Goal: Task Accomplishment & Management: Manage account settings

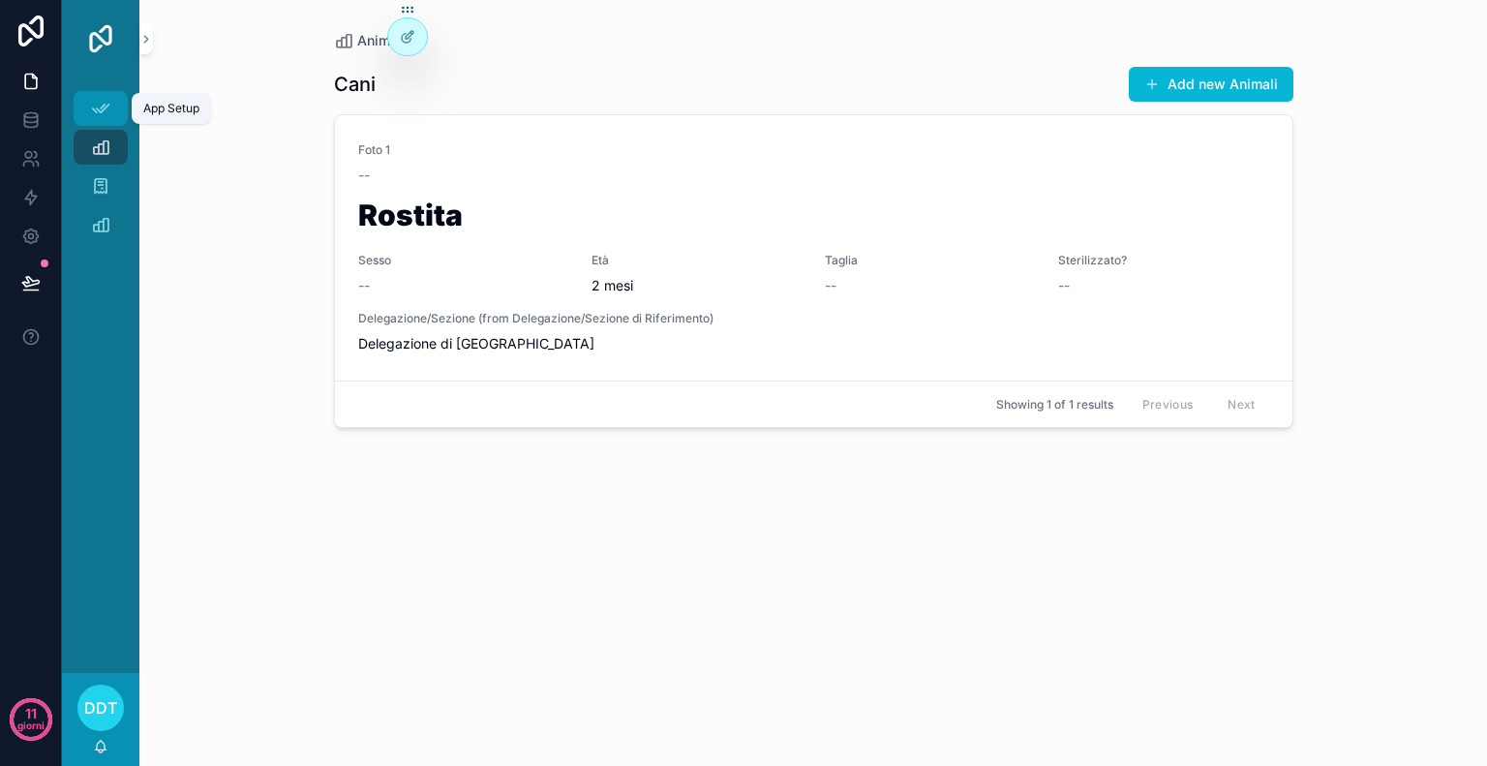
click at [101, 112] on icon "contenuto scorrevole" at bounding box center [100, 108] width 19 height 19
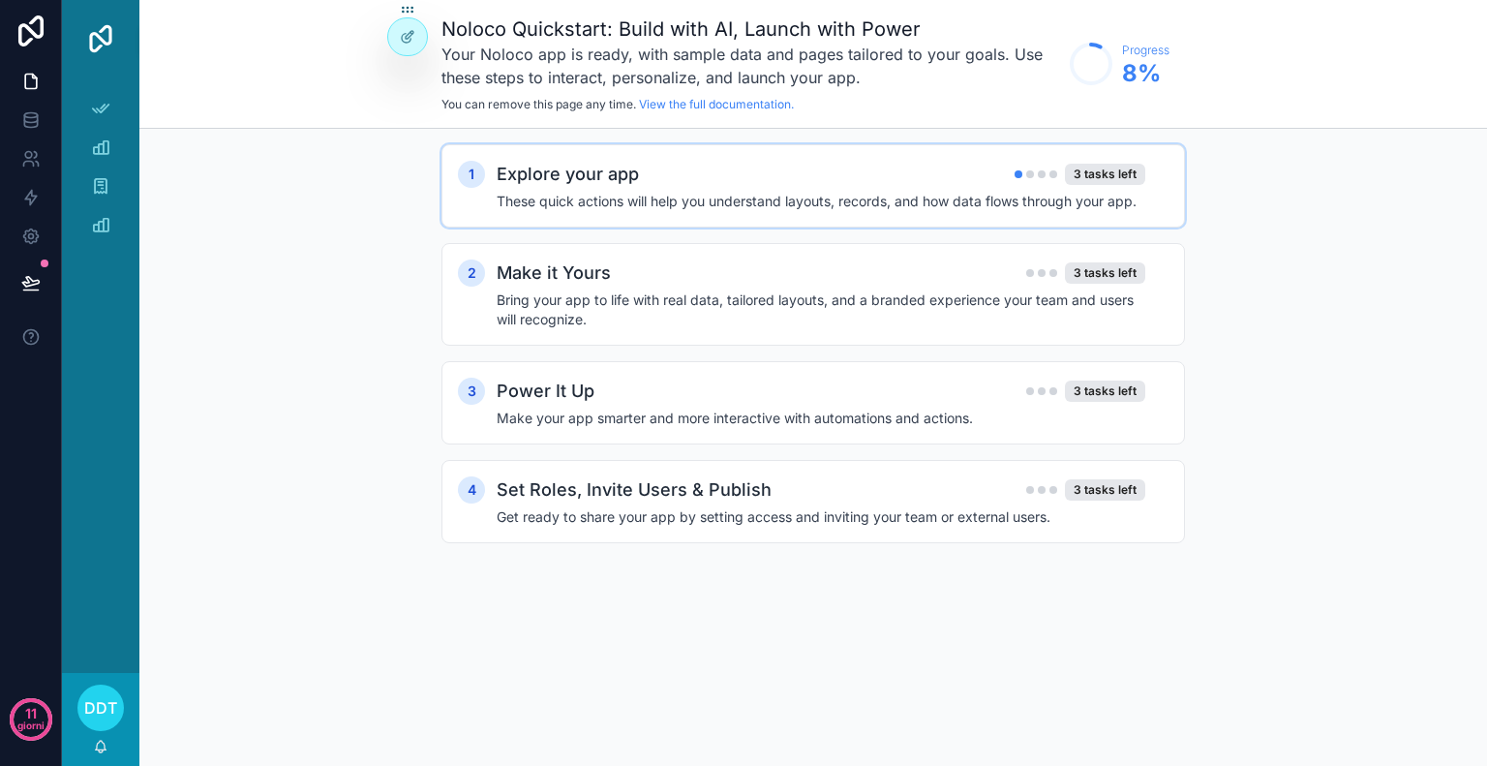
click at [1063, 180] on div "3 tasks left" at bounding box center [1080, 174] width 131 height 21
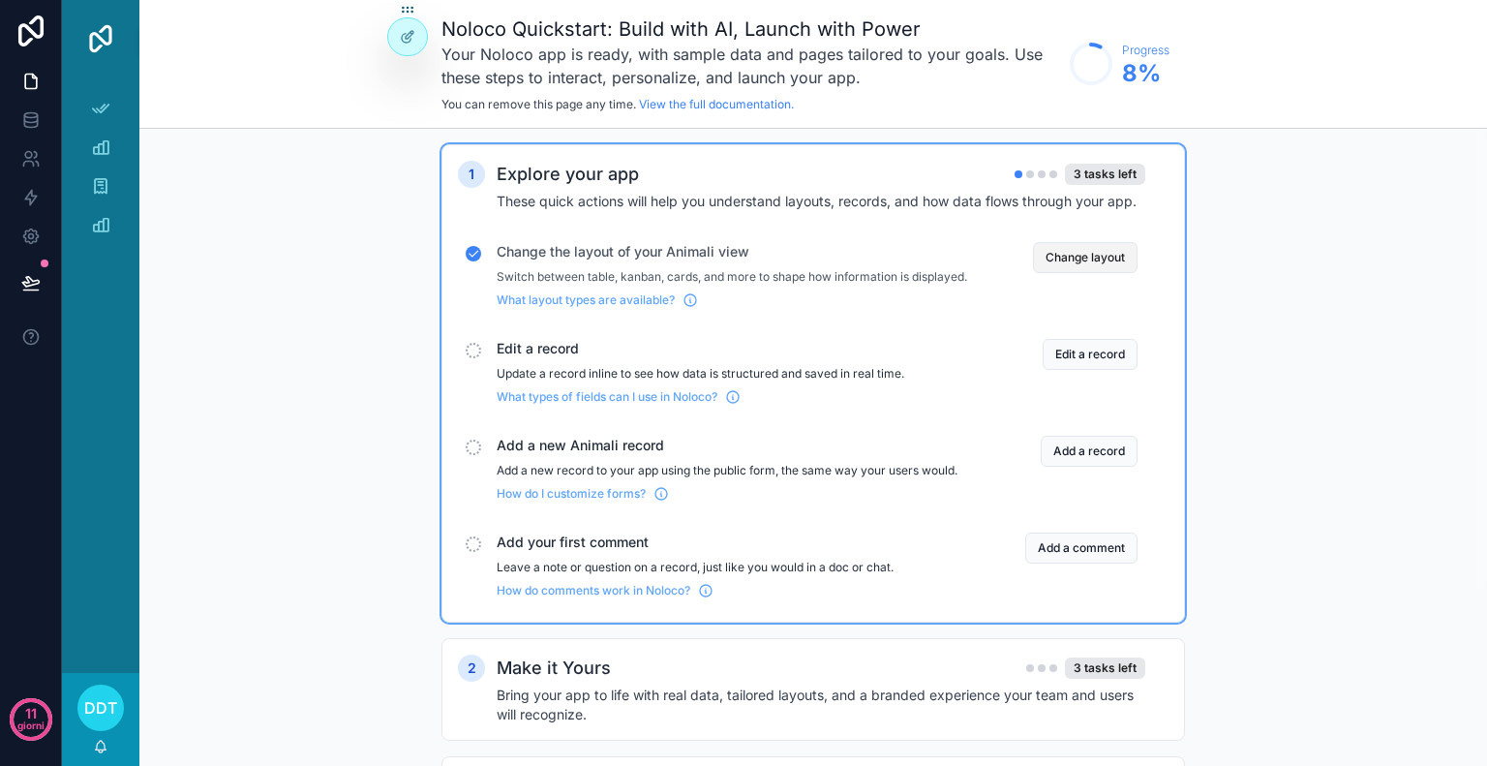
click at [1092, 258] on button "Change layout" at bounding box center [1085, 257] width 105 height 31
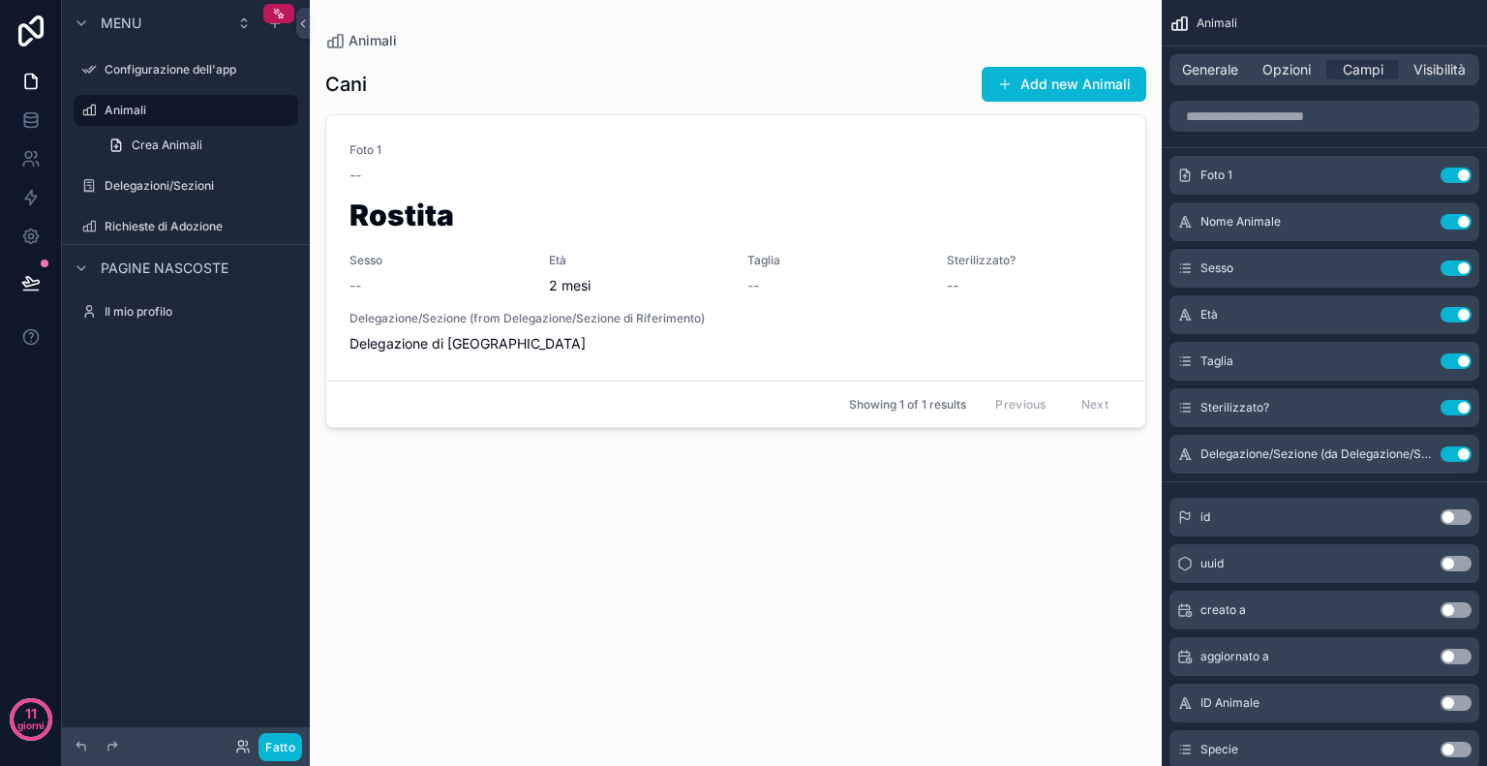
click at [593, 177] on div "contenuto scorrevole" at bounding box center [736, 371] width 852 height 743
click at [426, 234] on h1 "Rostita" at bounding box center [735, 218] width 773 height 37
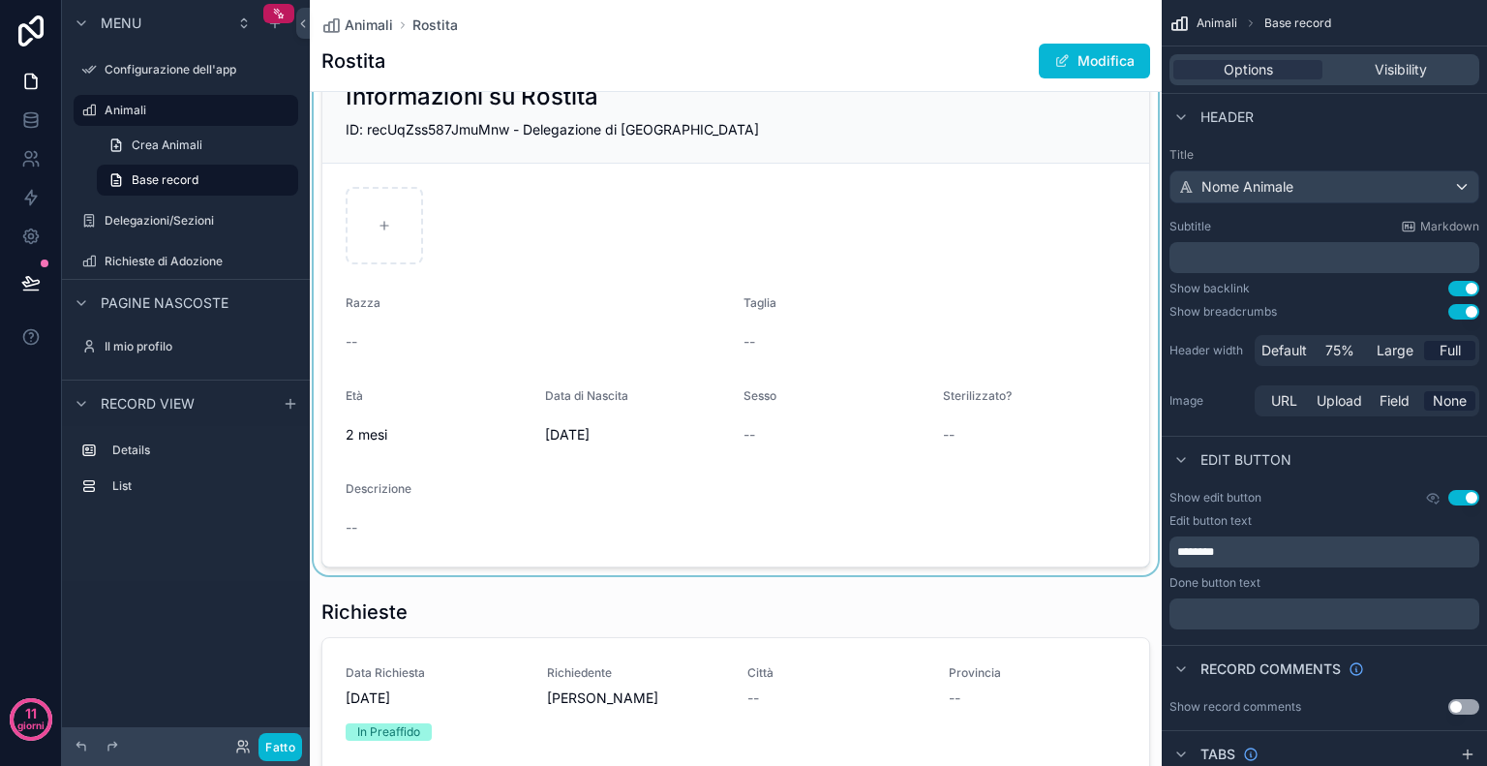
scroll to position [65, 0]
click at [867, 436] on div "contenuto scorrevole" at bounding box center [736, 313] width 852 height 526
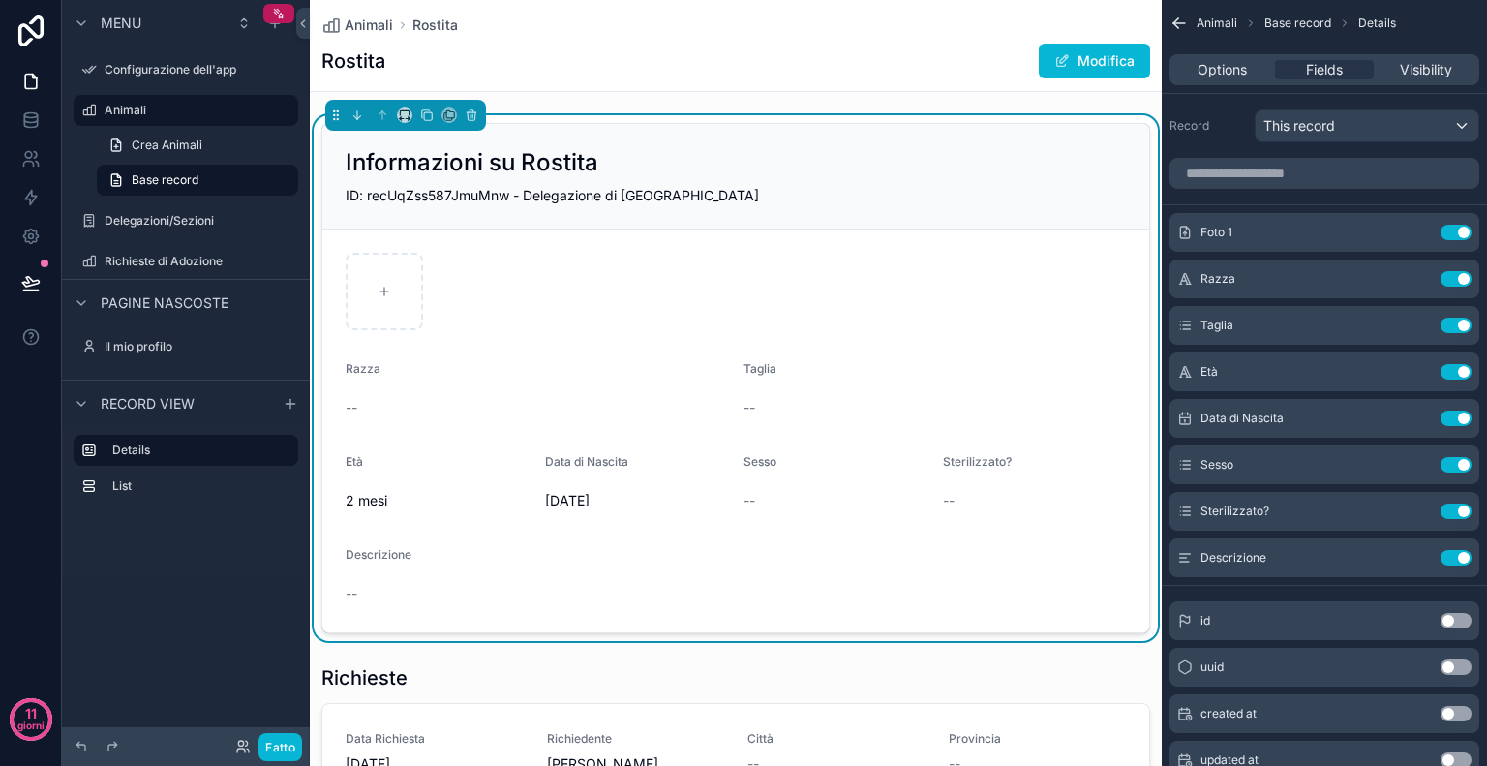
scroll to position [0, 0]
click at [430, 115] on icon "contenuto scorrevole" at bounding box center [427, 115] width 14 height 14
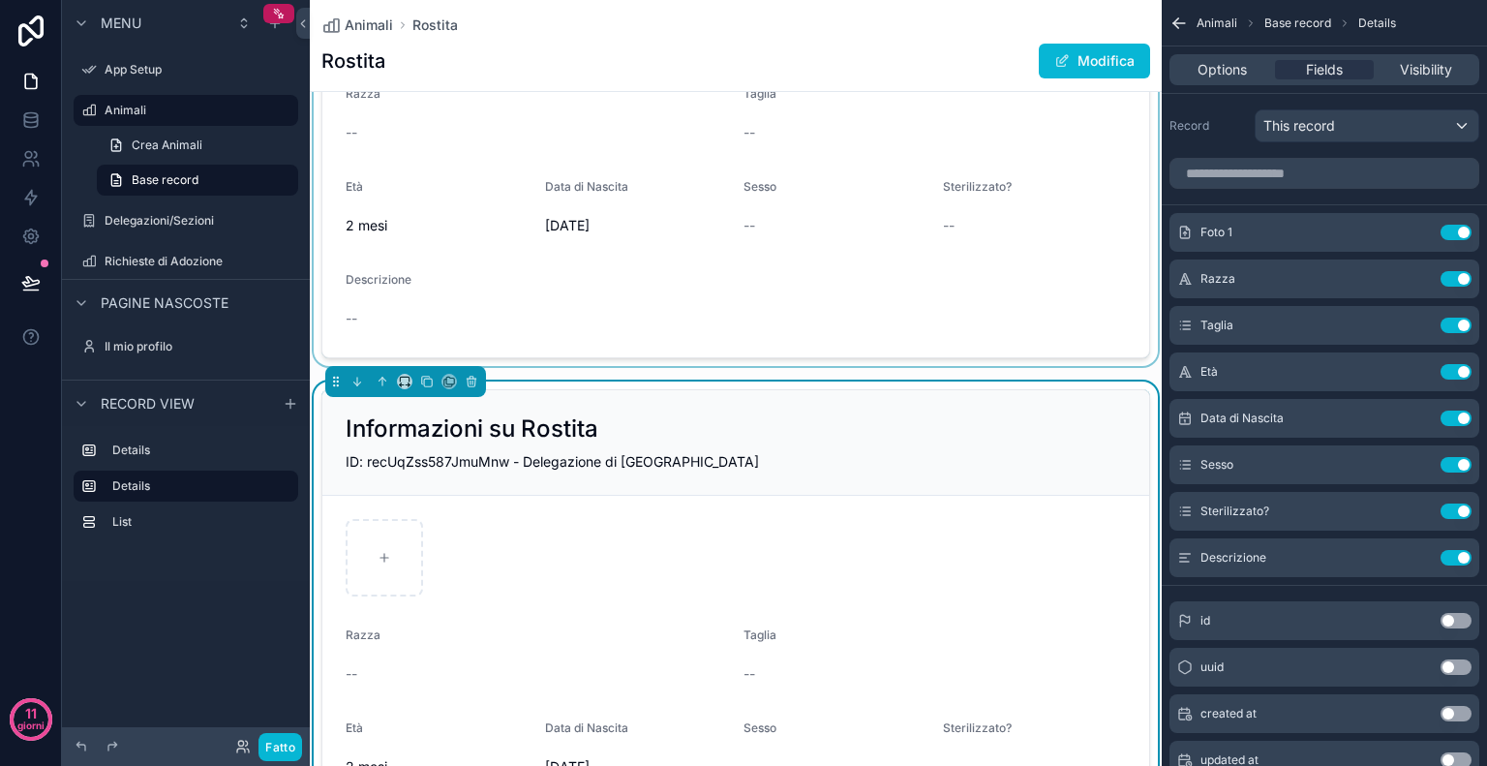
scroll to position [275, 0]
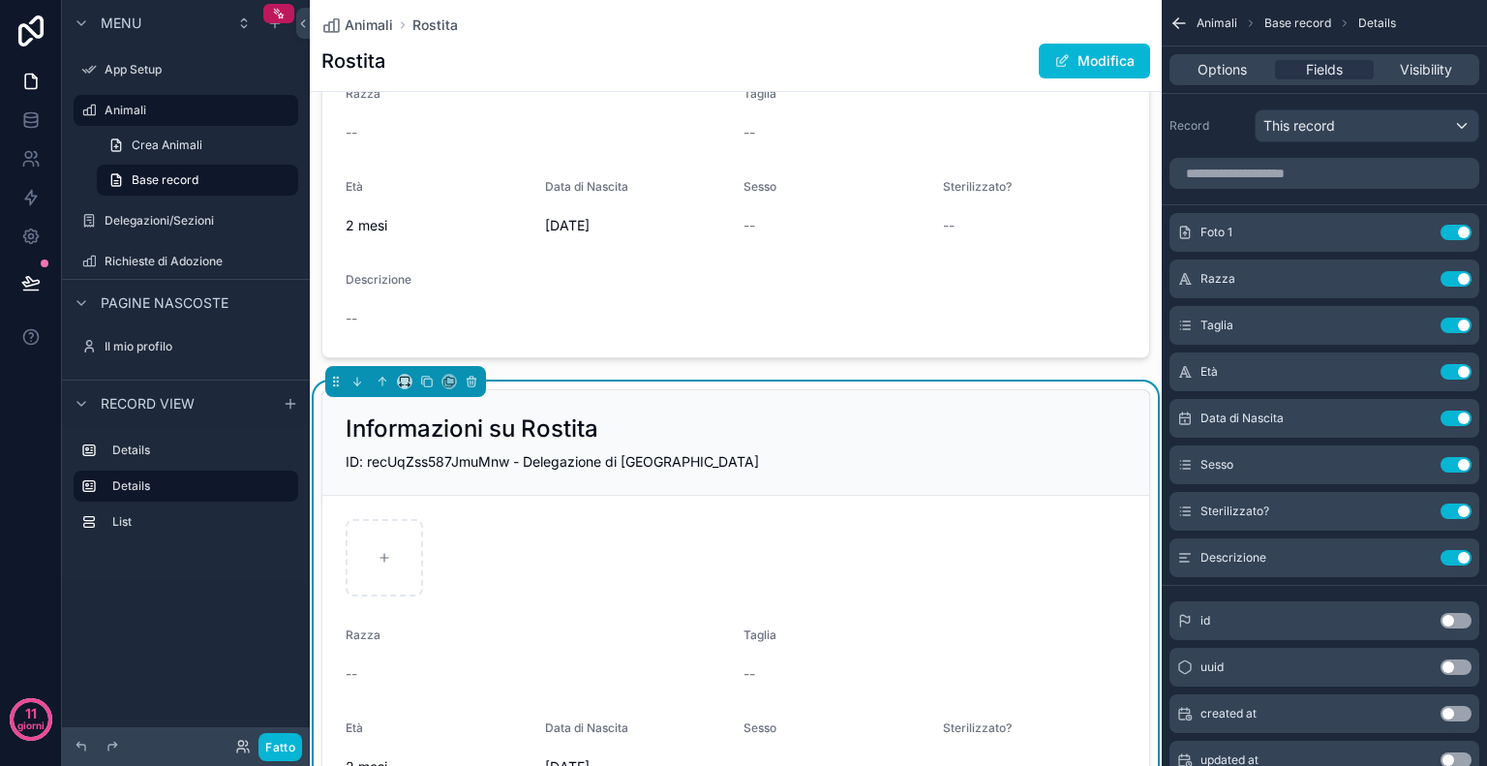
click at [592, 433] on h2 "Informazioni su Rostita" at bounding box center [472, 428] width 253 height 31
click at [596, 432] on h2 "Informazioni su Rostita" at bounding box center [472, 428] width 253 height 31
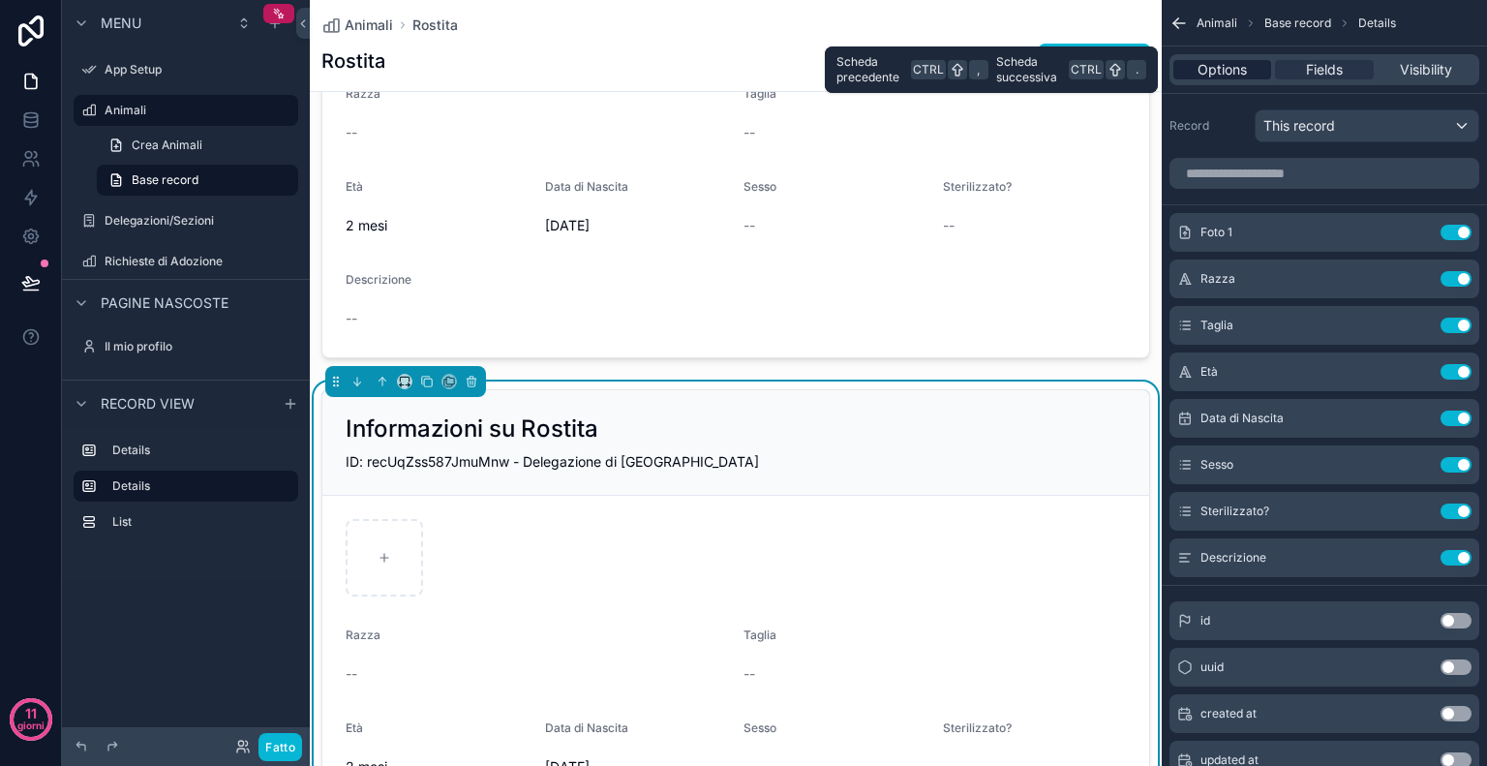
click at [1238, 76] on span "Options" at bounding box center [1222, 69] width 49 height 19
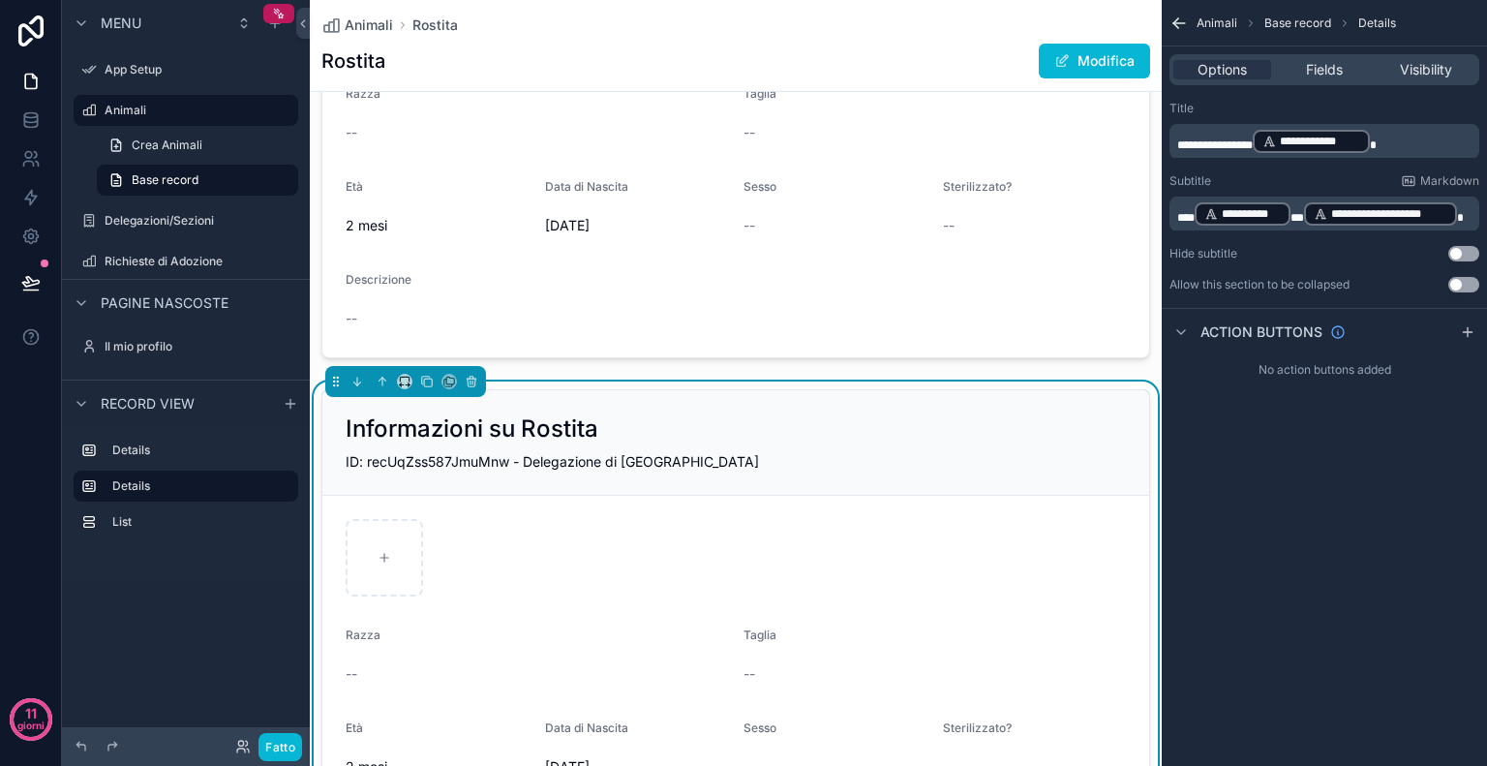
click at [1390, 134] on p "**********" at bounding box center [1326, 141] width 298 height 27
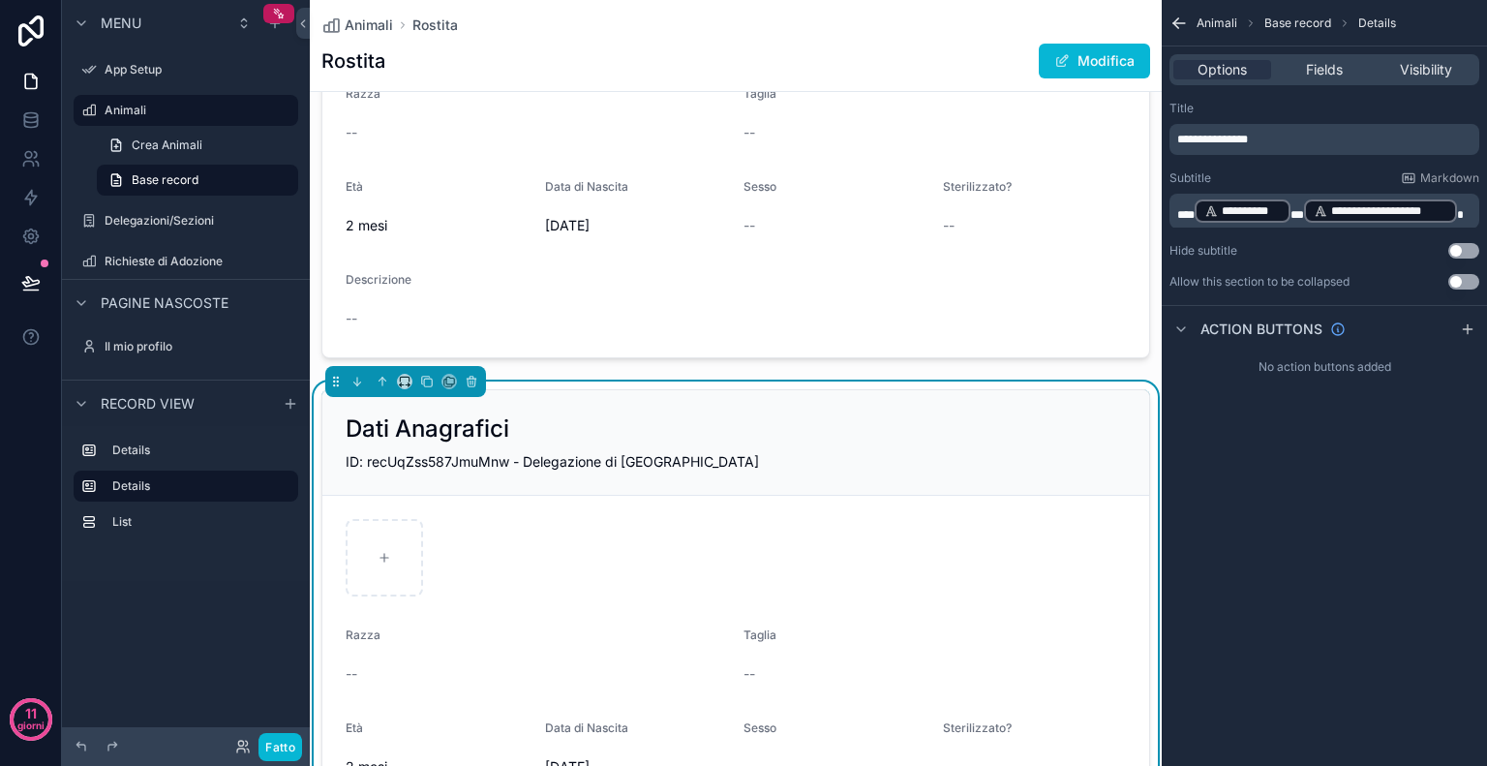
click at [1384, 112] on div "Title" at bounding box center [1324, 108] width 310 height 15
click at [1464, 212] on p "**********" at bounding box center [1326, 210] width 298 height 27
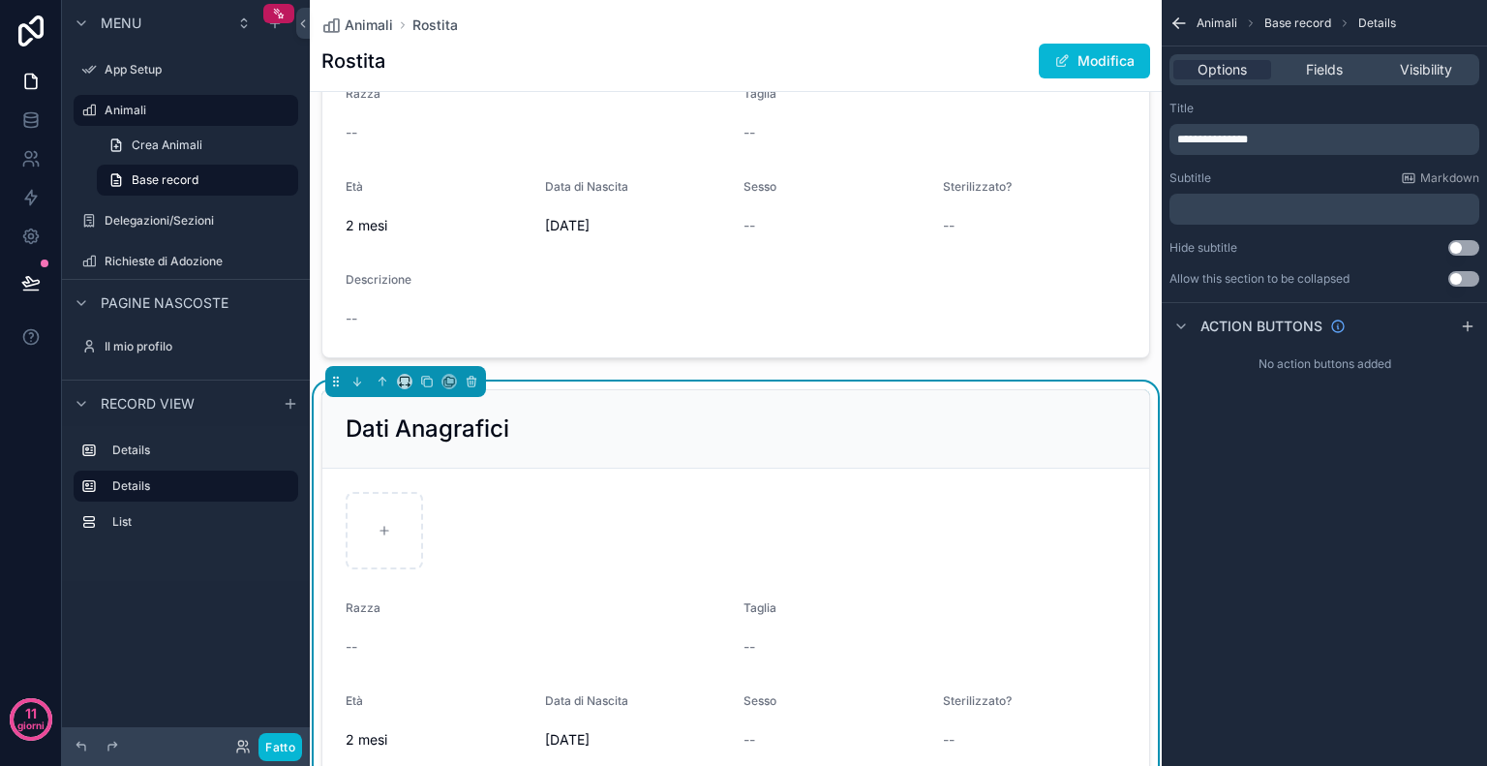
click at [1433, 638] on div "**********" at bounding box center [1324, 383] width 325 height 766
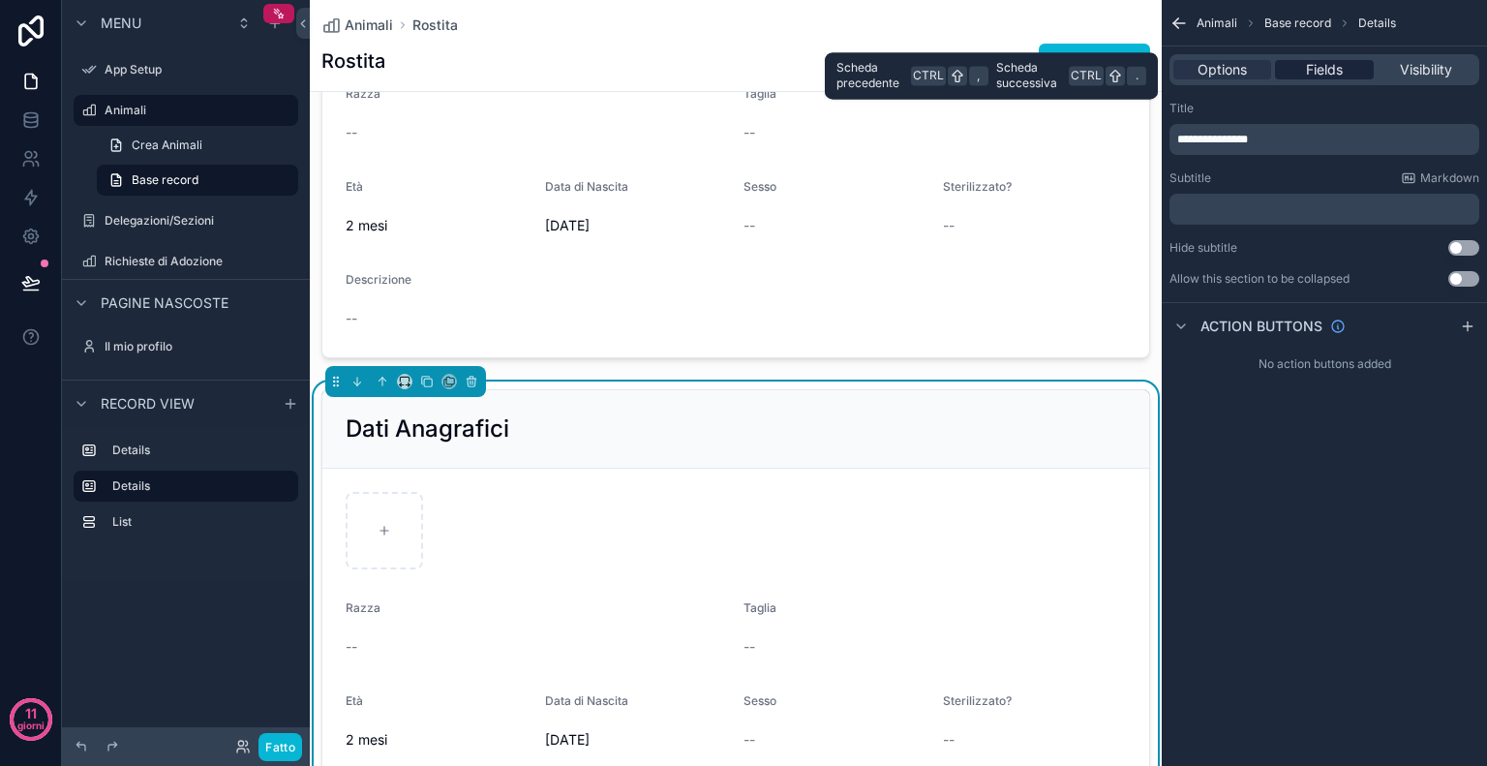
click at [1318, 61] on span "Fields" at bounding box center [1324, 69] width 37 height 19
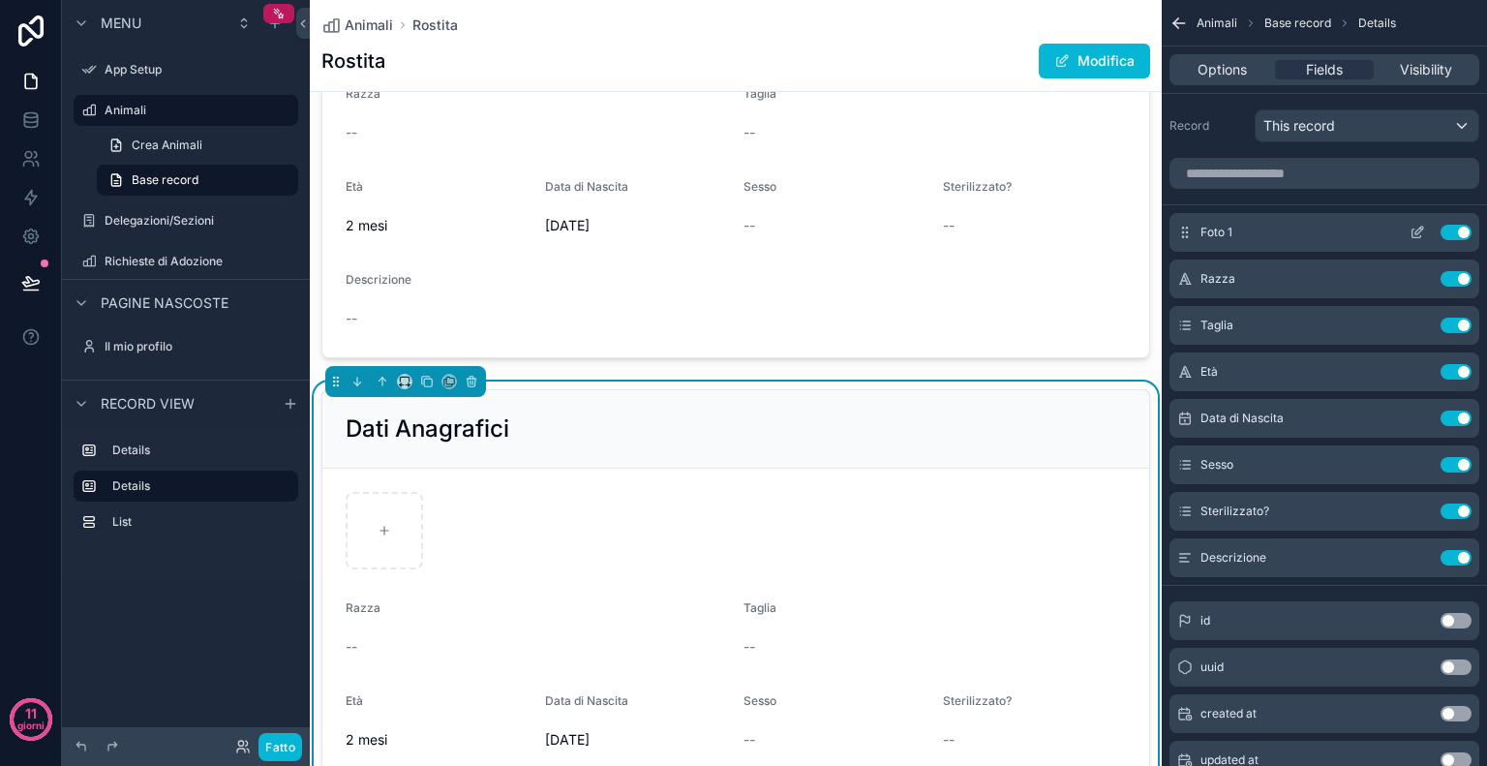
click at [1444, 227] on button "Use setting" at bounding box center [1456, 232] width 31 height 15
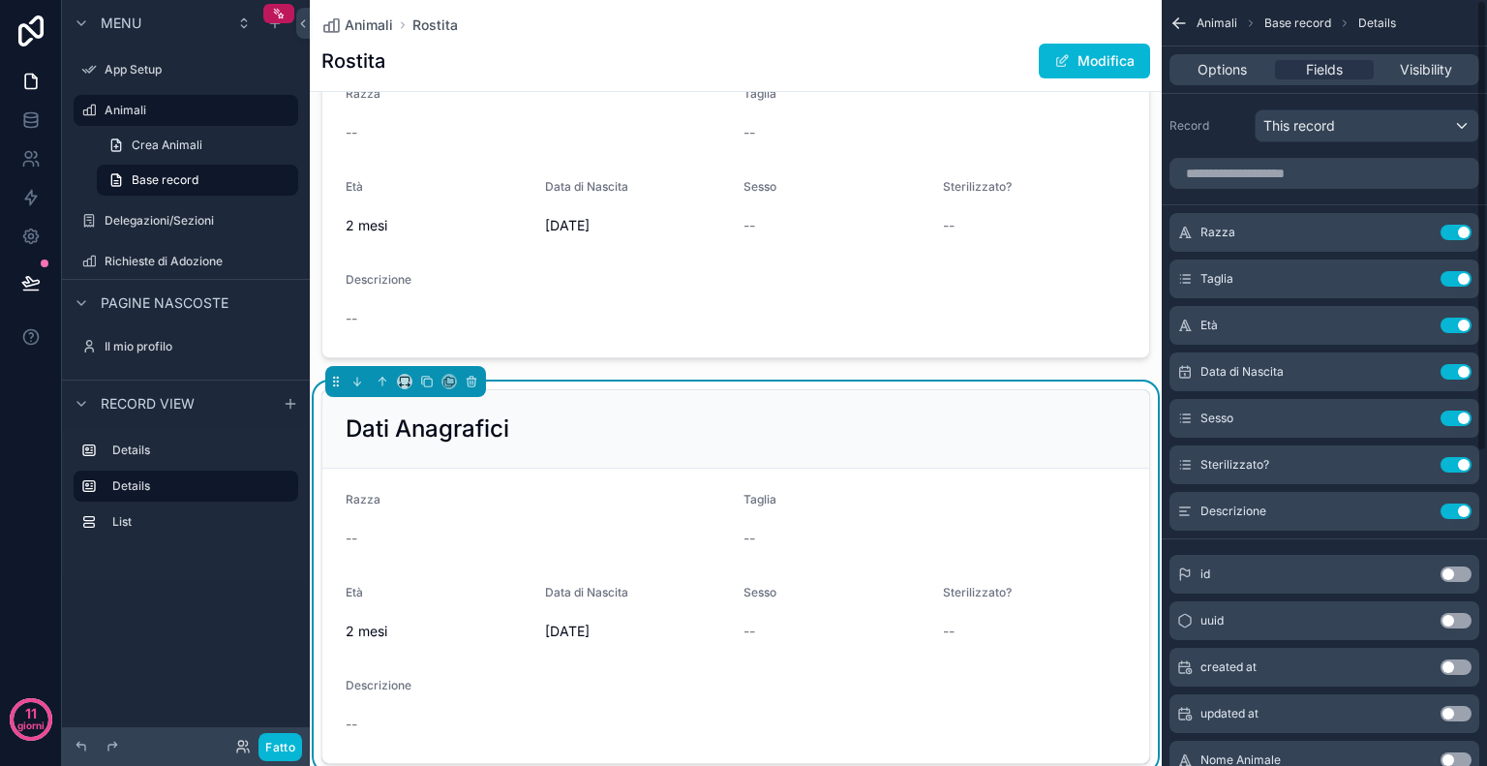
click at [1444, 227] on button "Use setting" at bounding box center [1456, 232] width 31 height 15
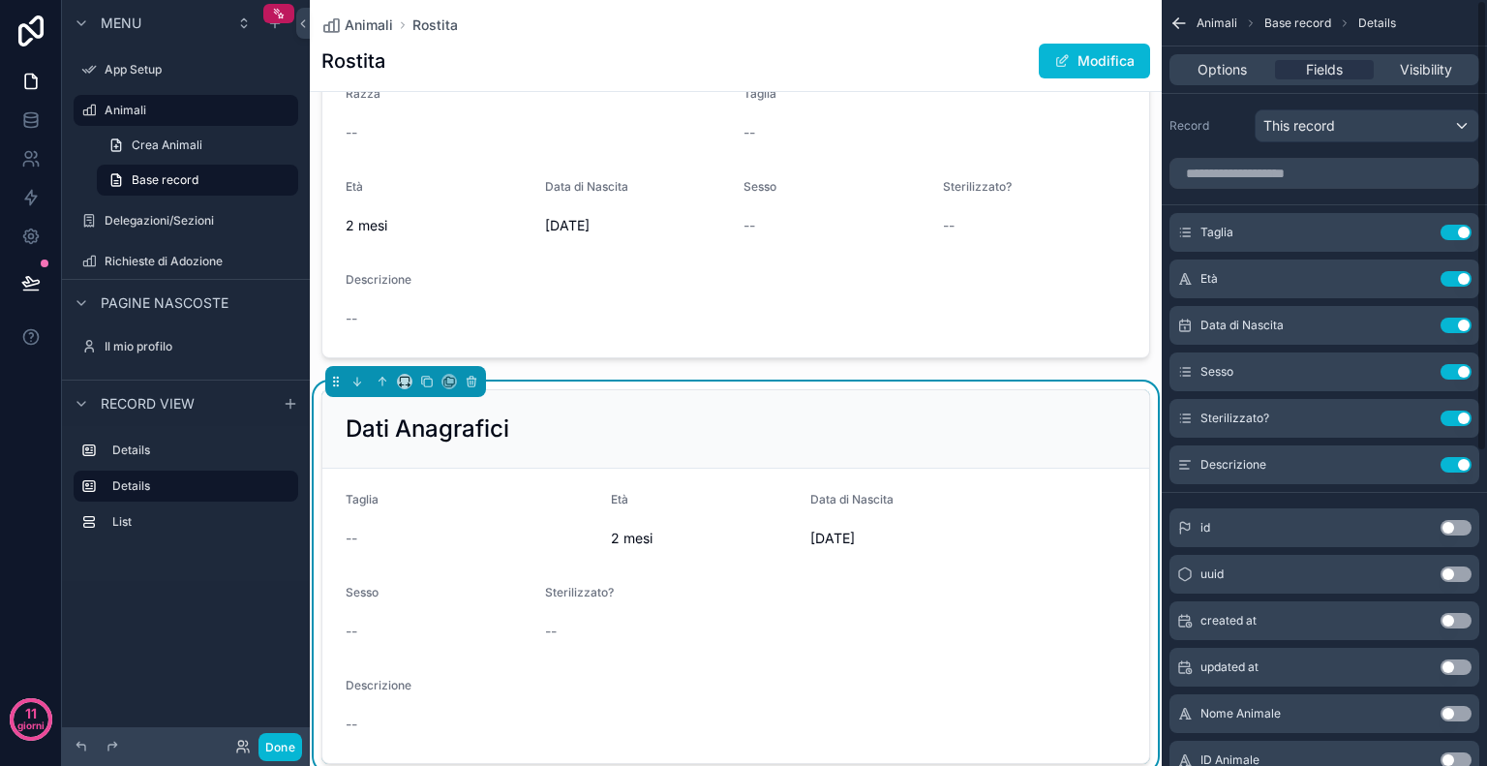
click at [1444, 227] on button "Use setting" at bounding box center [1456, 232] width 31 height 15
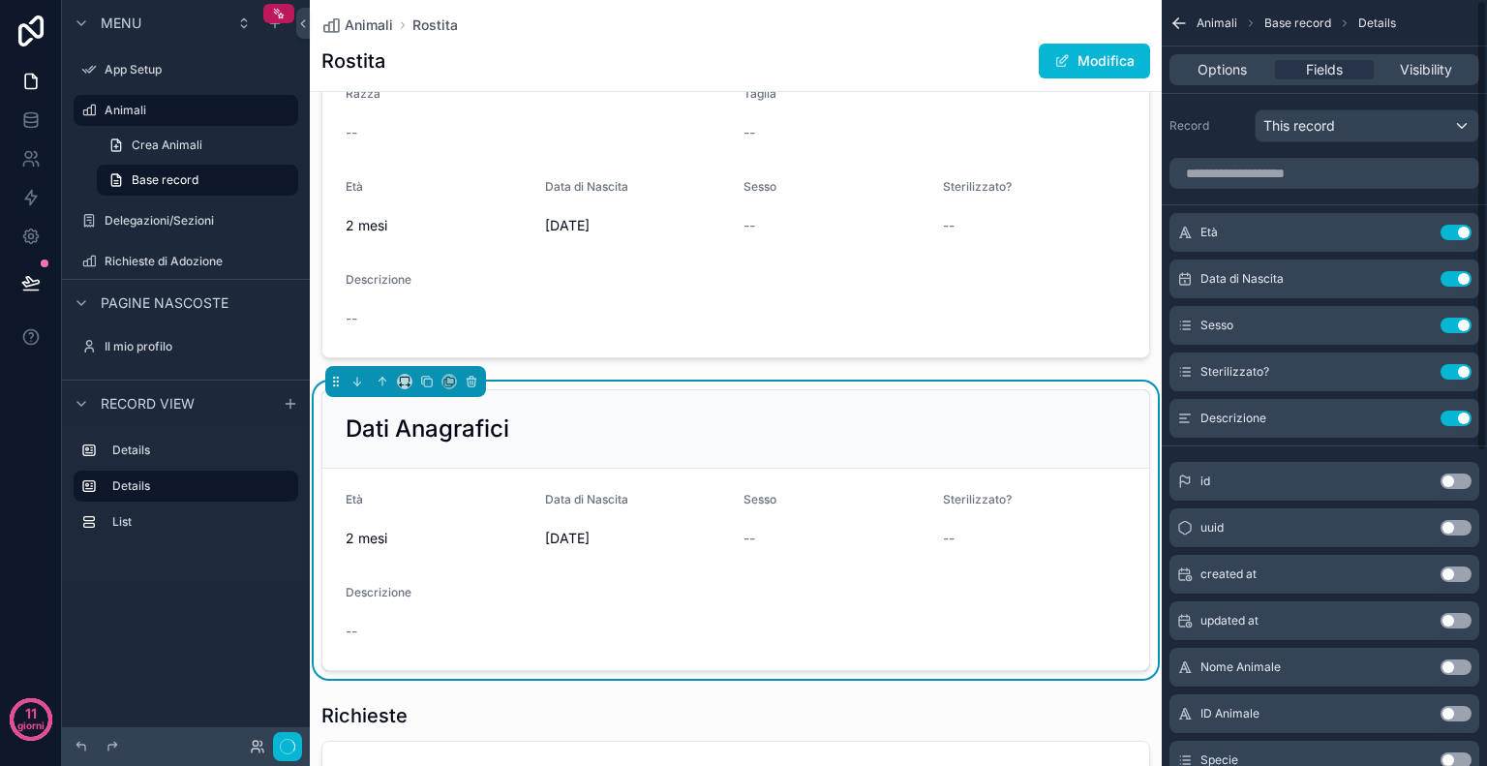
click at [1444, 227] on button "Use setting" at bounding box center [1456, 232] width 31 height 15
click at [1444, 271] on button "Use setting" at bounding box center [1456, 278] width 31 height 15
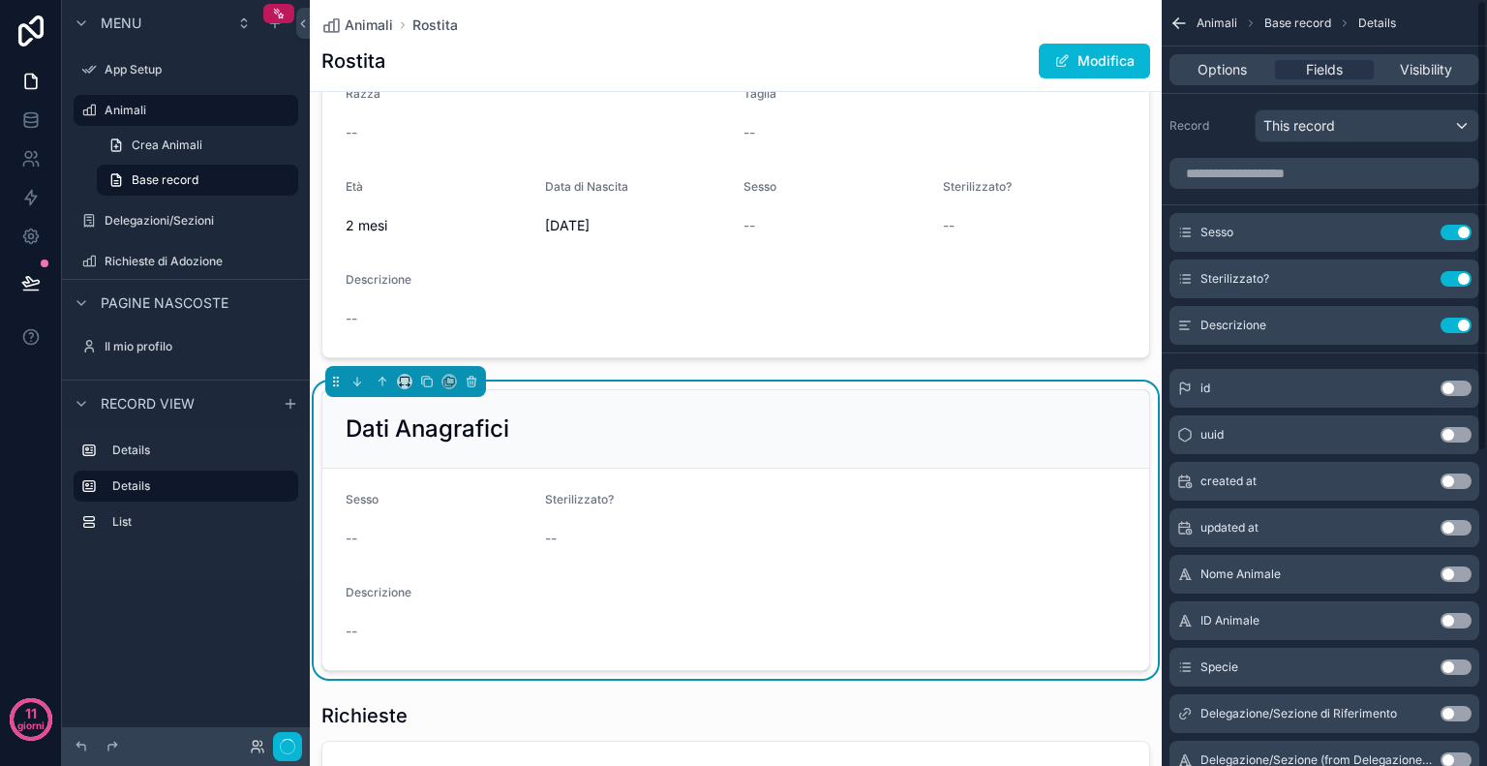
click at [1444, 227] on button "Use setting" at bounding box center [1456, 232] width 31 height 15
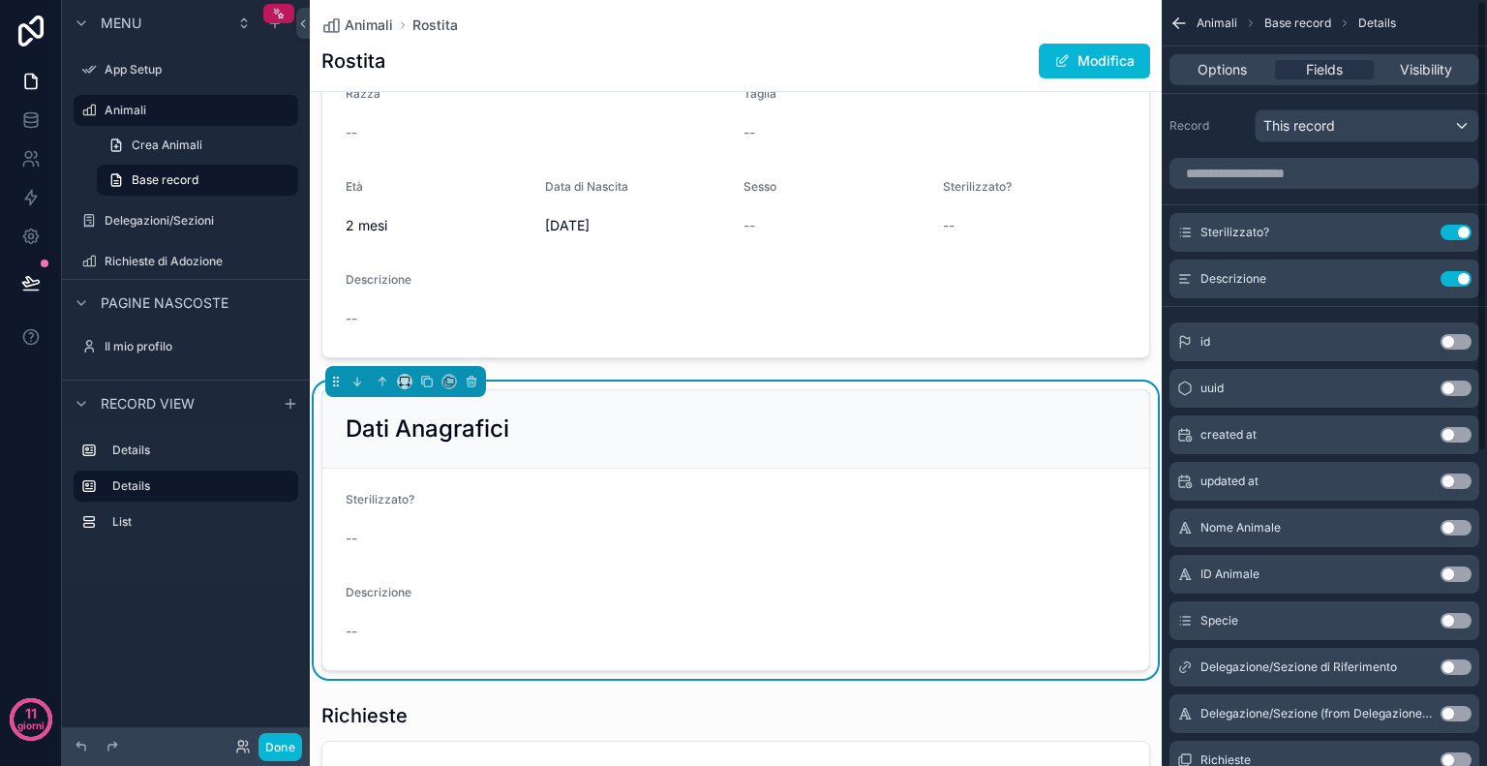
click at [1444, 227] on button "Use setting" at bounding box center [1456, 232] width 31 height 15
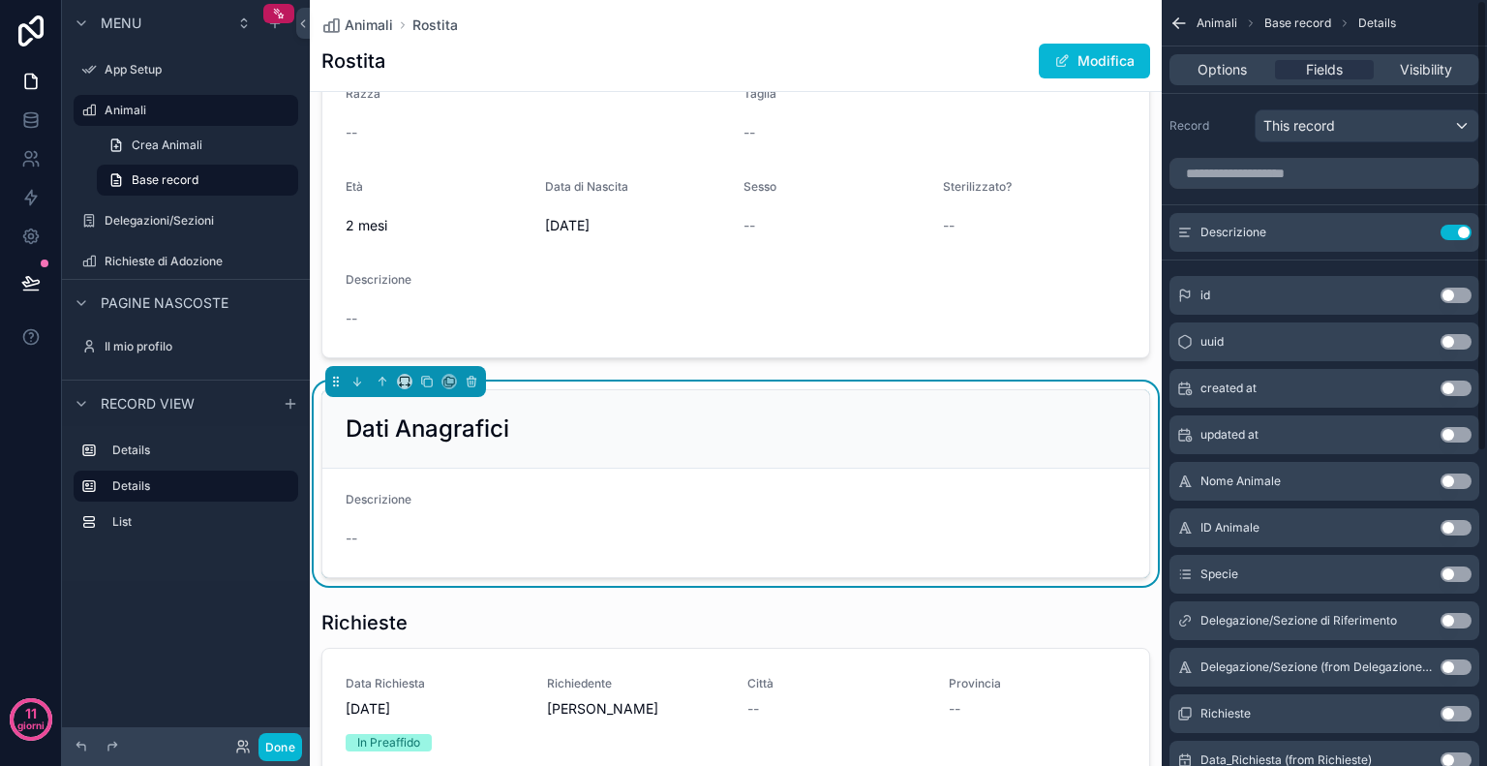
click at [1444, 227] on button "Use setting" at bounding box center [1456, 232] width 31 height 15
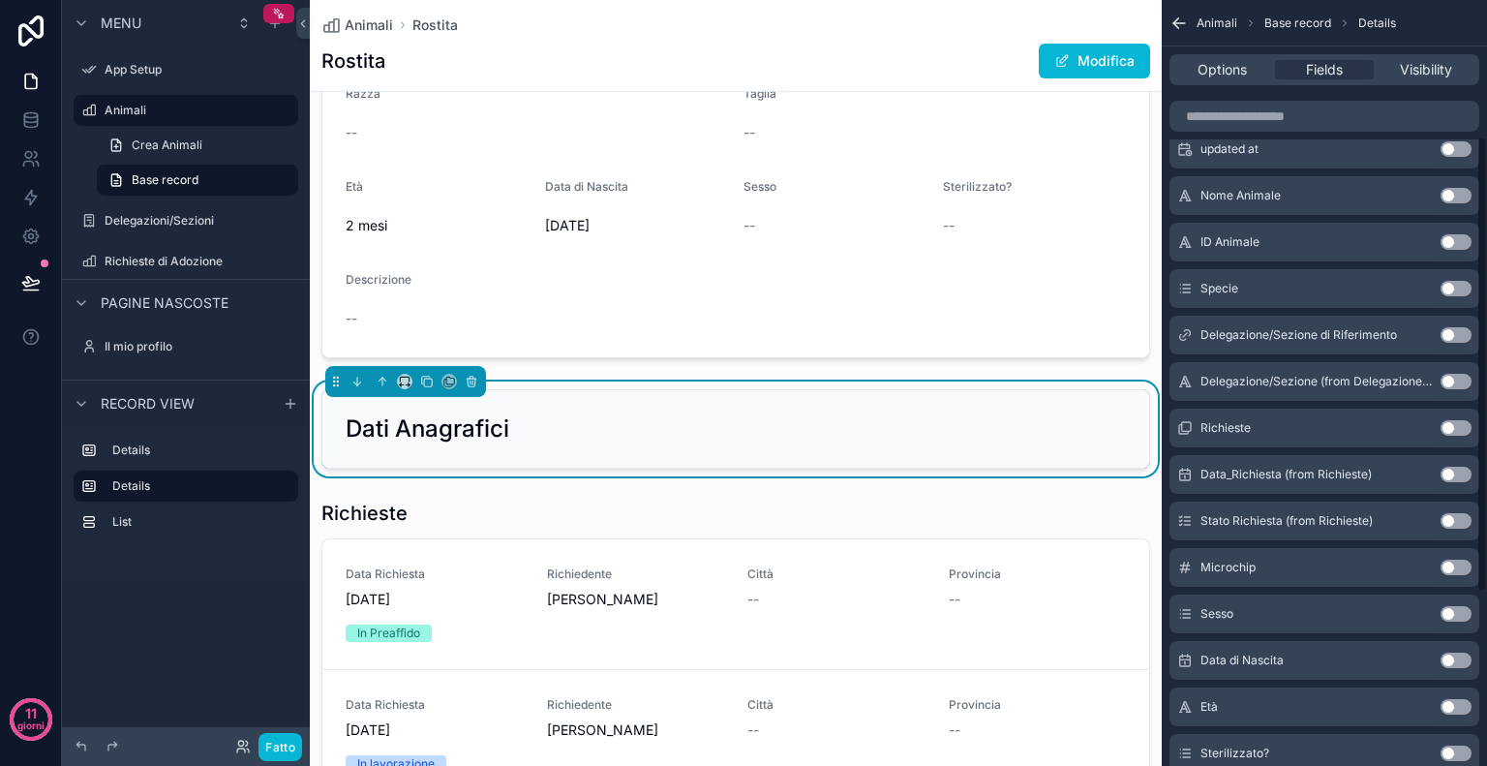
scroll to position [238, 0]
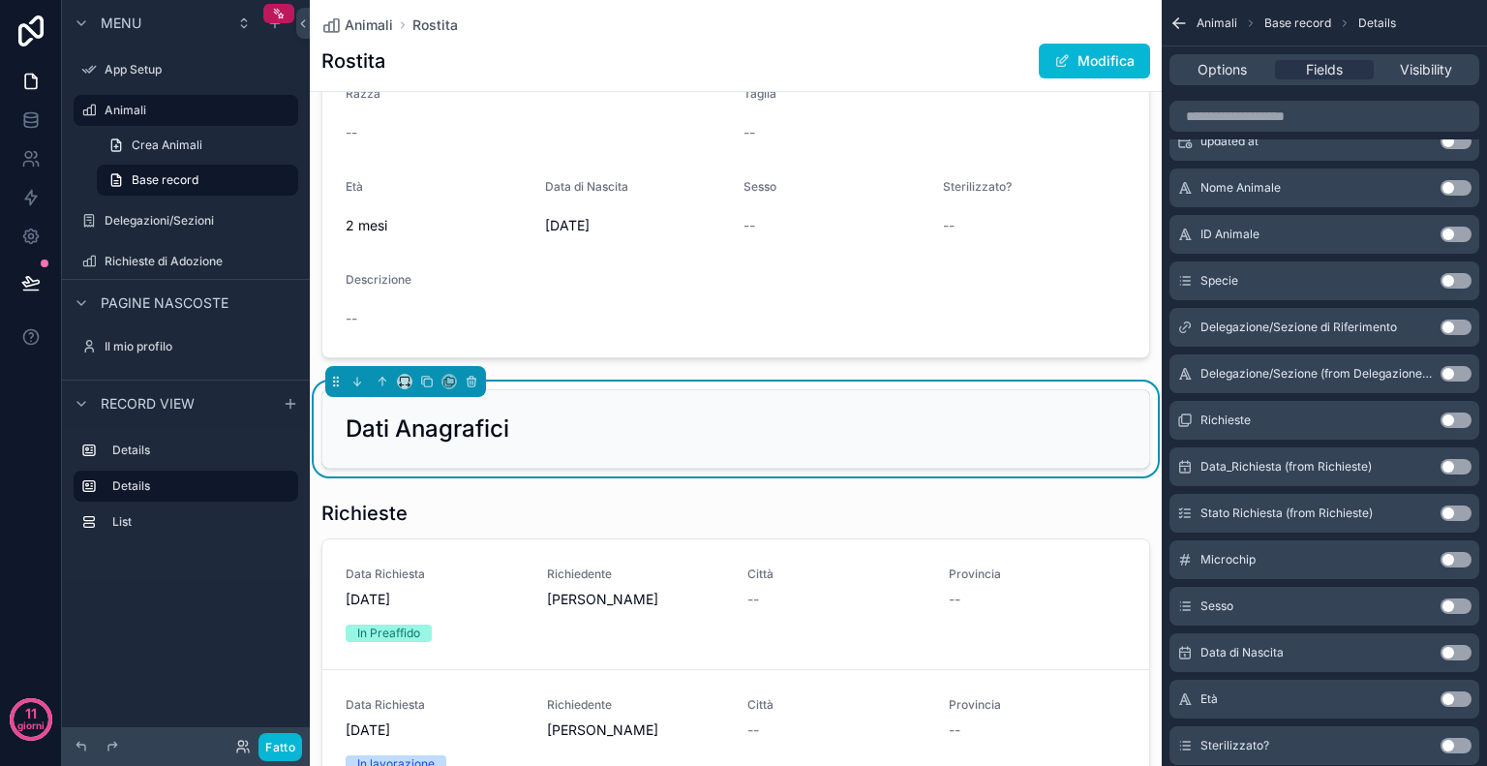
click at [1453, 561] on button "Use setting" at bounding box center [1456, 559] width 31 height 15
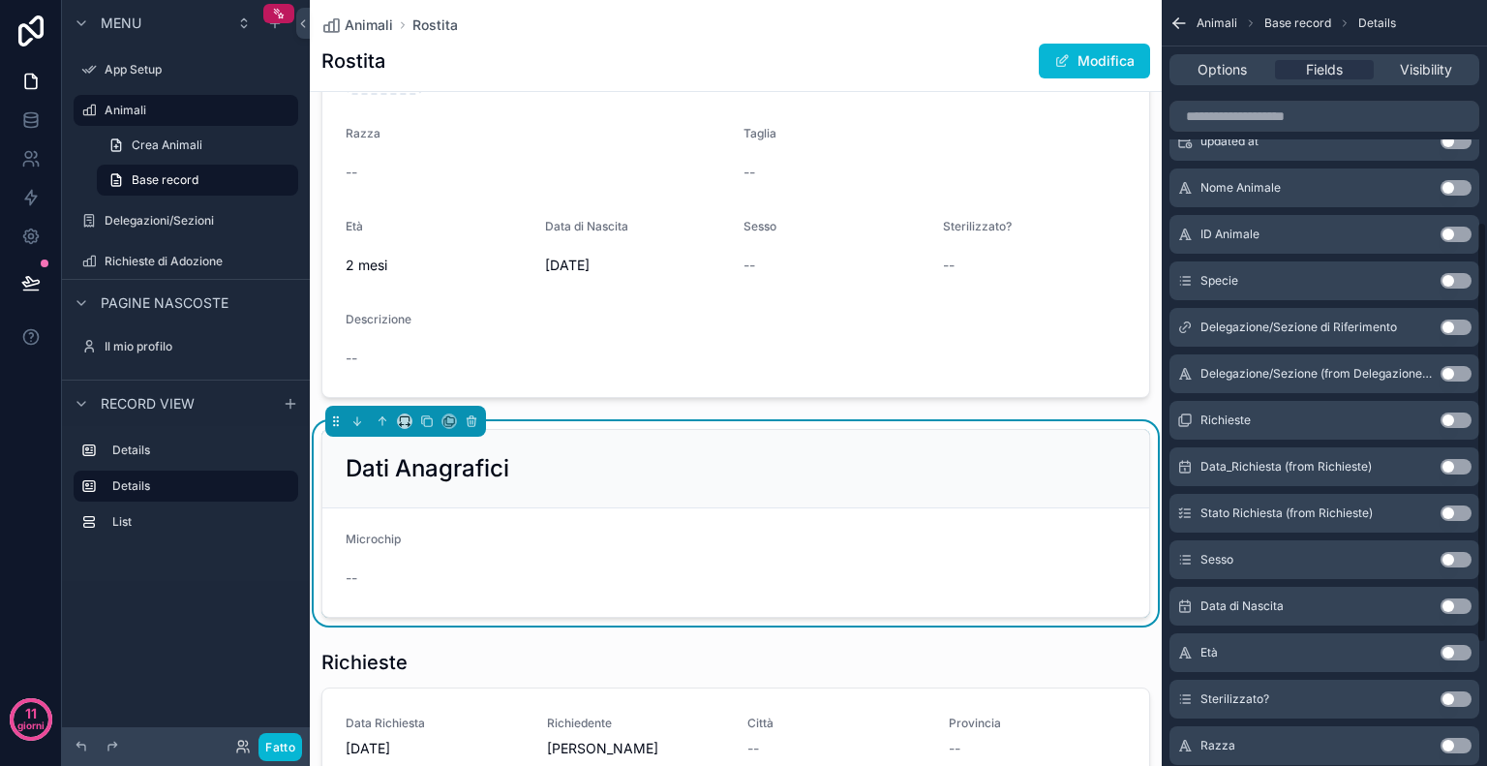
scroll to position [623, 0]
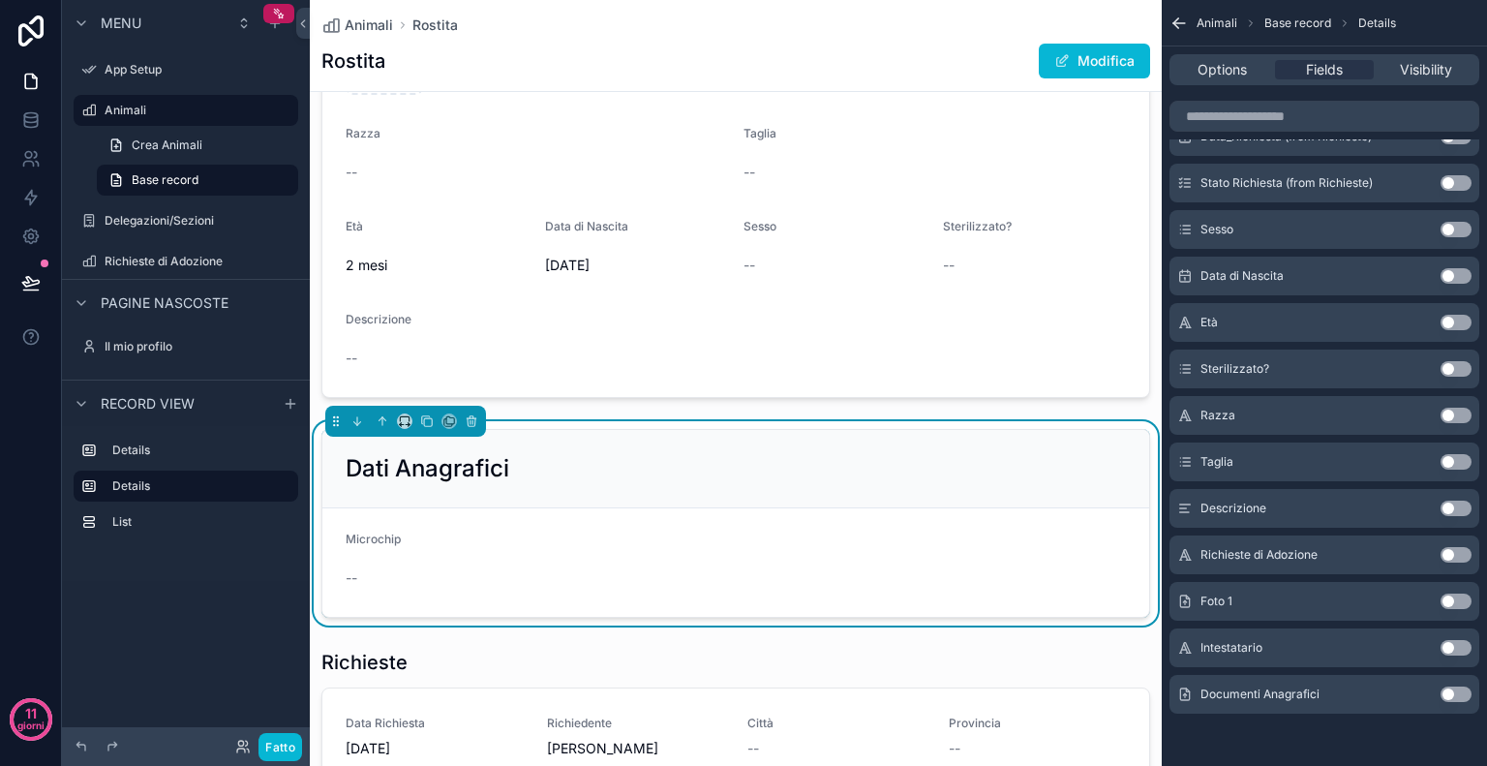
click at [1464, 650] on button "Use setting" at bounding box center [1456, 647] width 31 height 15
click at [1460, 695] on button "Use setting" at bounding box center [1456, 693] width 31 height 15
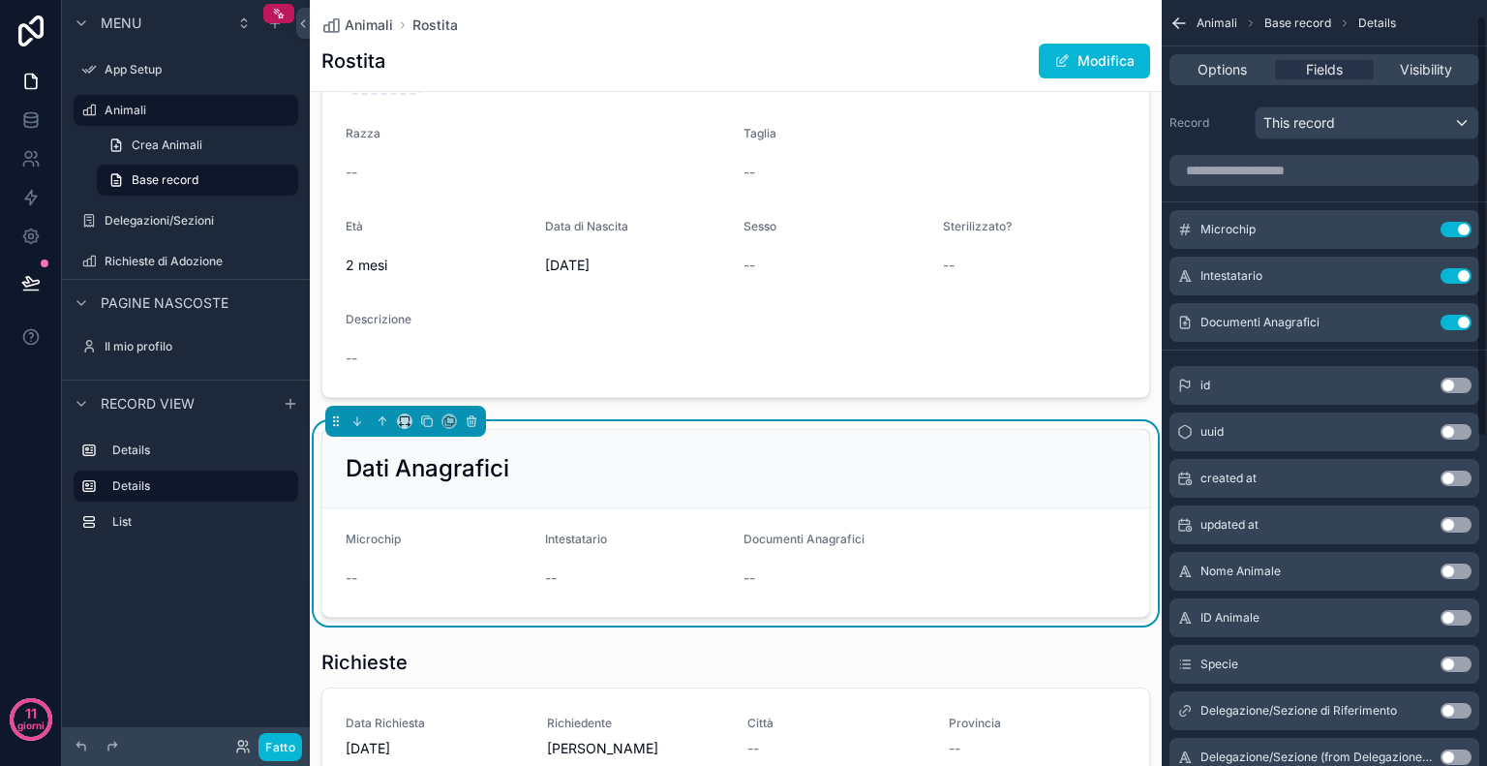
scroll to position [0, 0]
click at [1410, 238] on icon "contenuto scorrevole" at bounding box center [1417, 232] width 15 height 15
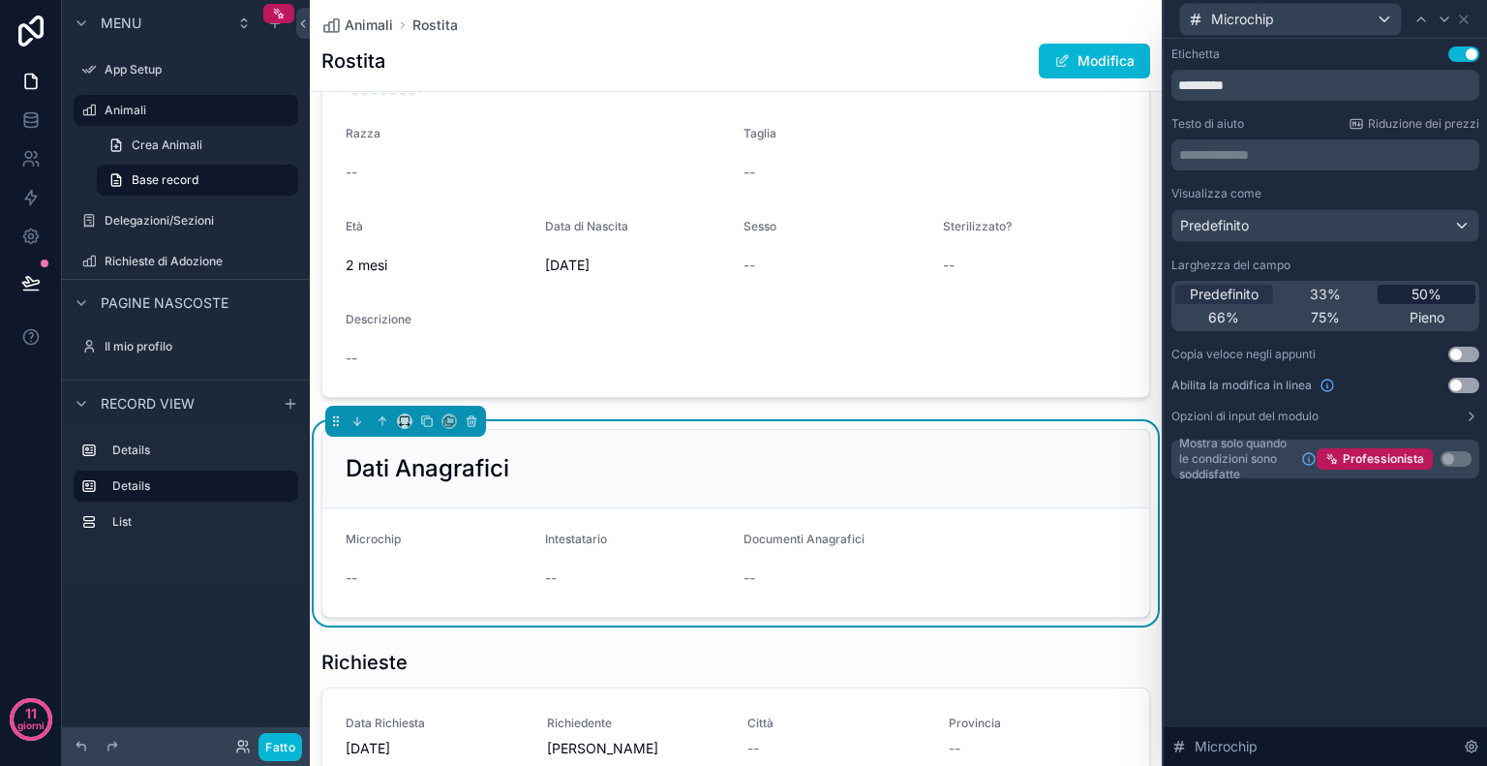
click at [1411, 302] on span "50%" at bounding box center [1426, 294] width 30 height 19
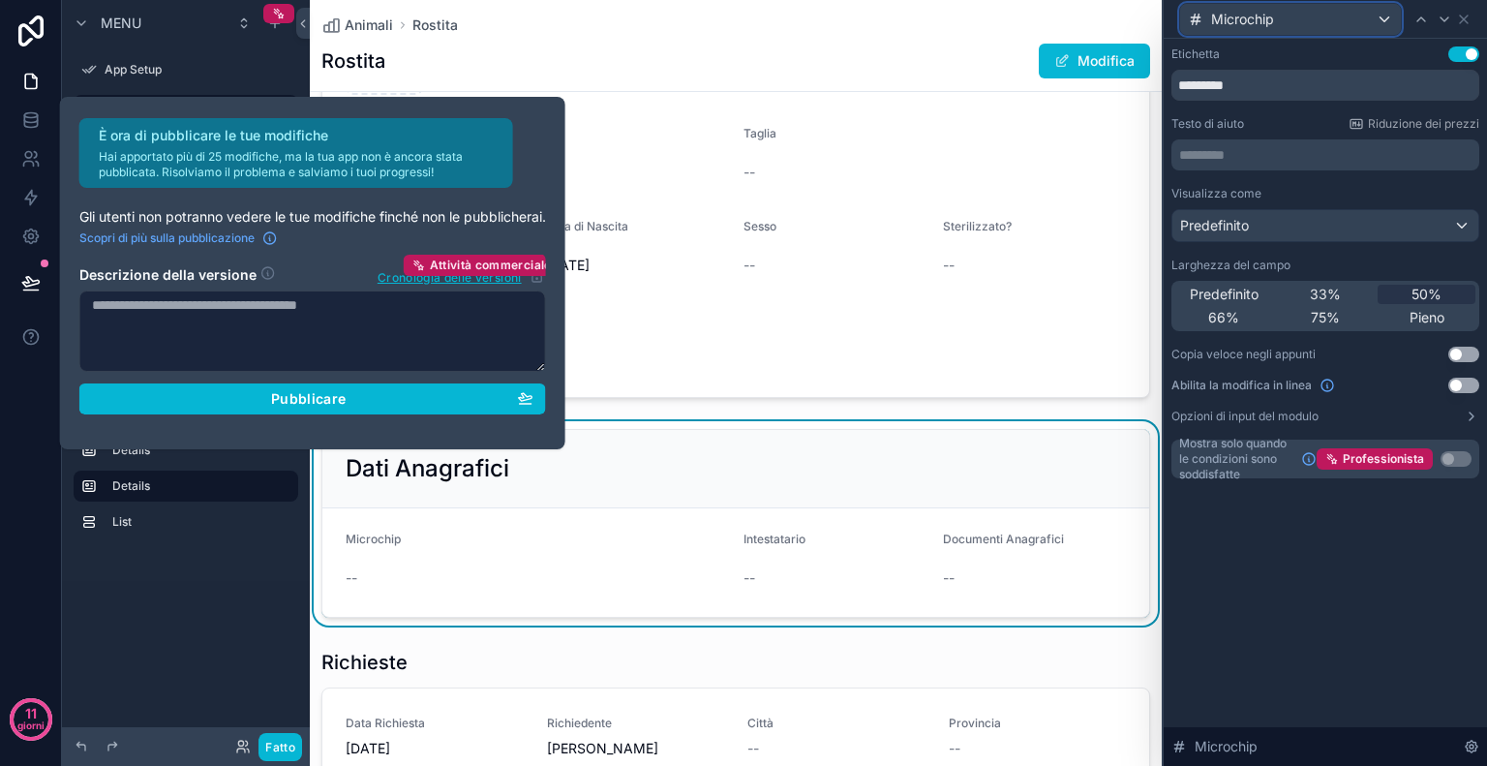
click at [1379, 15] on div "Microchip" at bounding box center [1290, 19] width 221 height 31
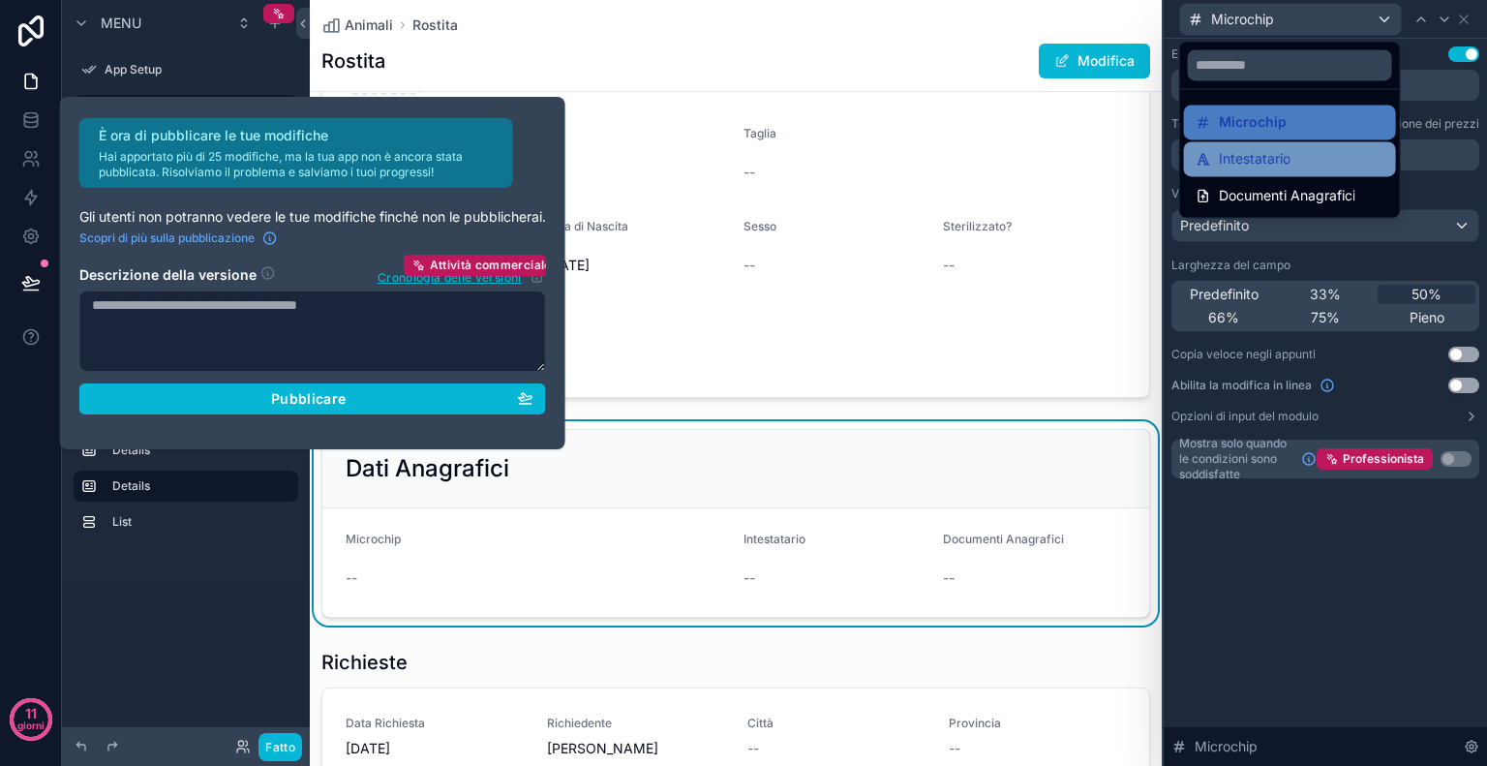
click at [1320, 162] on div "Intestatario" at bounding box center [1290, 158] width 189 height 23
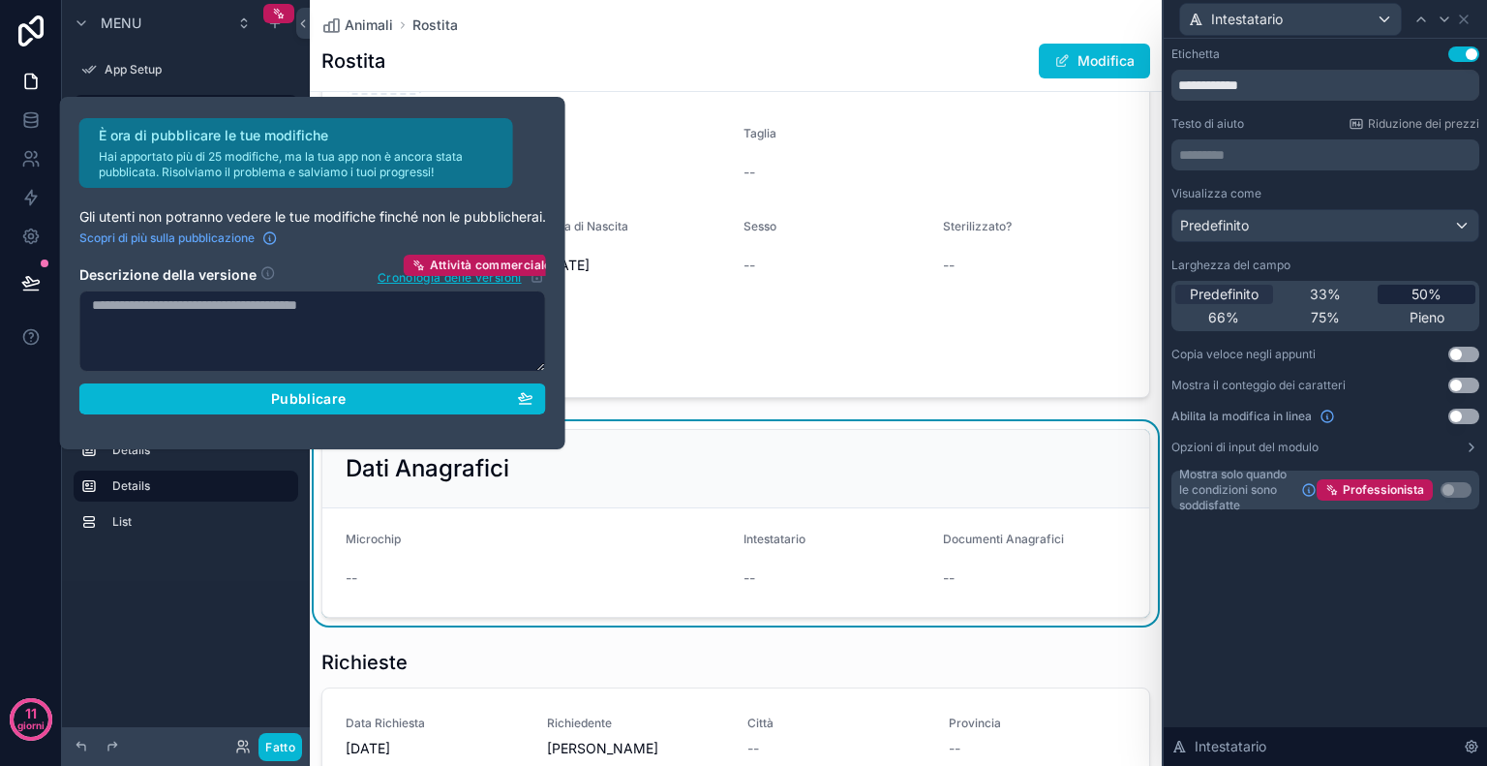
click at [1411, 291] on font "50%" at bounding box center [1426, 294] width 30 height 16
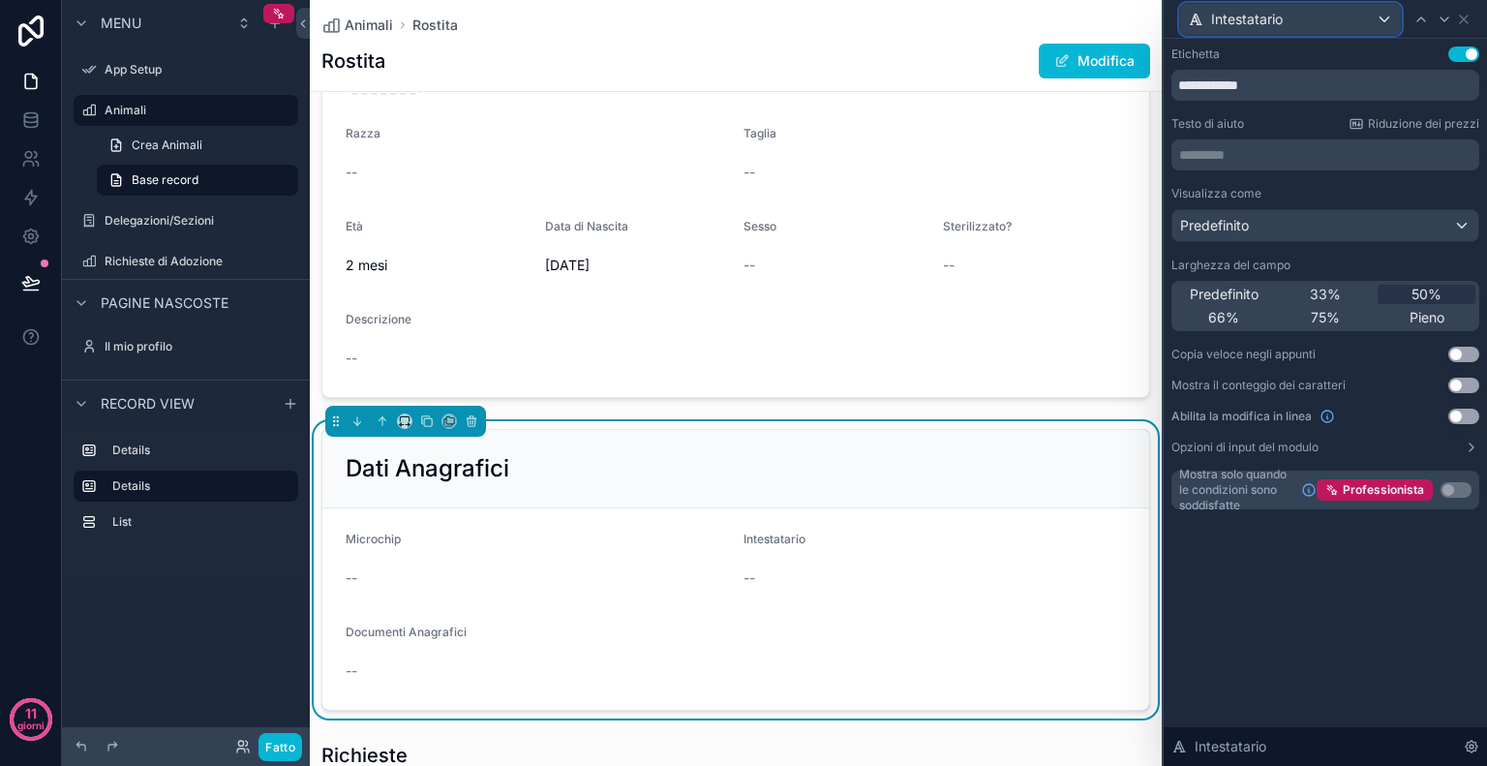
click at [1340, 25] on div "Intestatario" at bounding box center [1290, 19] width 221 height 31
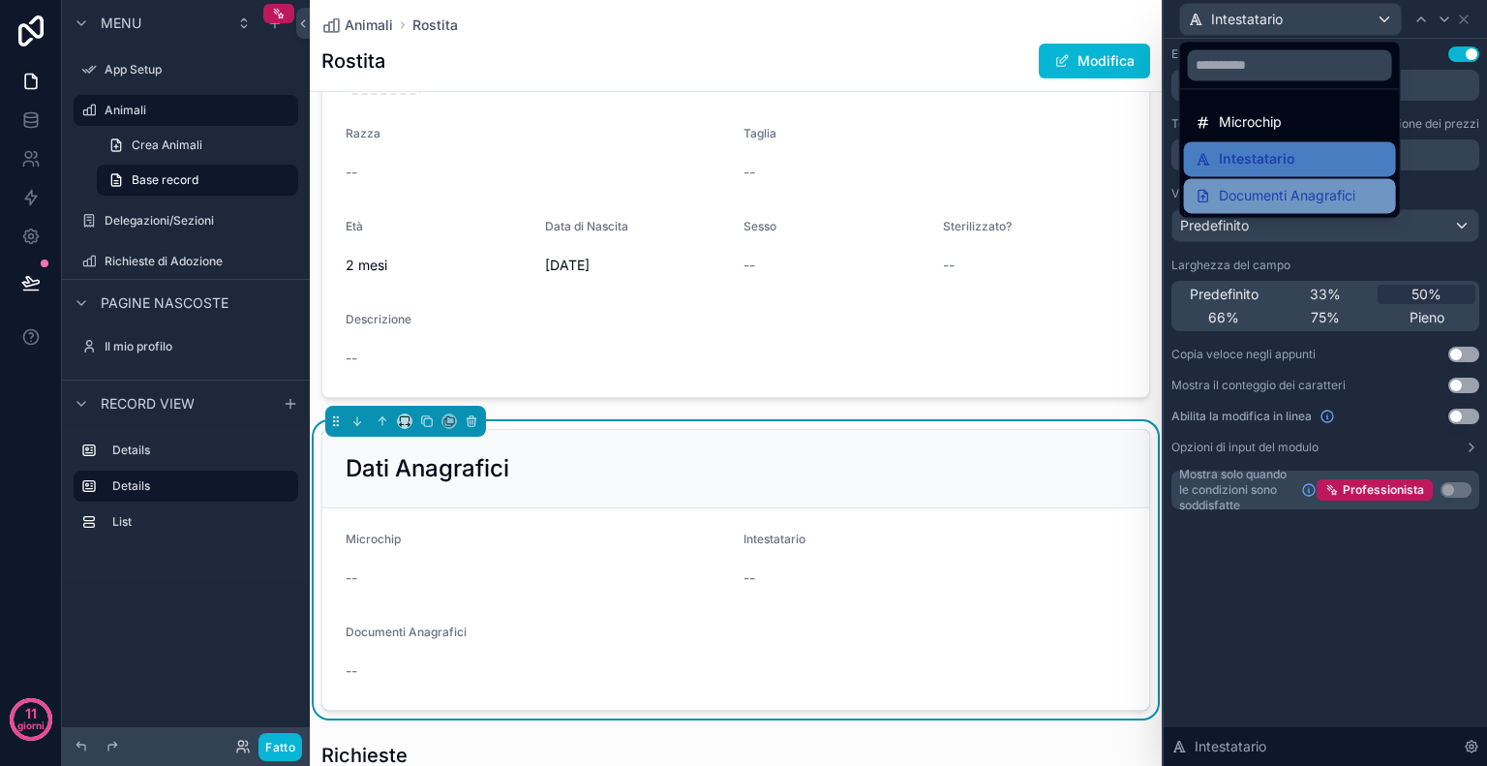
click at [1300, 181] on div "Documenti Anagrafici" at bounding box center [1290, 195] width 212 height 35
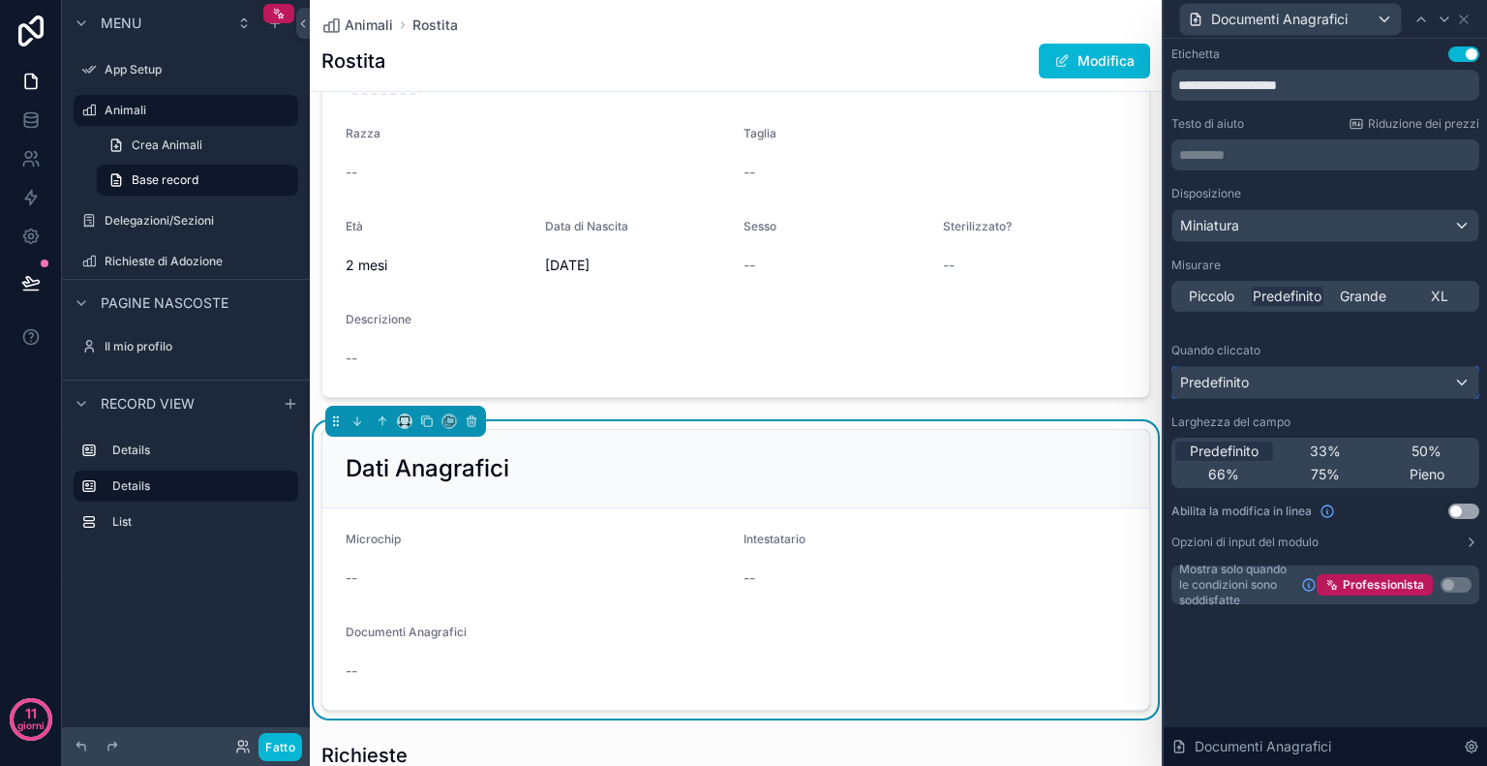
click at [1329, 376] on div "Predefinito" at bounding box center [1325, 382] width 306 height 31
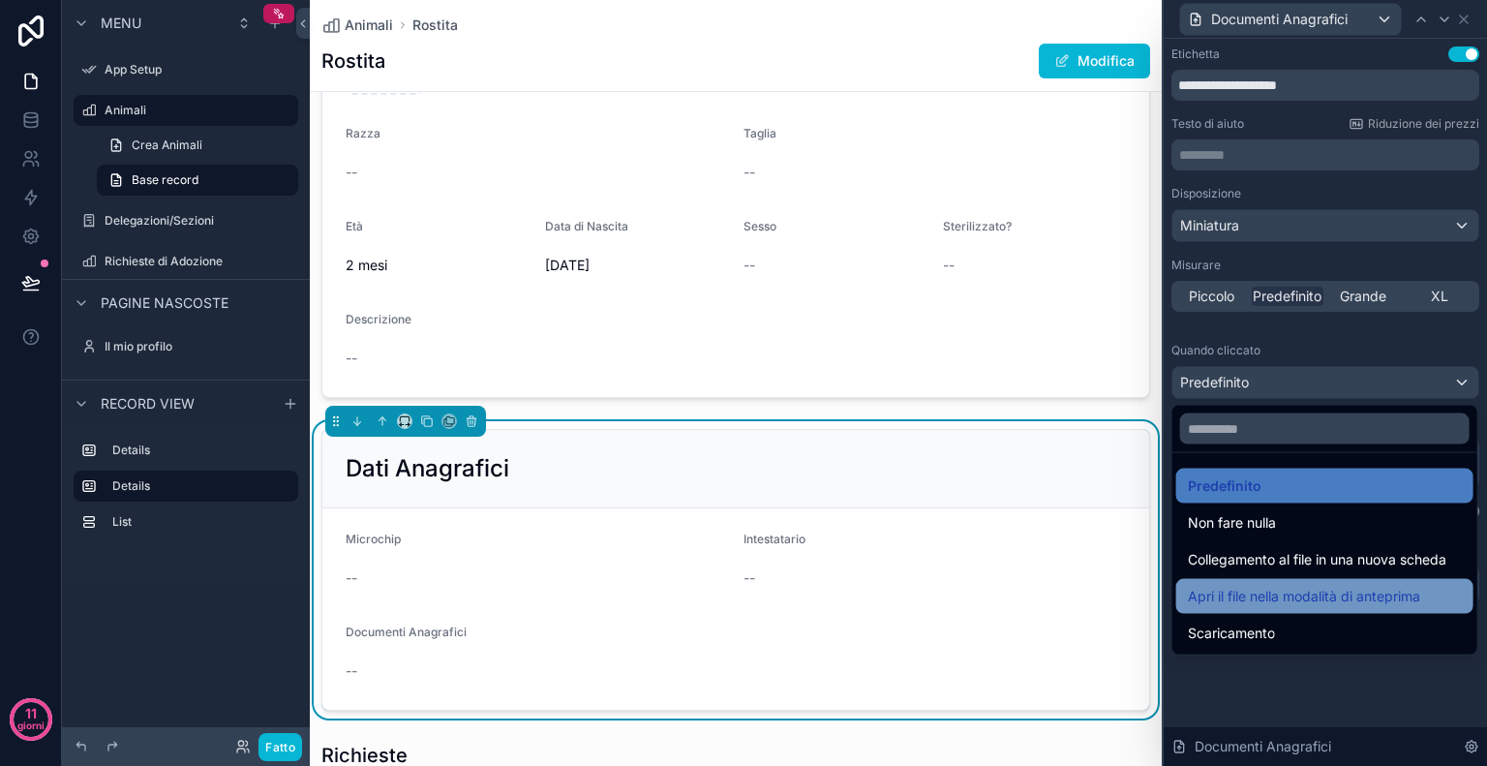
click at [1332, 595] on font "Apri il file nella modalità di anteprima" at bounding box center [1304, 596] width 232 height 16
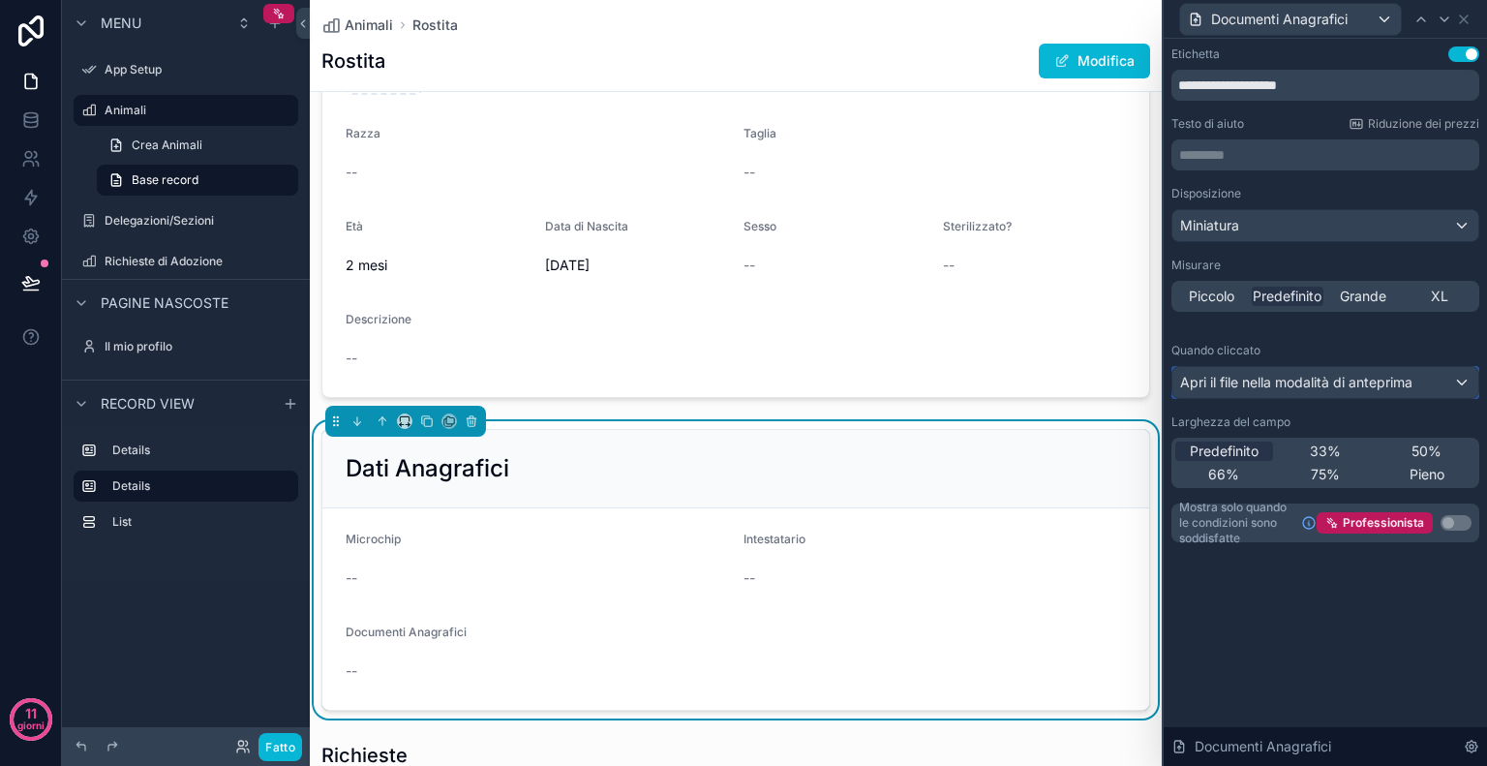
click at [1461, 374] on div "Apri il file nella modalità di anteprima" at bounding box center [1325, 382] width 306 height 31
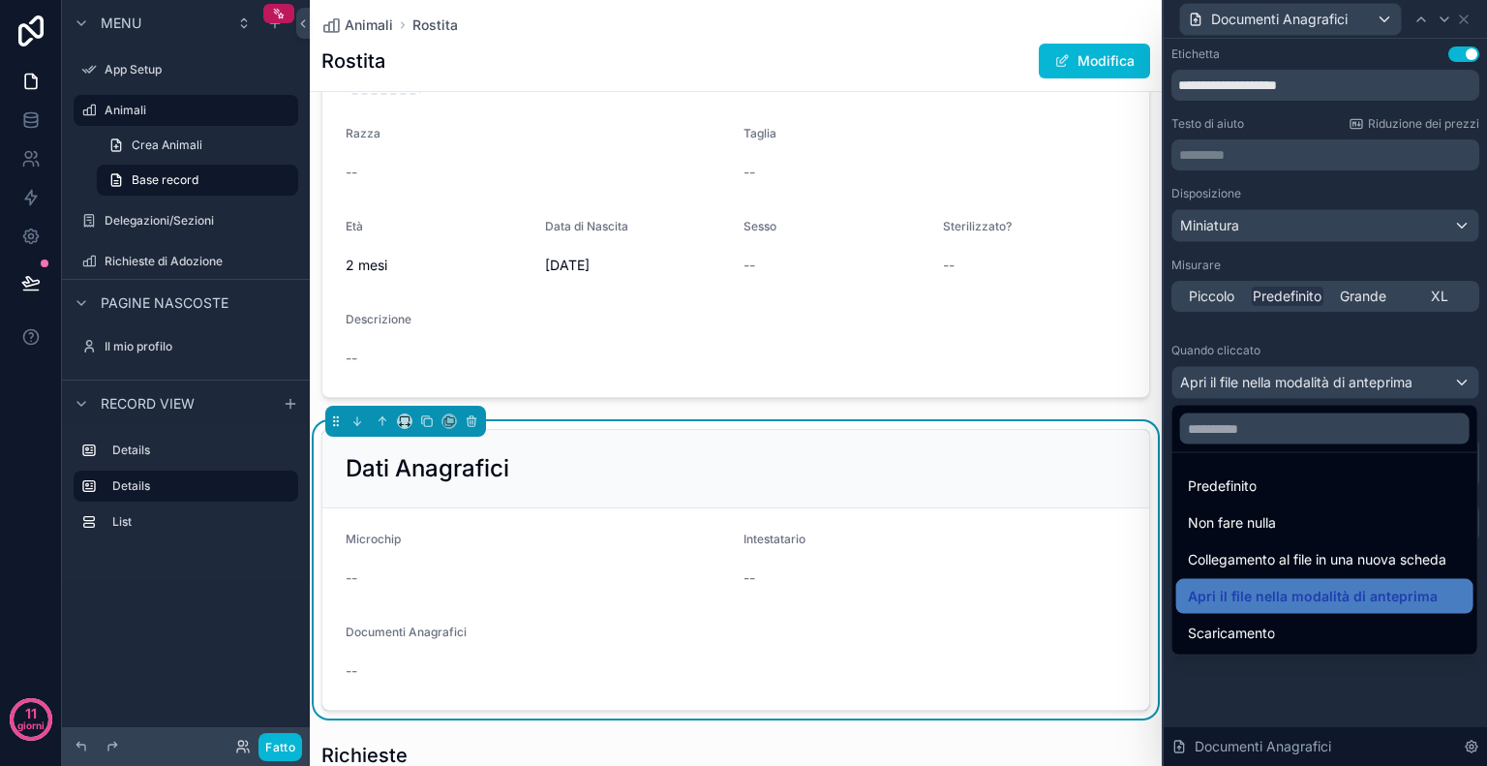
click at [1309, 690] on div at bounding box center [1325, 383] width 323 height 766
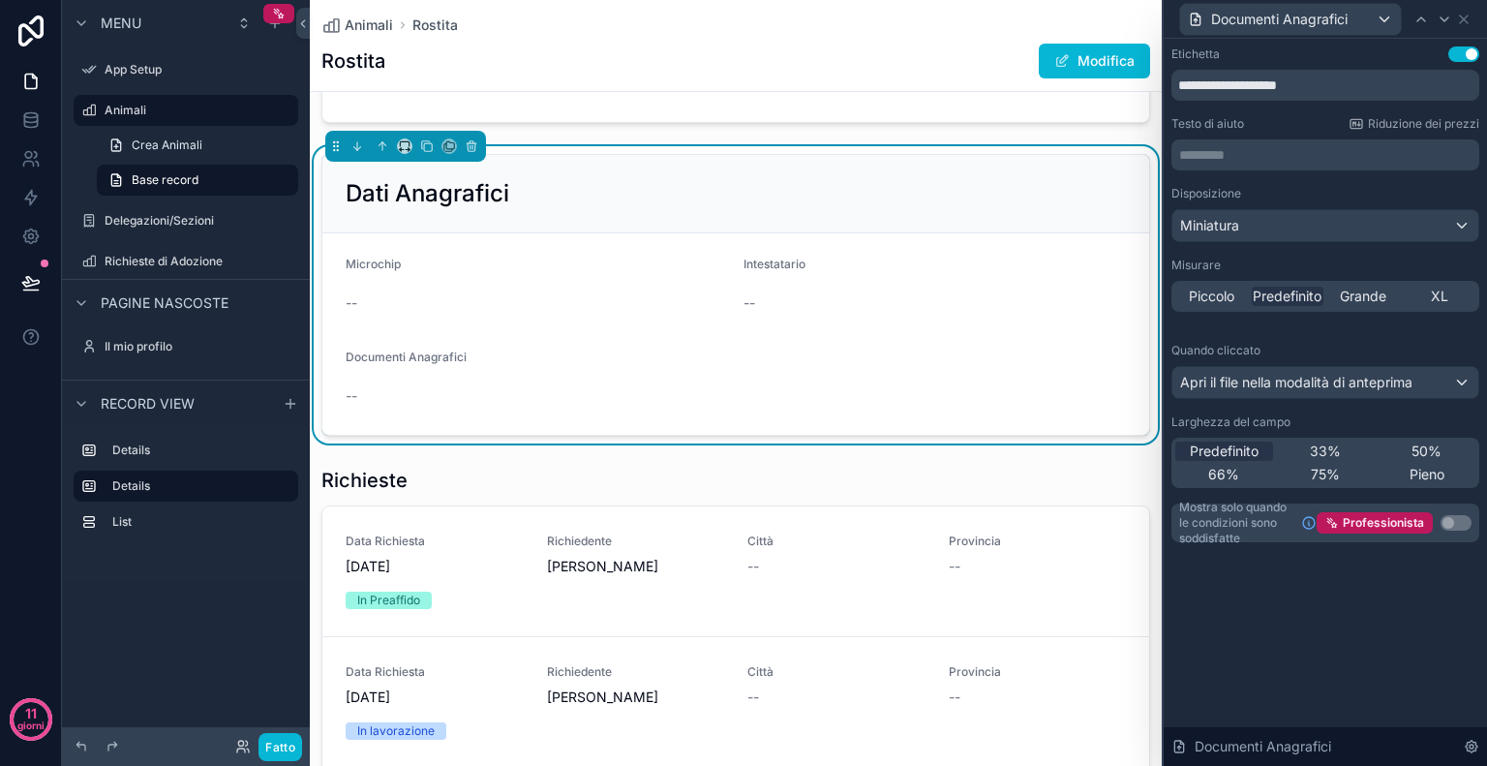
scroll to position [510, 0]
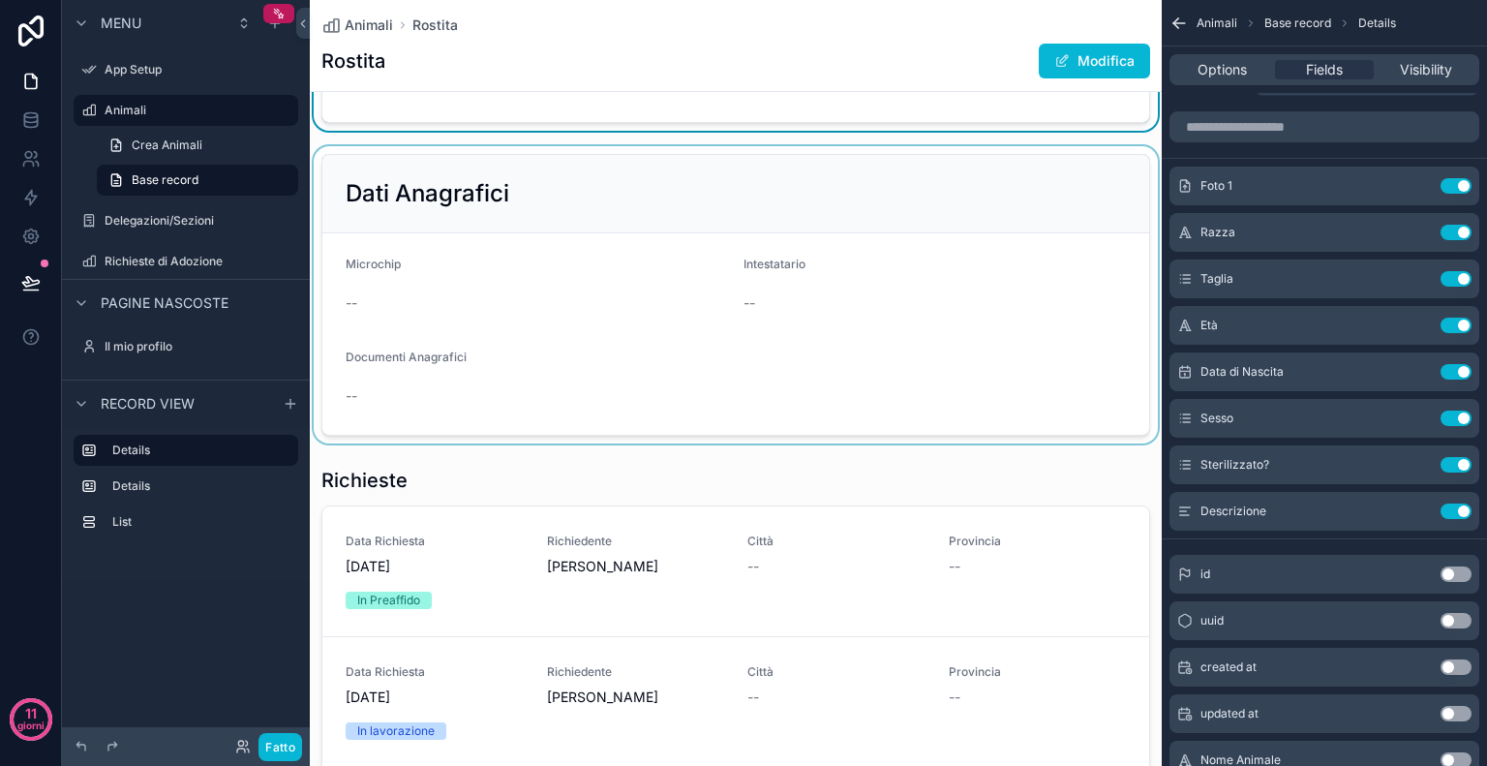
click at [569, 302] on div "contenuto scorrevole" at bounding box center [736, 294] width 852 height 297
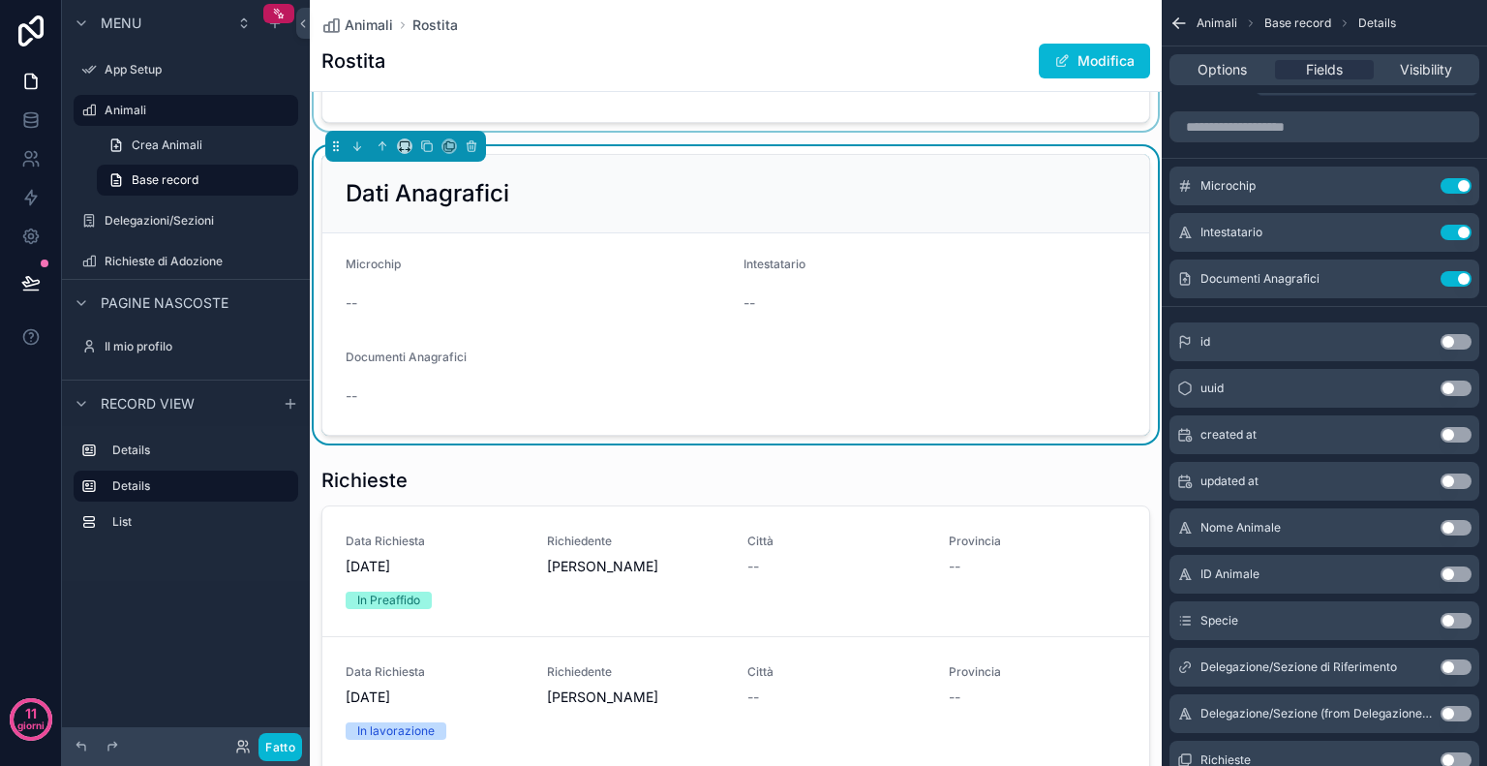
click at [359, 386] on div "--" at bounding box center [438, 395] width 184 height 19
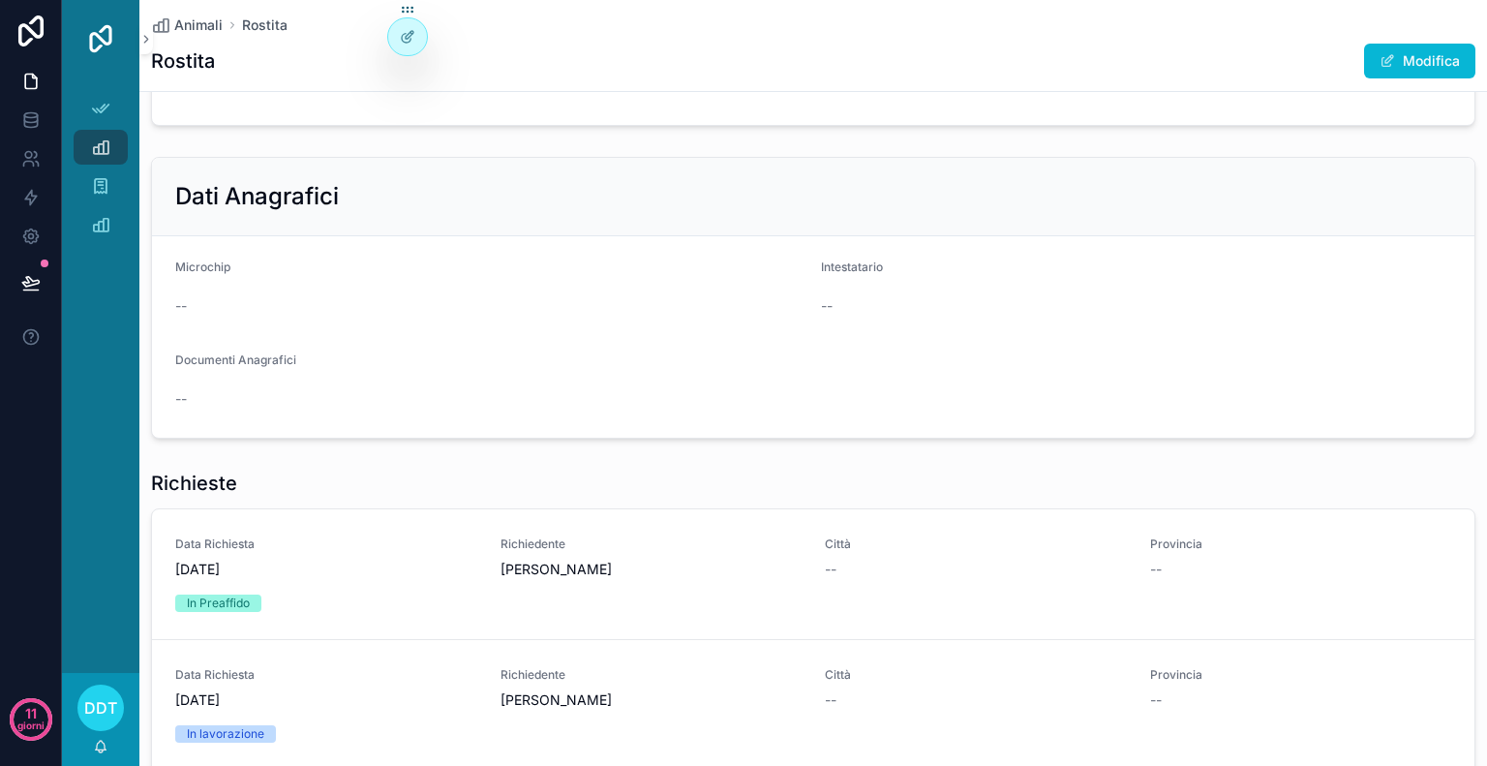
scroll to position [507, 0]
click at [269, 386] on div "--" at bounding box center [329, 398] width 308 height 31
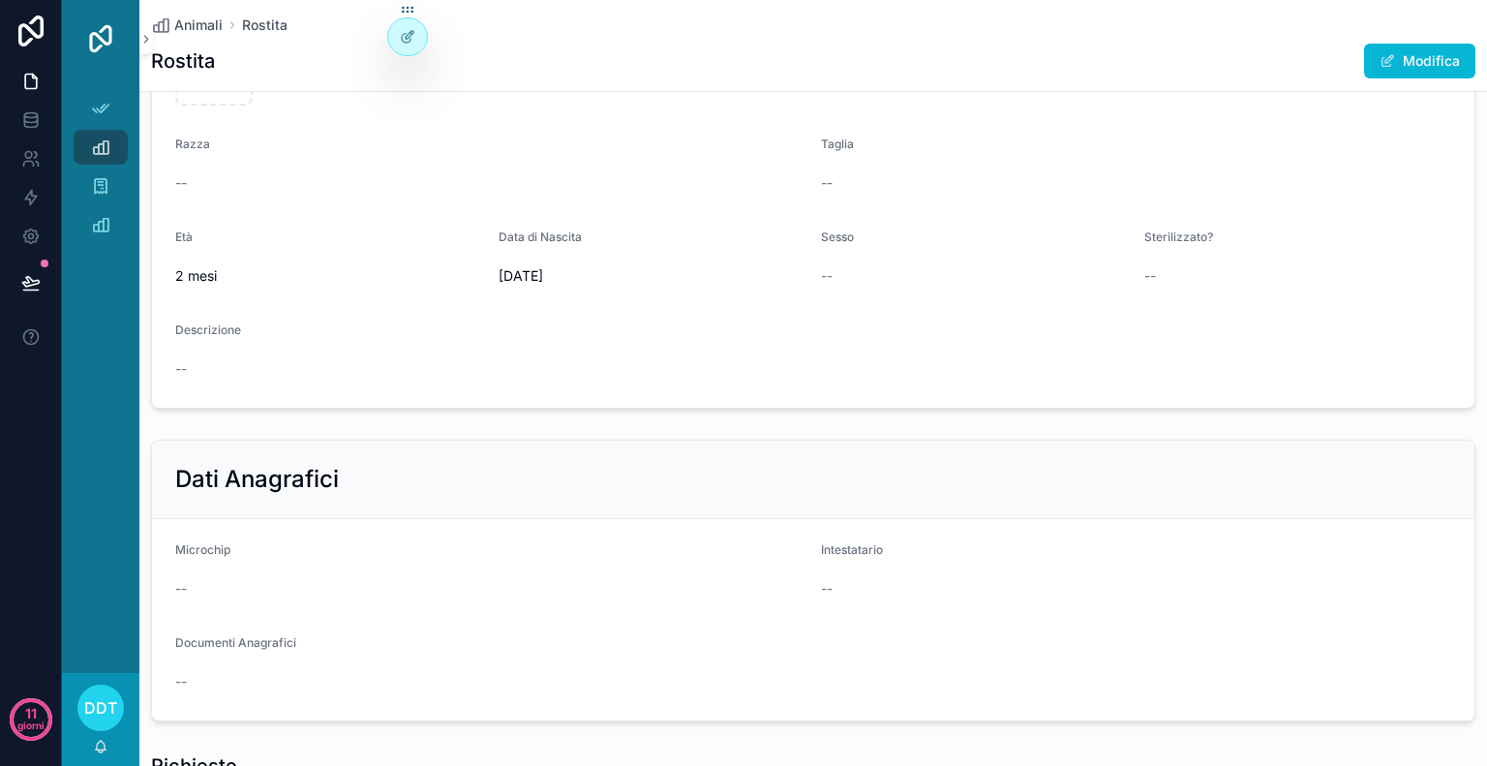
scroll to position [225, 0]
click at [101, 108] on icon "contenuto scorrevole" at bounding box center [100, 108] width 19 height 19
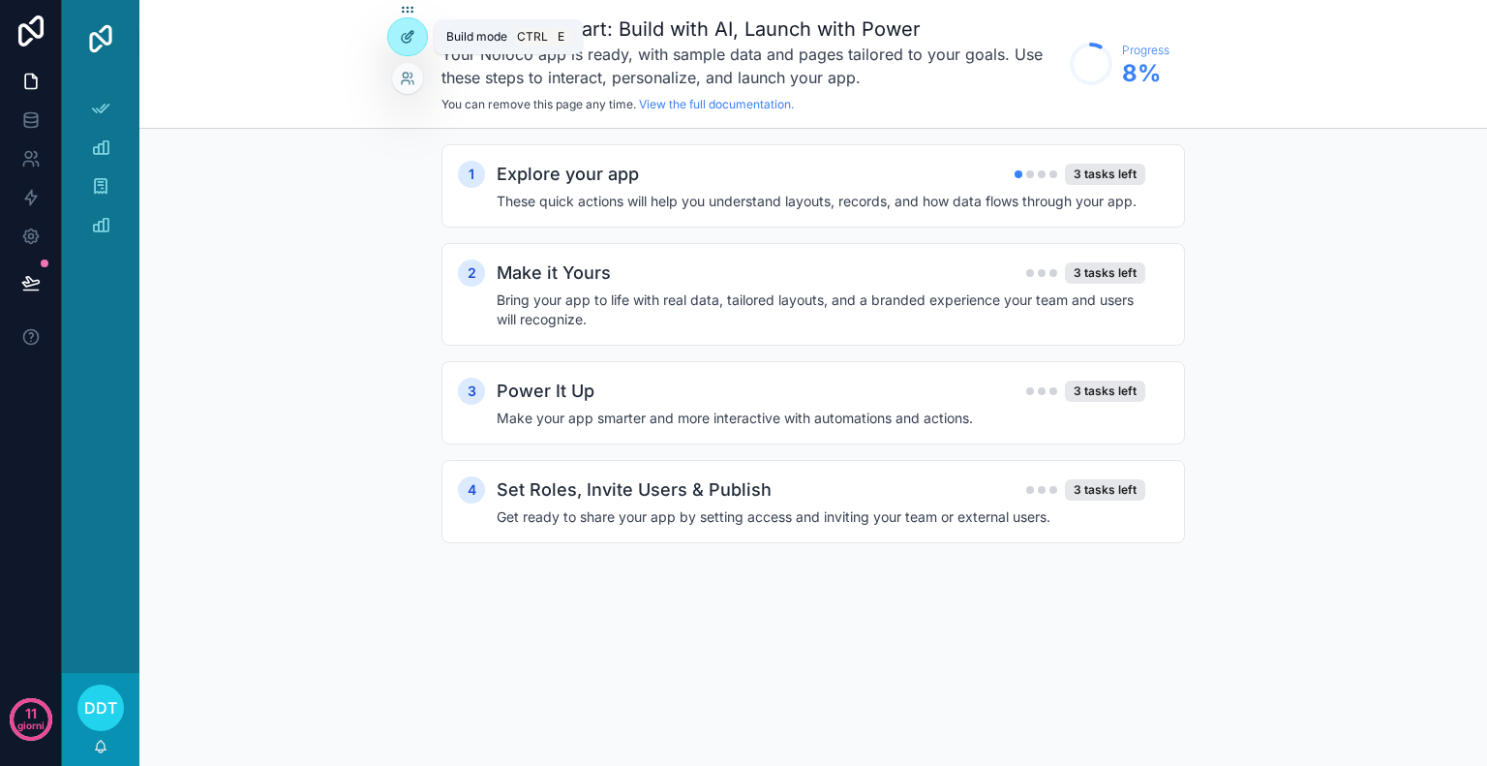
click at [402, 47] on div at bounding box center [407, 36] width 39 height 37
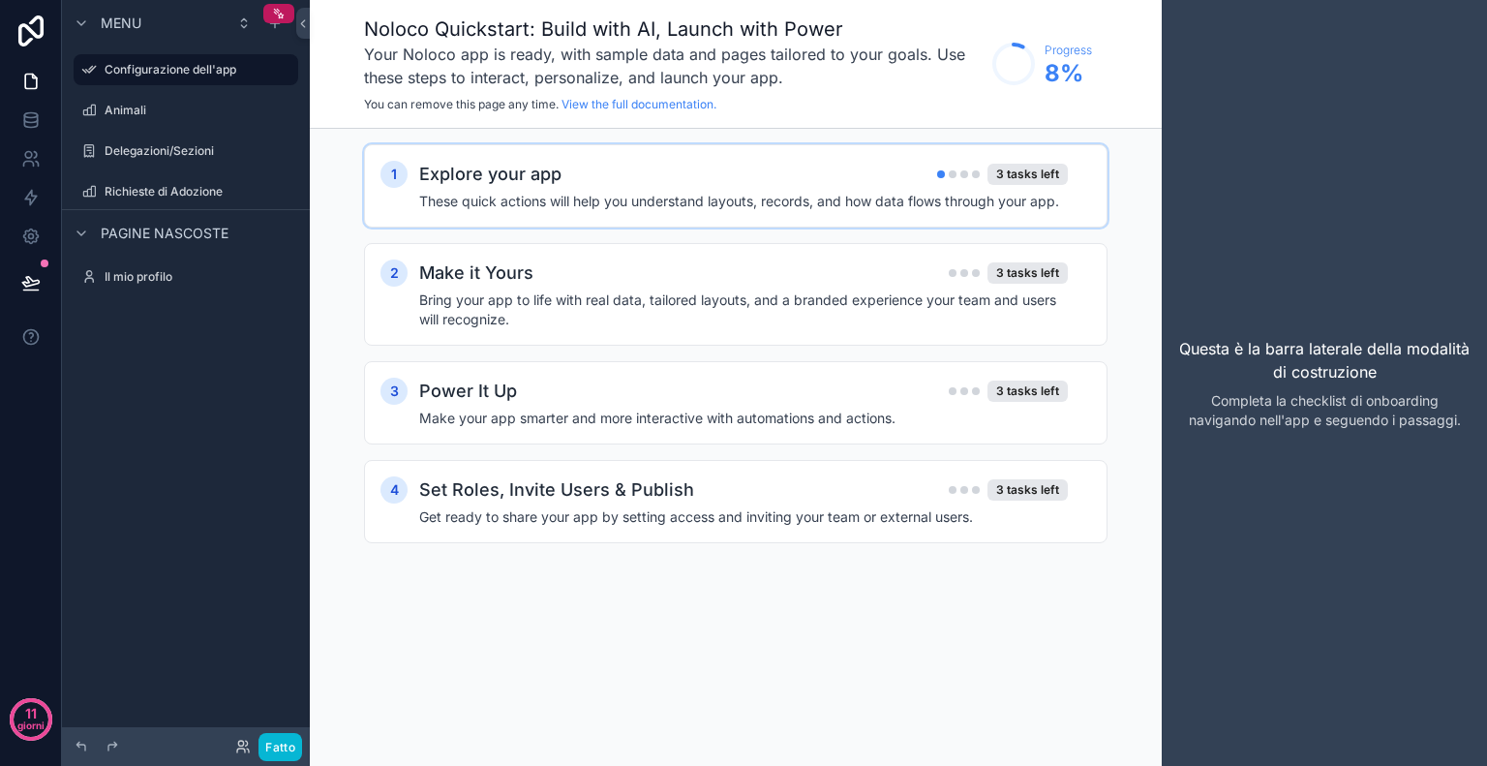
click at [1004, 190] on div "Explore your app 3 tasks left These quick actions will help you understand layo…" at bounding box center [755, 186] width 672 height 50
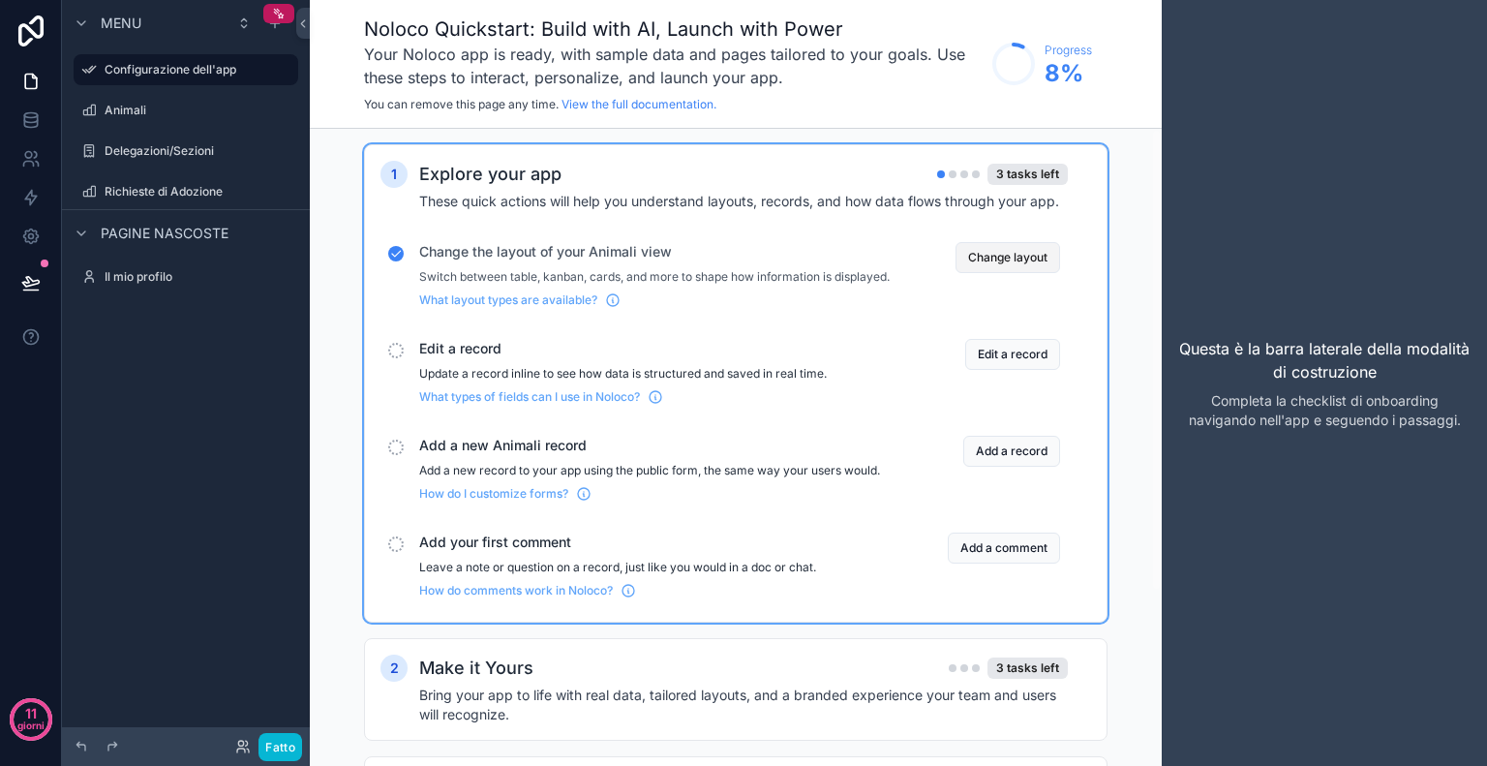
click at [1004, 269] on button "Change layout" at bounding box center [1008, 257] width 105 height 31
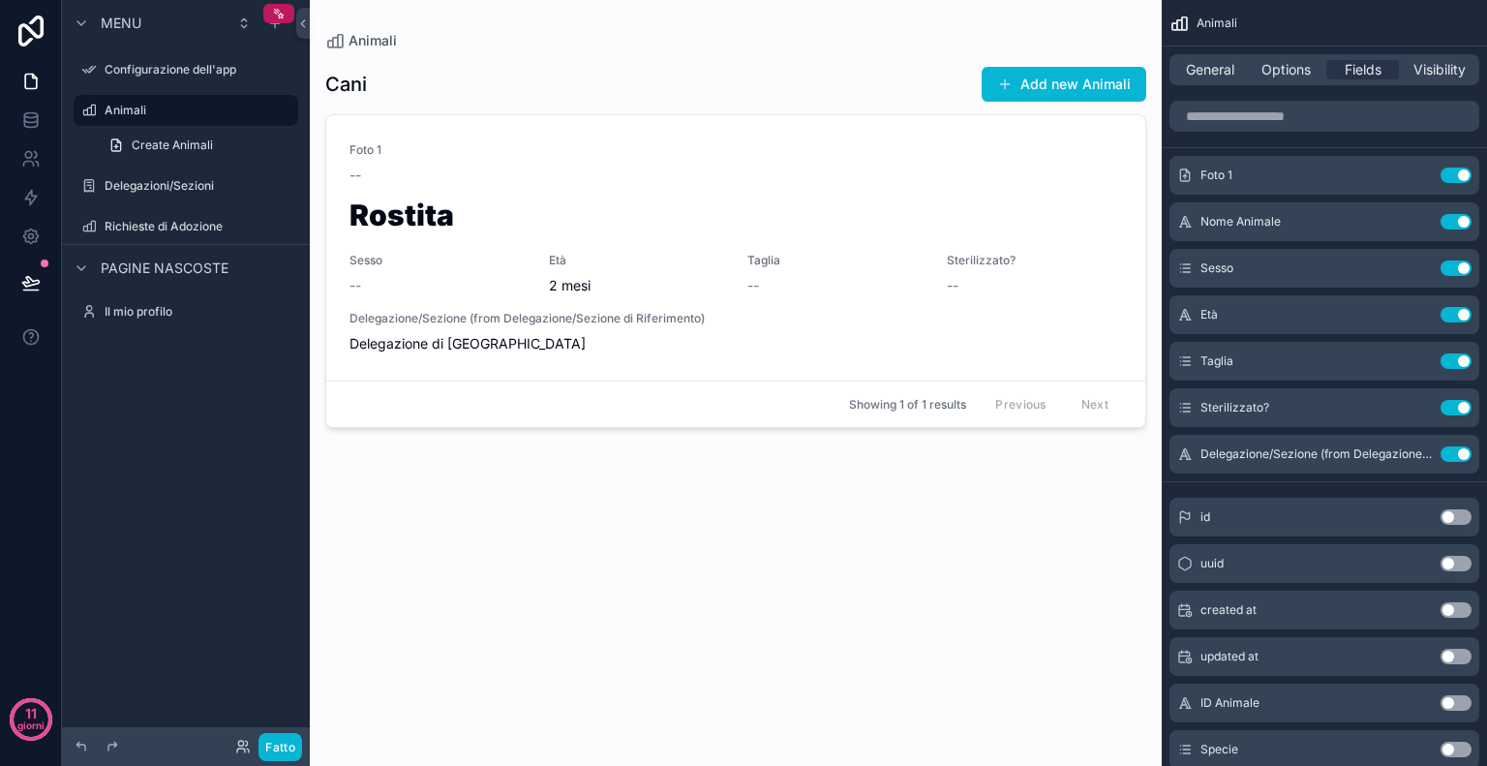
click at [421, 185] on div "contenuto scorrevole" at bounding box center [736, 371] width 852 height 743
click at [454, 244] on div "Foto 1 -- Rostita Sesso -- Età 2 mesi Taglia -- Sterilizzato? -- Delegazione/Se…" at bounding box center [735, 247] width 773 height 211
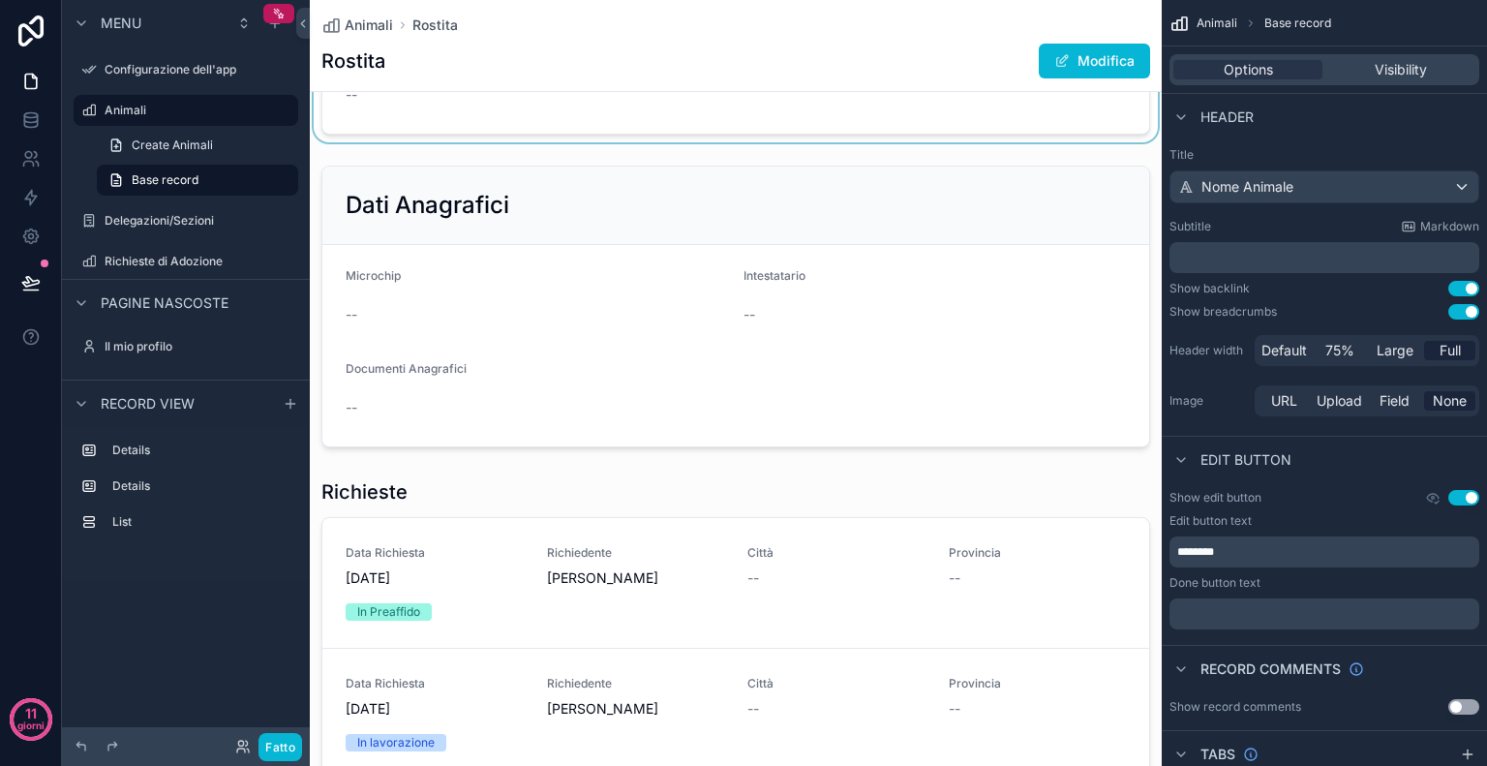
scroll to position [500, 0]
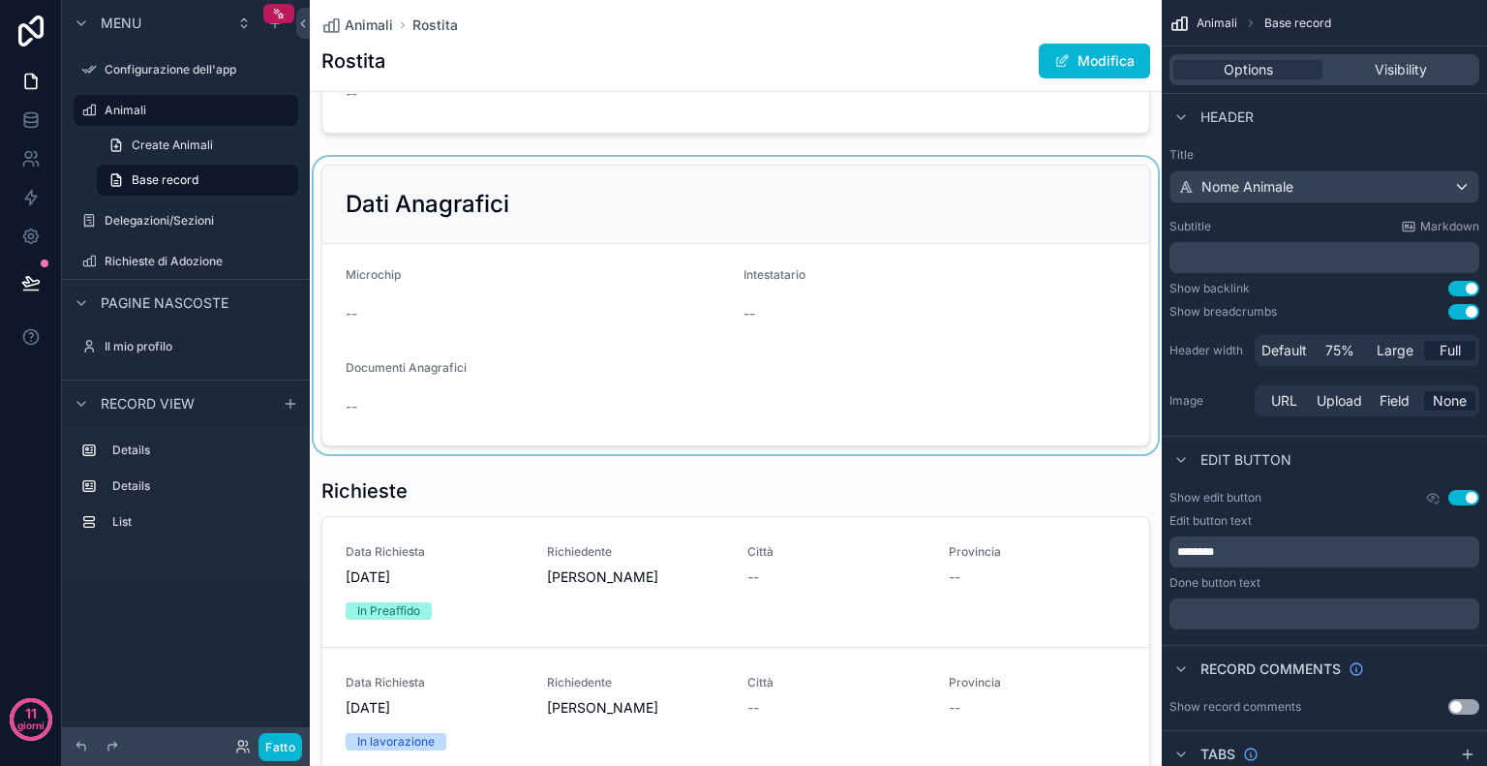
click at [367, 411] on div "contenuto scorrevole" at bounding box center [736, 305] width 852 height 297
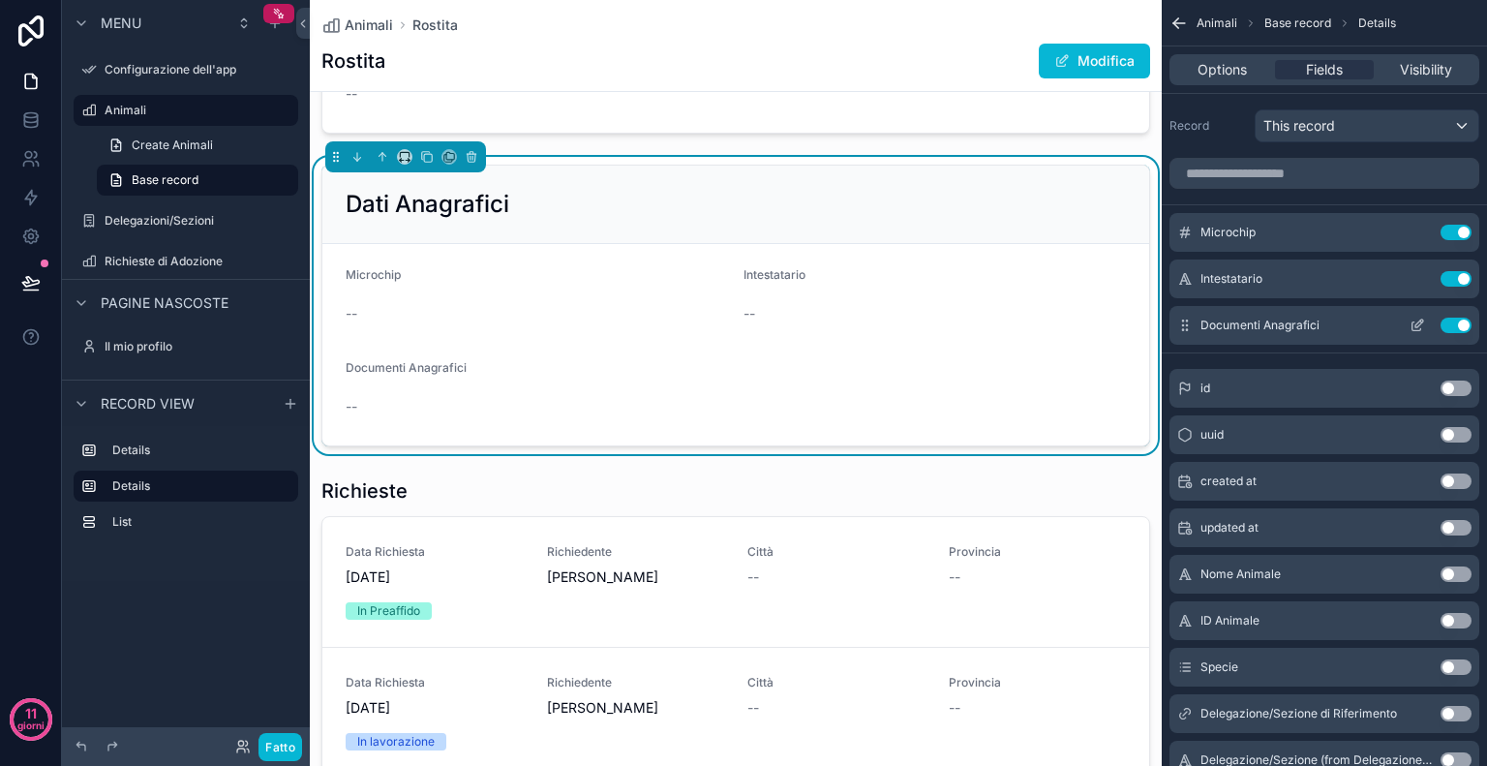
click at [1419, 328] on icon "contenuto scorrevole" at bounding box center [1417, 325] width 15 height 15
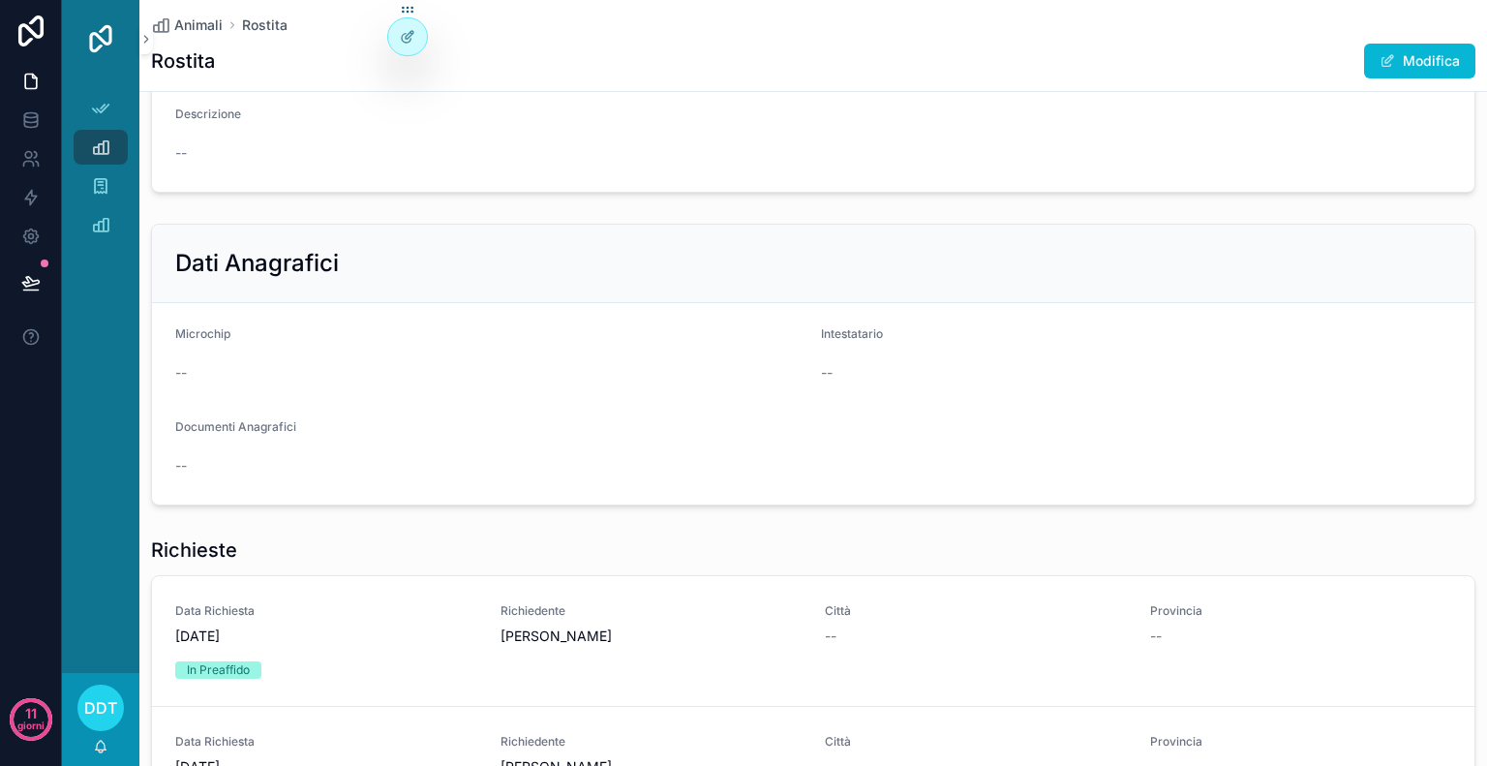
scroll to position [441, 0]
click at [273, 468] on div "--" at bounding box center [329, 464] width 308 height 19
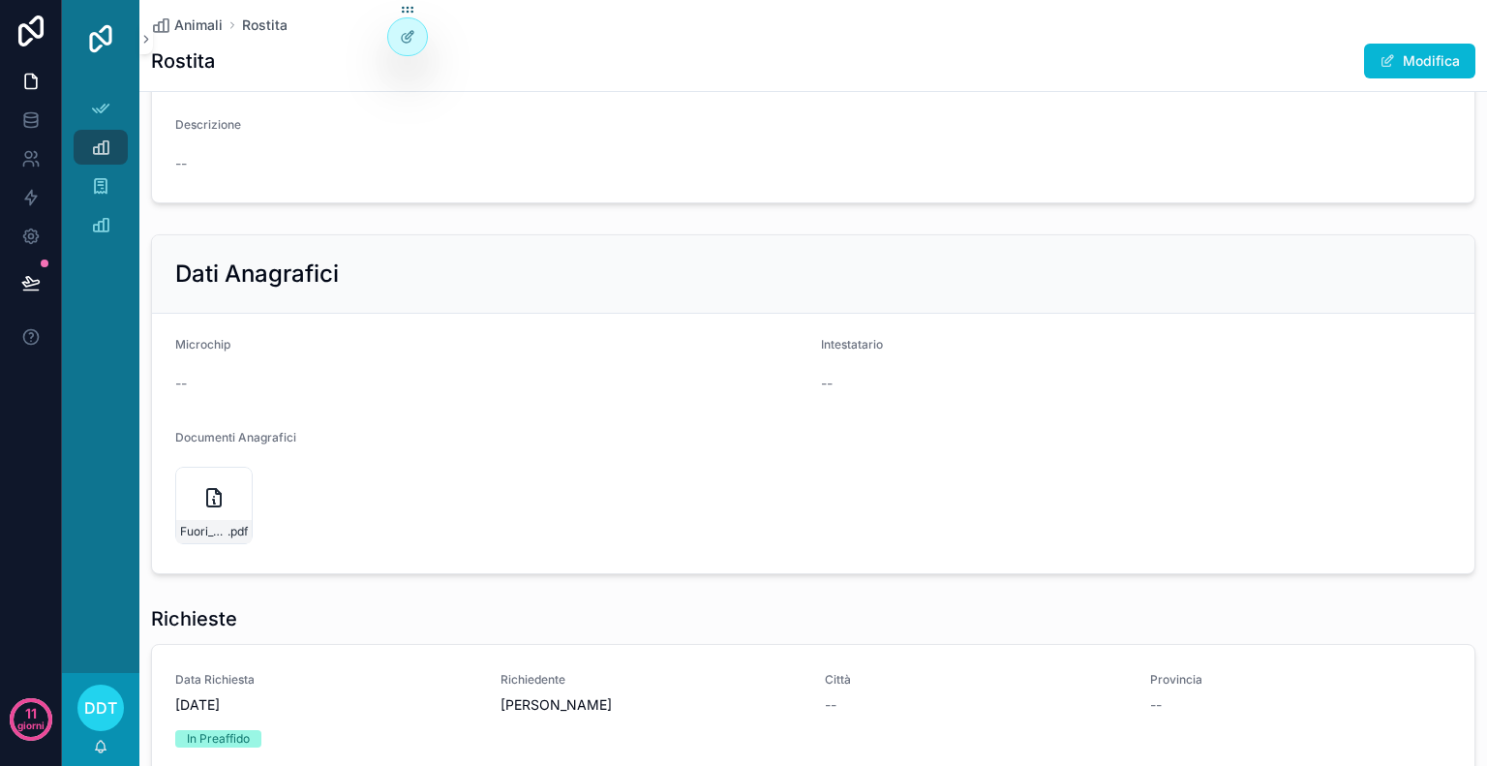
scroll to position [433, 0]
click at [209, 505] on div "Fuori_Regione_Cloe .pdf" at bounding box center [213, 502] width 77 height 77
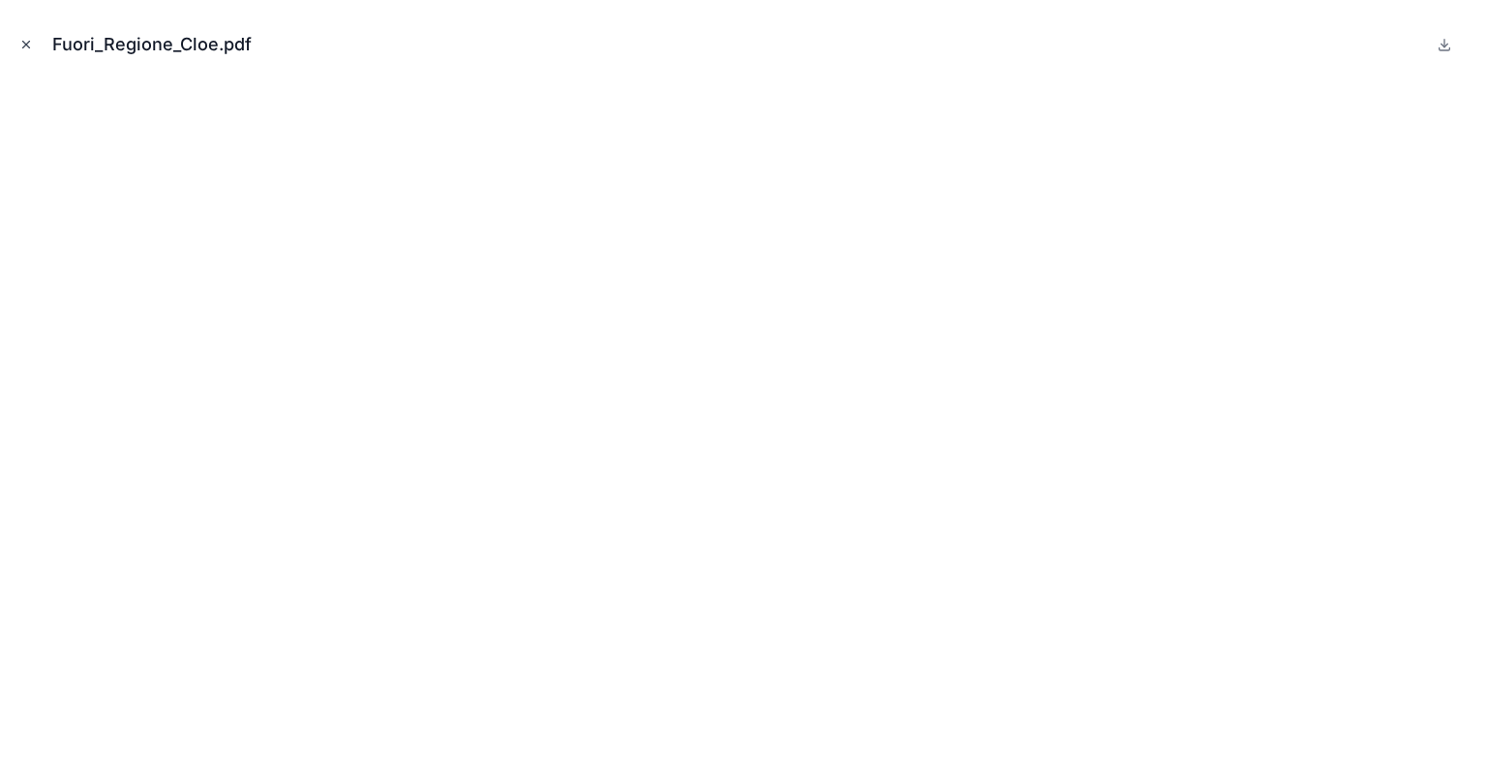
click at [23, 49] on icon "Chiudi modale" at bounding box center [26, 45] width 14 height 14
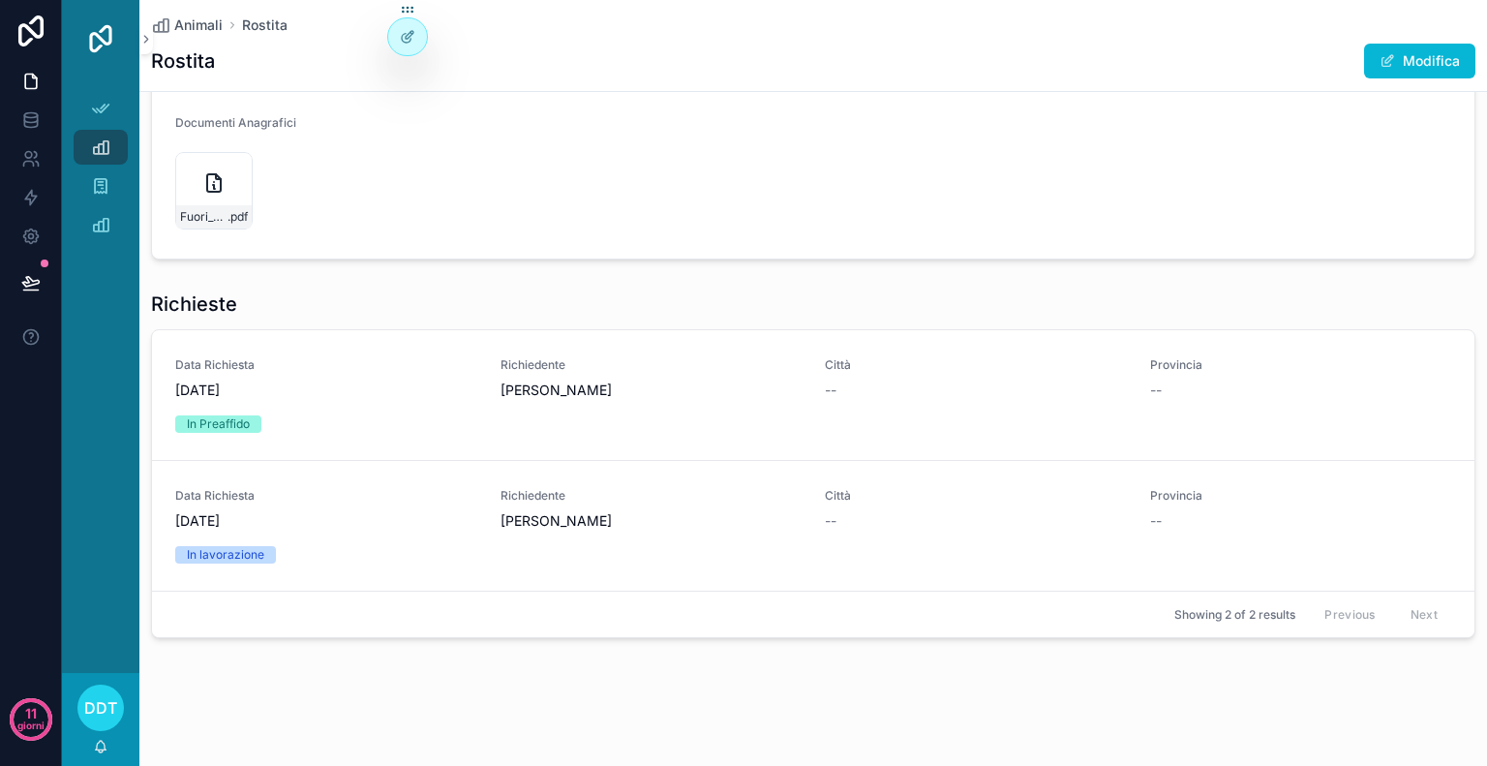
scroll to position [683, 0]
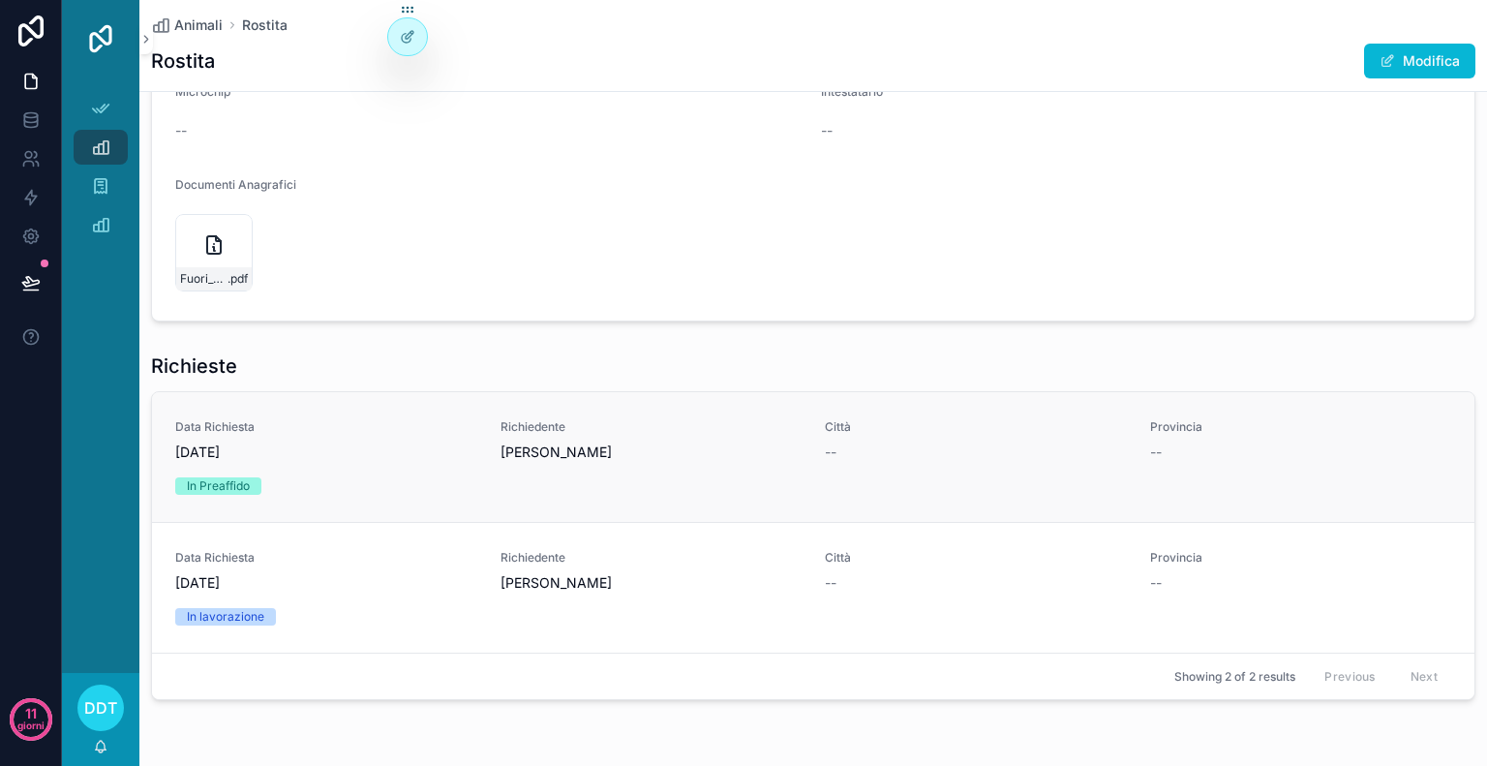
click at [728, 425] on span "Richiedente" at bounding box center [652, 426] width 302 height 15
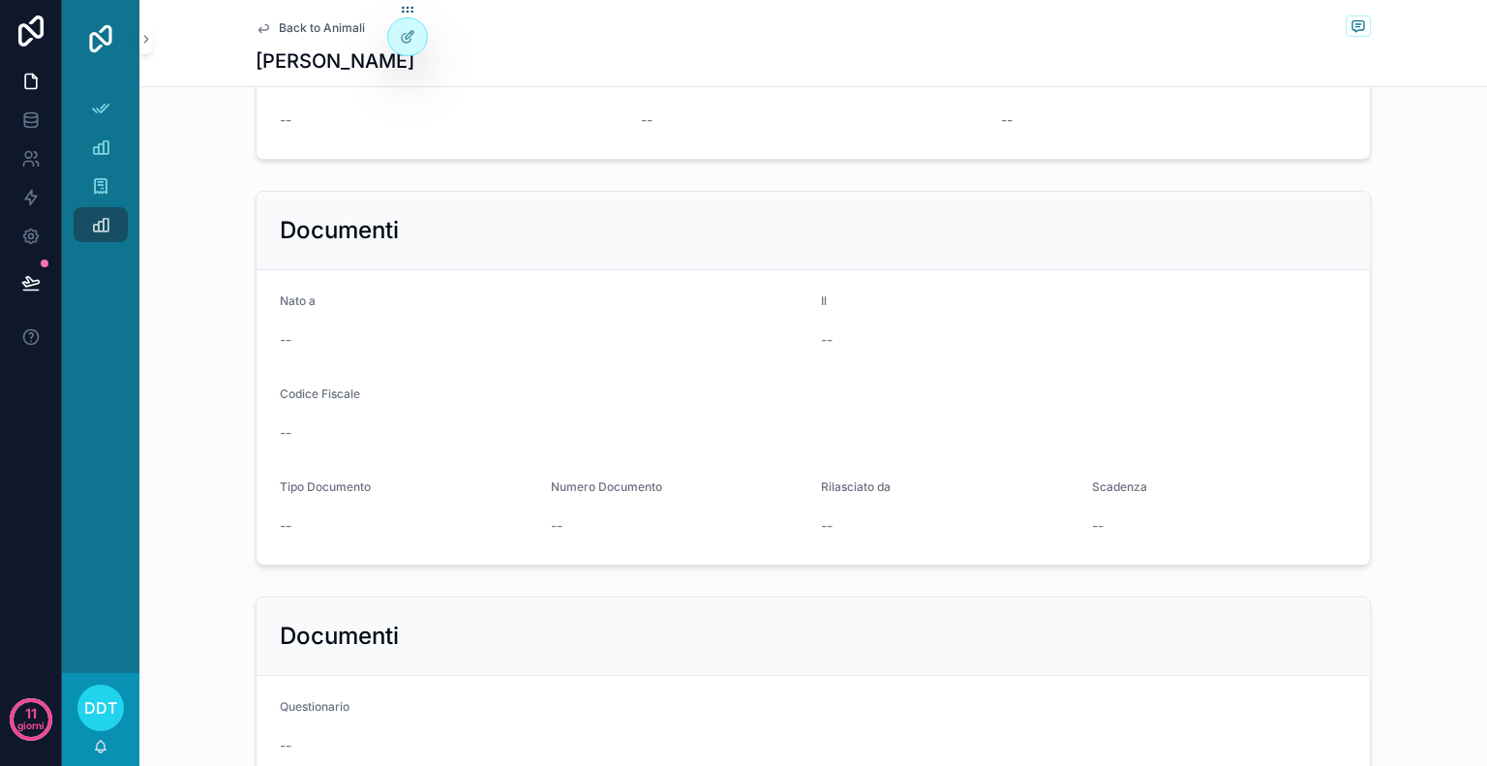
scroll to position [763, 0]
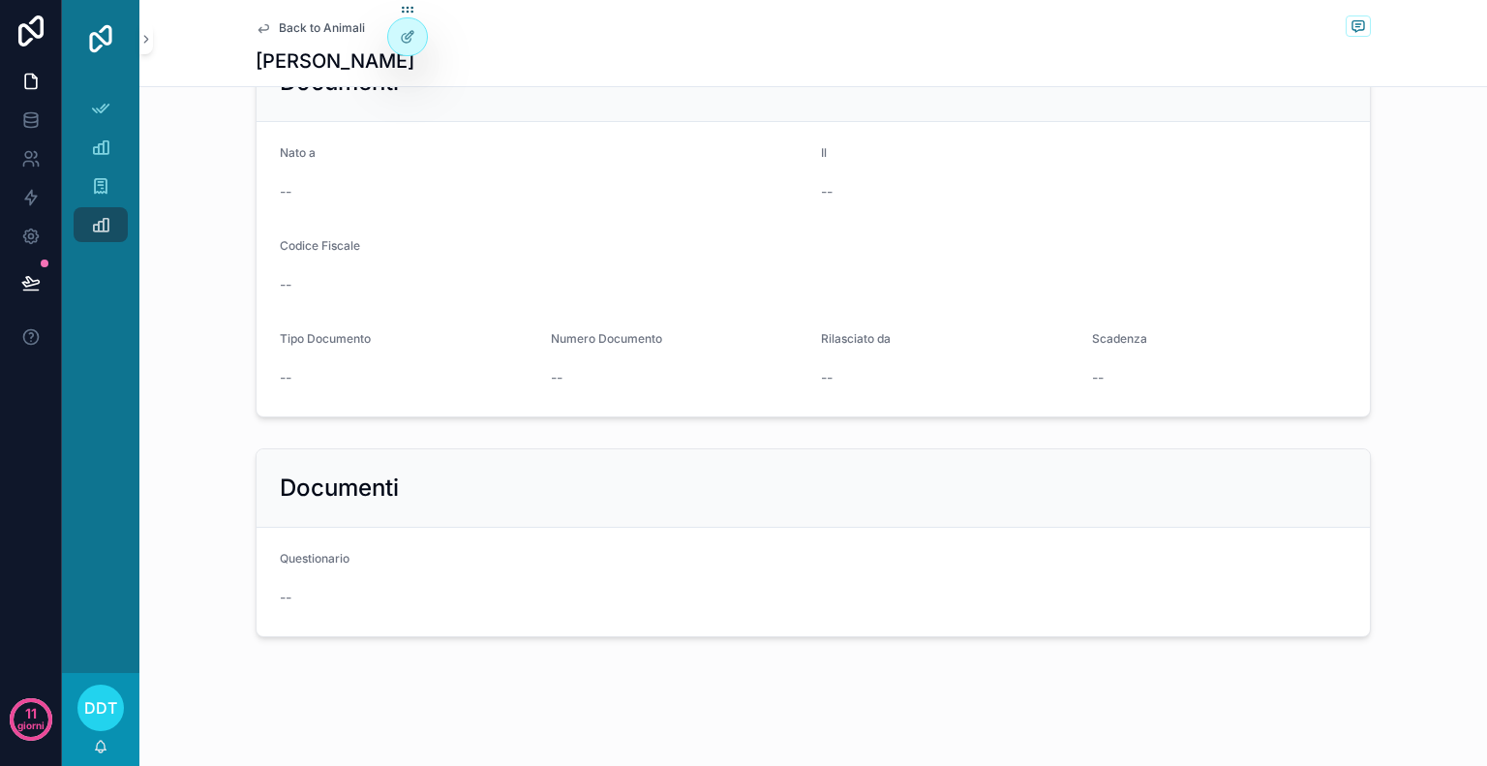
click at [478, 501] on div "Documenti" at bounding box center [813, 488] width 1113 height 78
click at [408, 38] on icon at bounding box center [410, 35] width 8 height 8
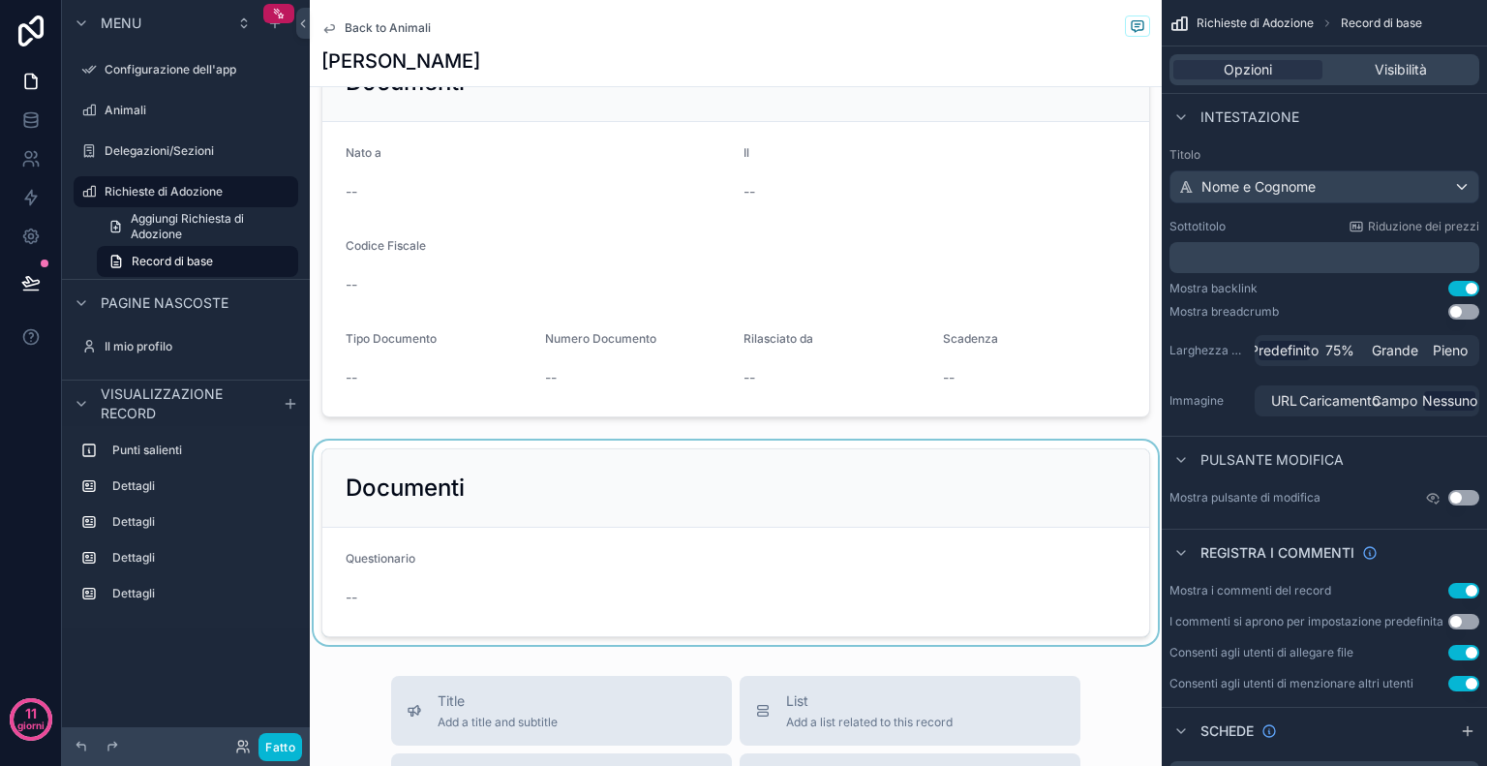
click at [582, 462] on div "contenuto scorrevole" at bounding box center [736, 542] width 852 height 204
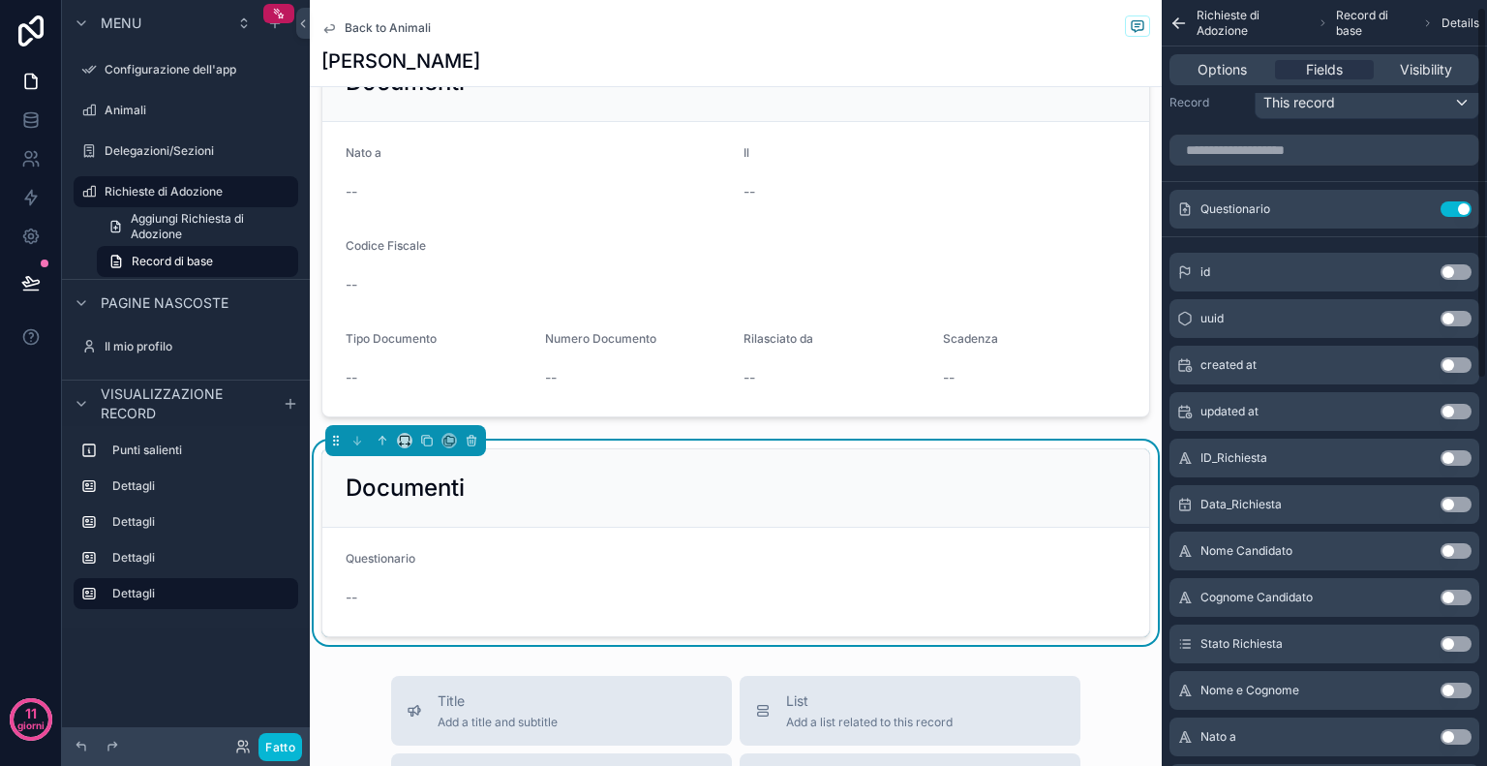
scroll to position [0, 0]
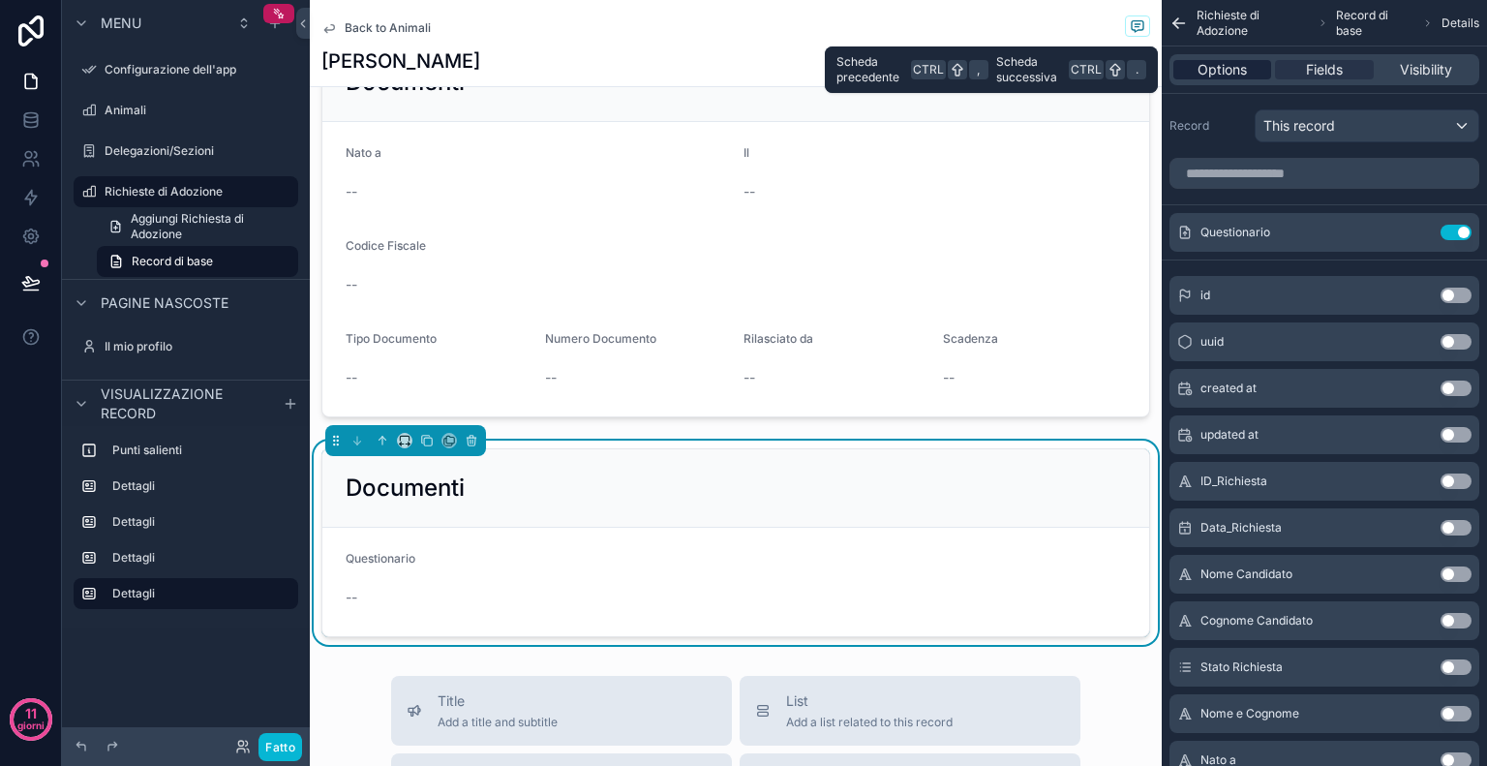
click at [1252, 76] on div "Options" at bounding box center [1222, 69] width 98 height 19
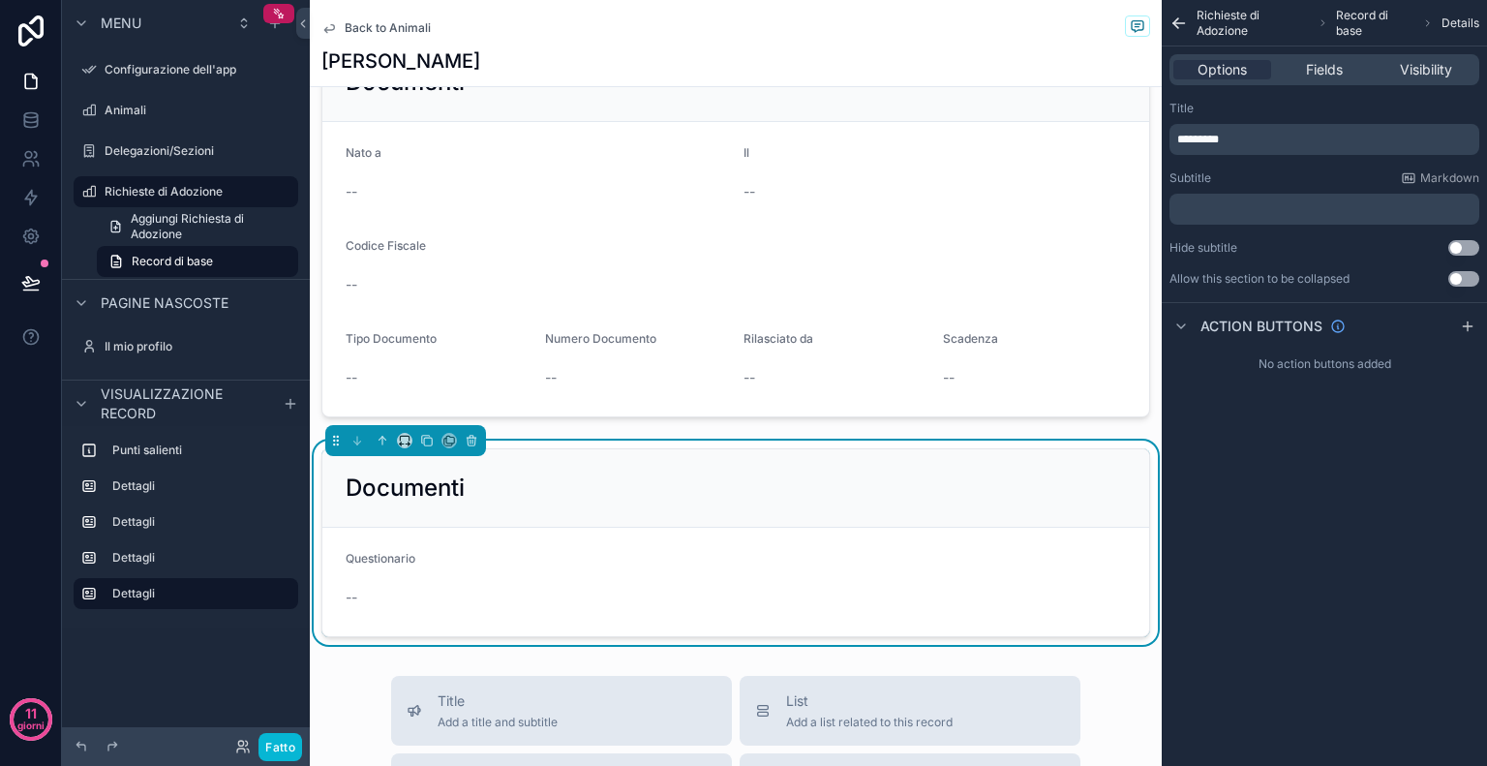
click at [1283, 137] on p "*********" at bounding box center [1326, 139] width 298 height 15
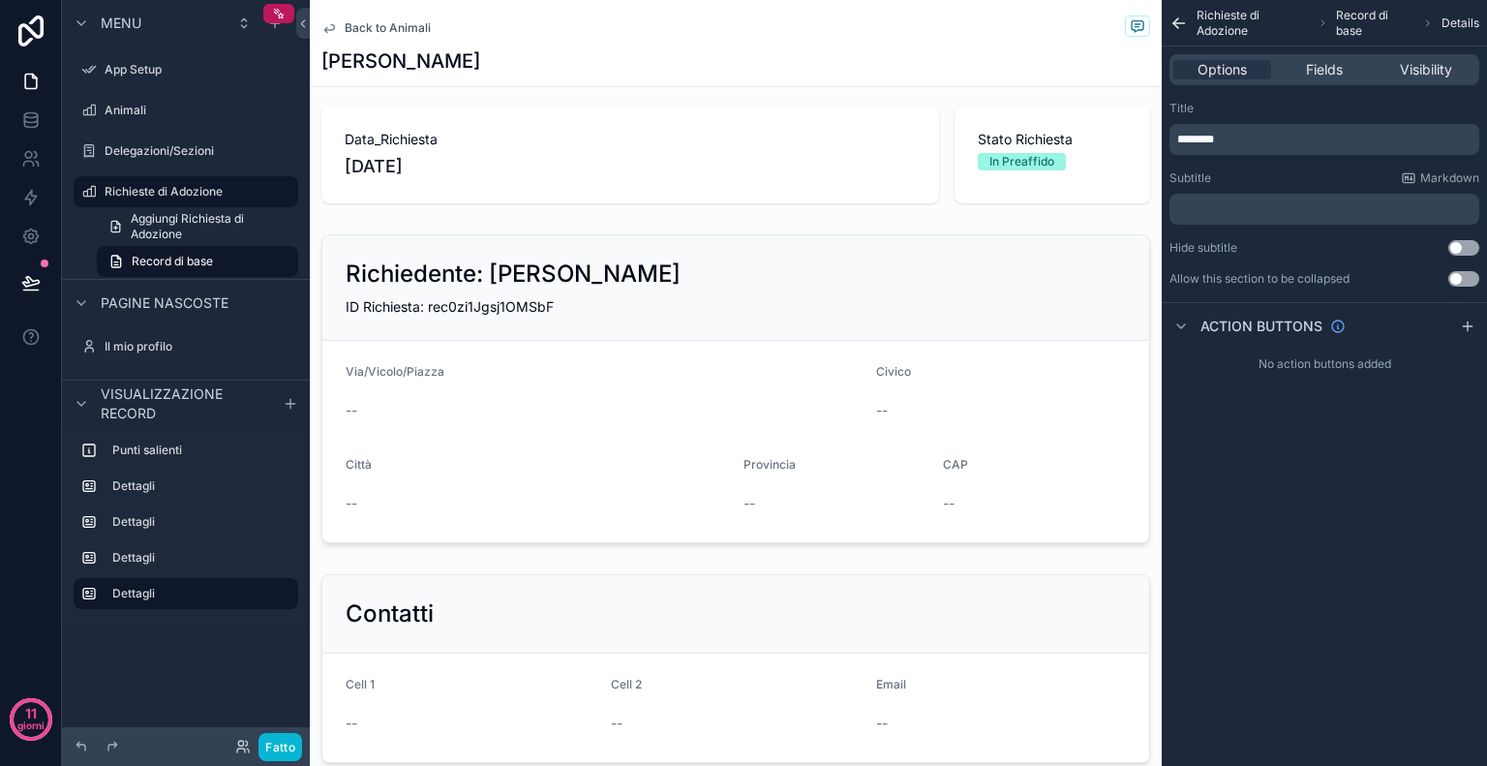
scroll to position [0, 0]
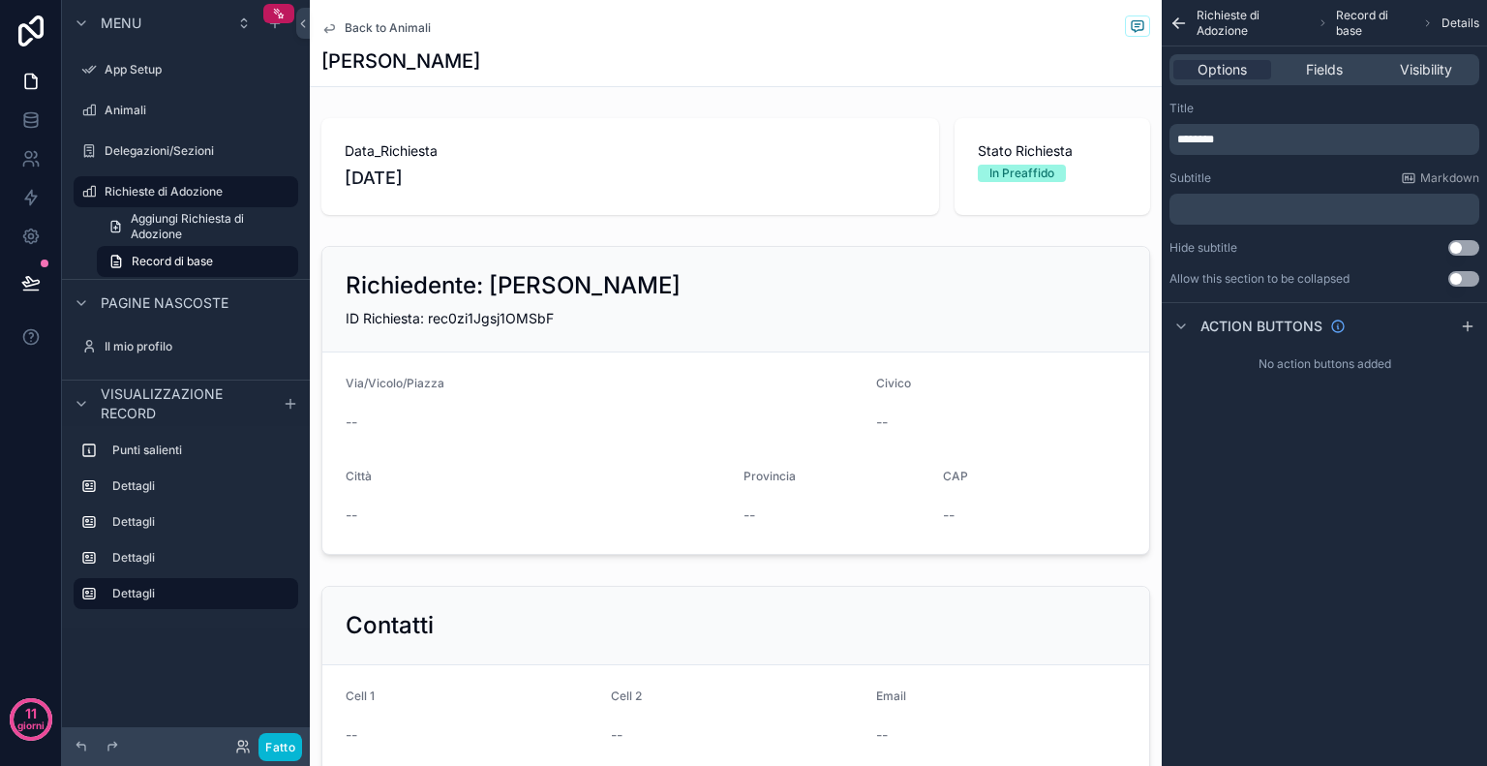
click at [325, 31] on icon "contenuto scorrevole" at bounding box center [329, 28] width 10 height 8
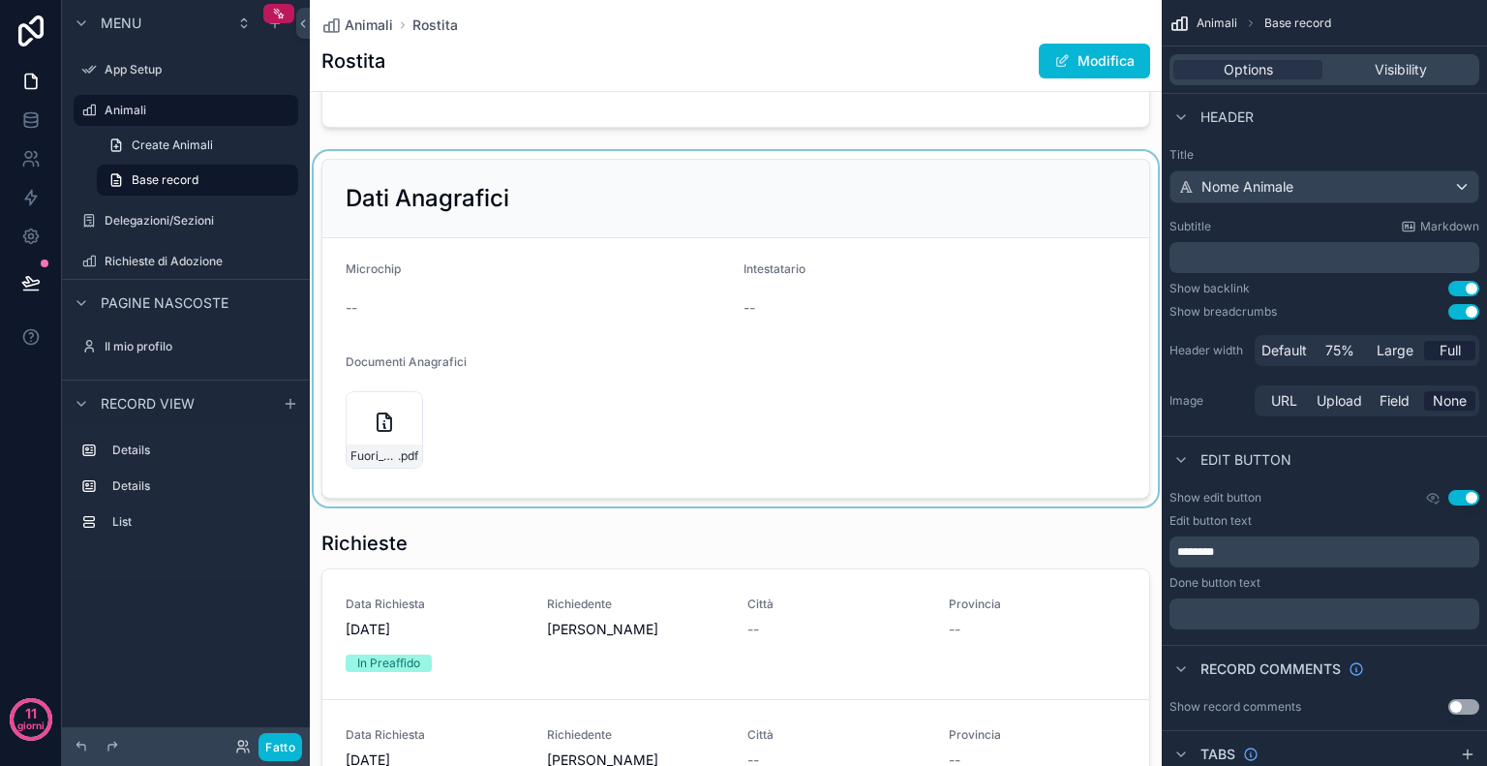
scroll to position [503, 0]
click at [674, 354] on div "contenuto scorrevole" at bounding box center [736, 330] width 852 height 355
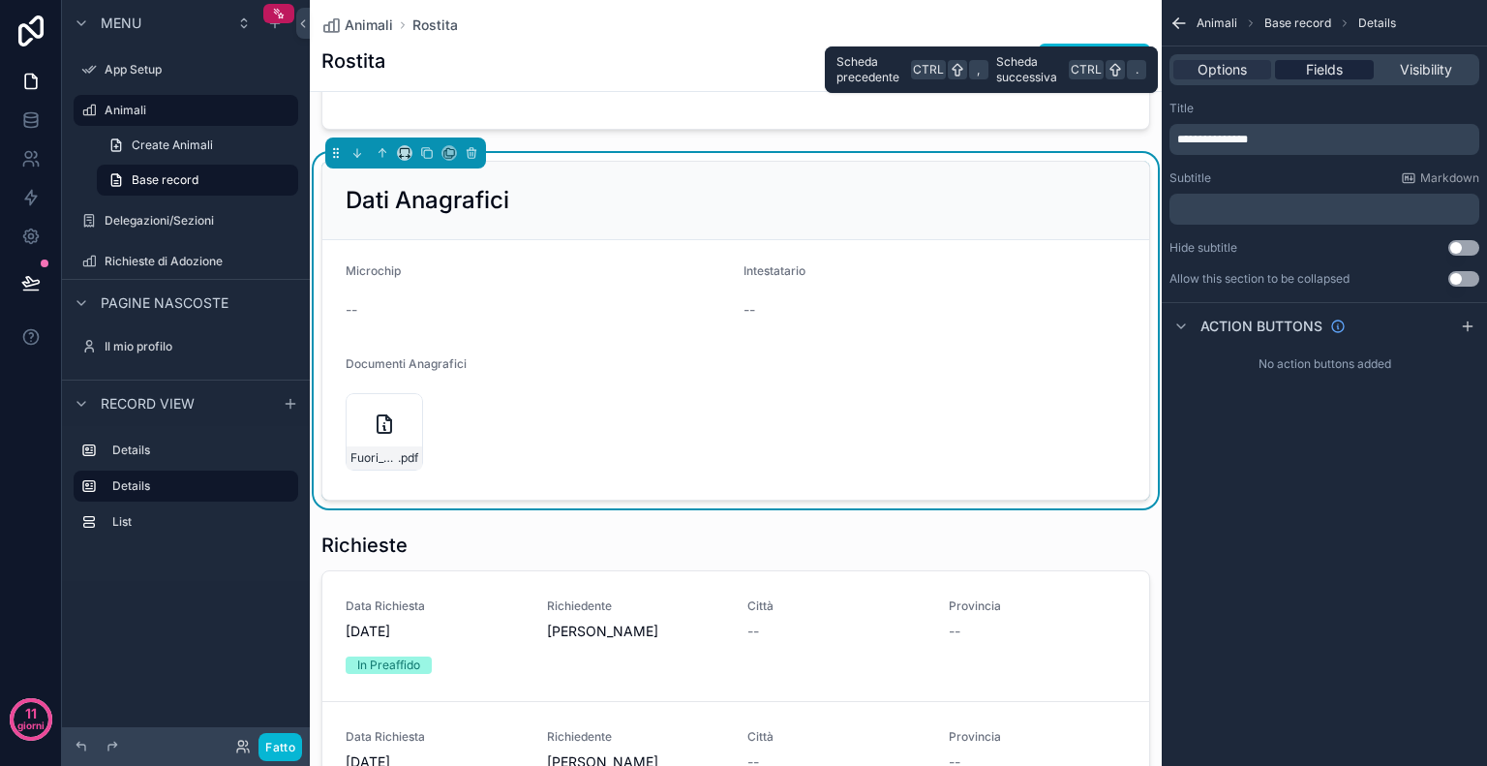
click at [1329, 76] on span "Fields" at bounding box center [1324, 69] width 37 height 19
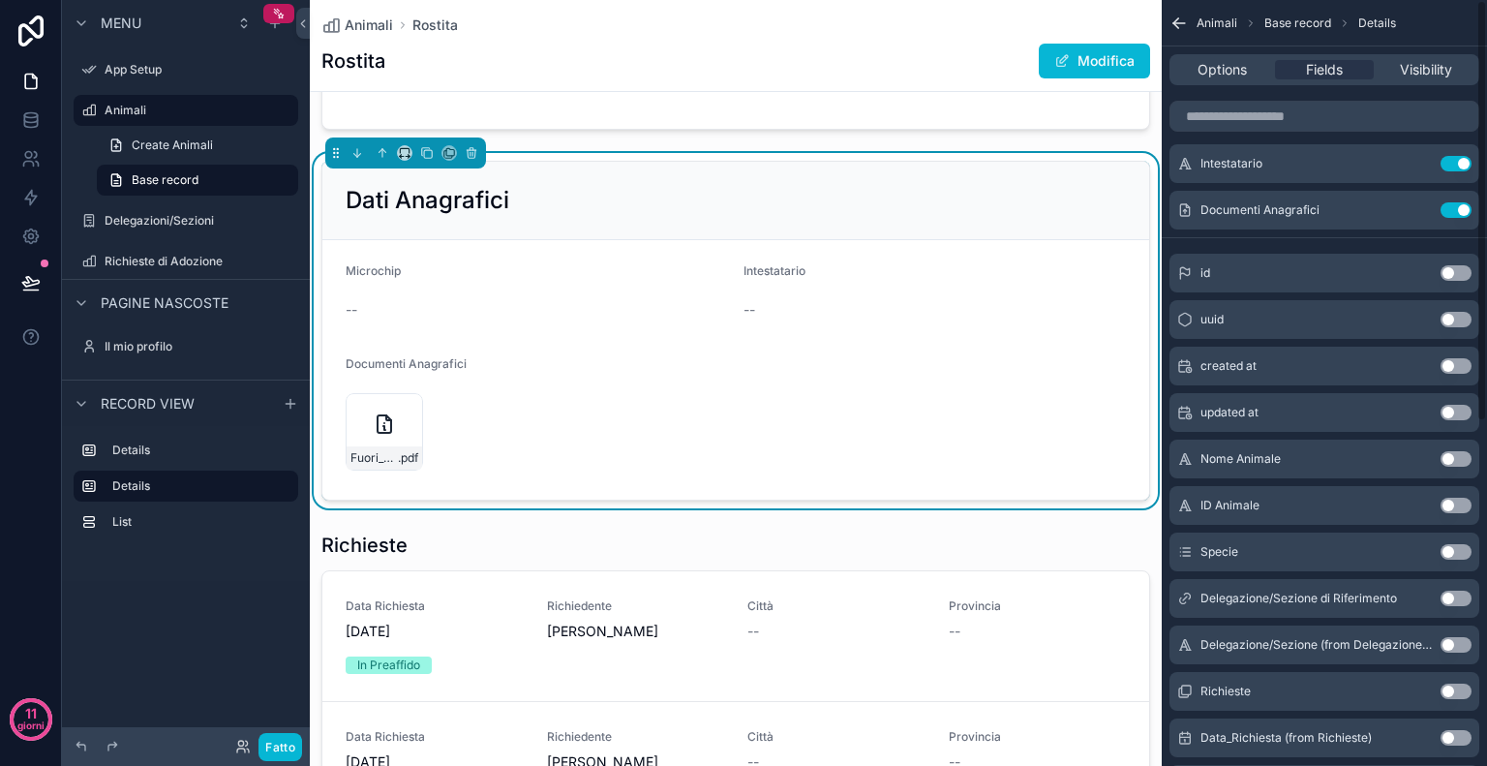
scroll to position [0, 0]
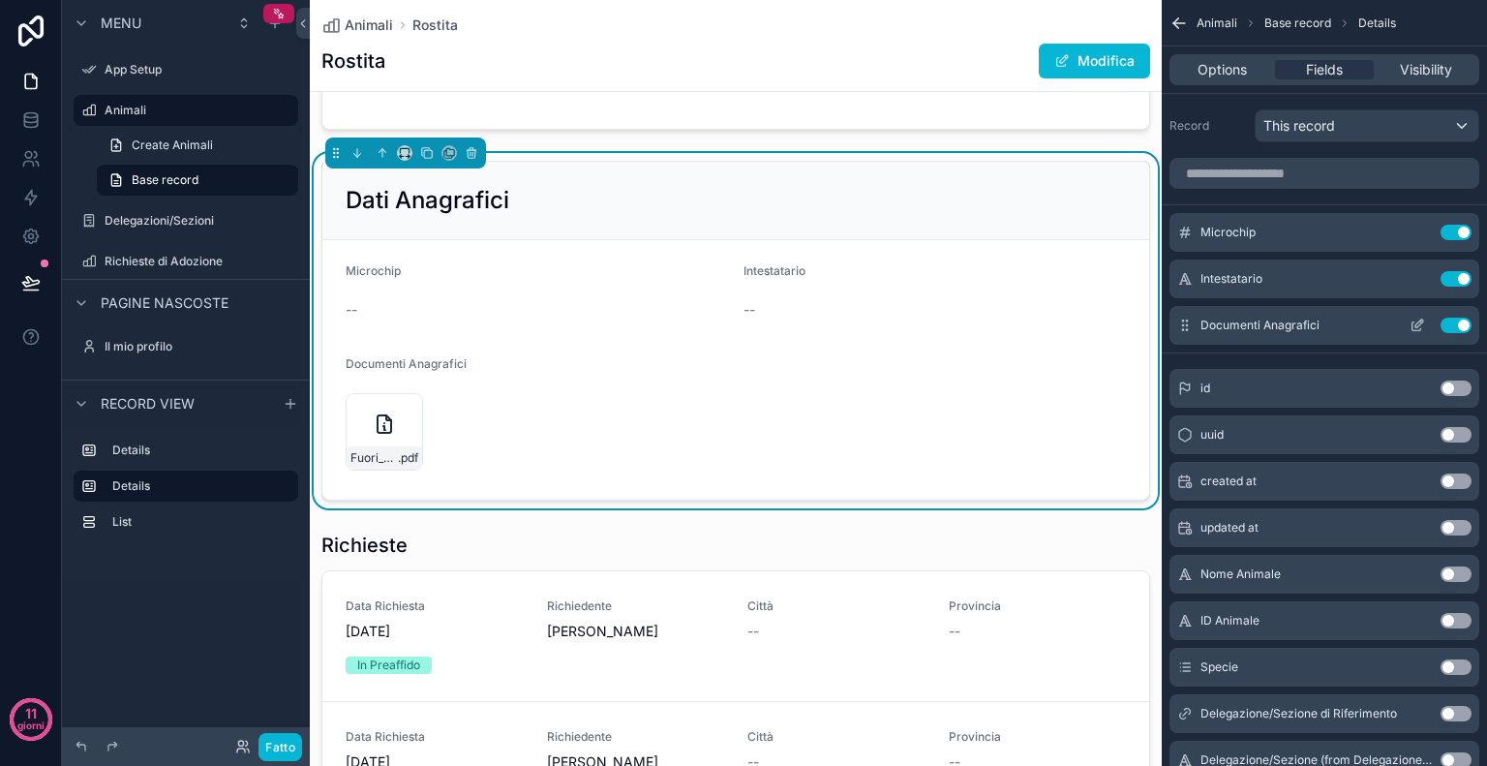
click at [1407, 324] on button "contenuto scorrevole" at bounding box center [1417, 325] width 31 height 15
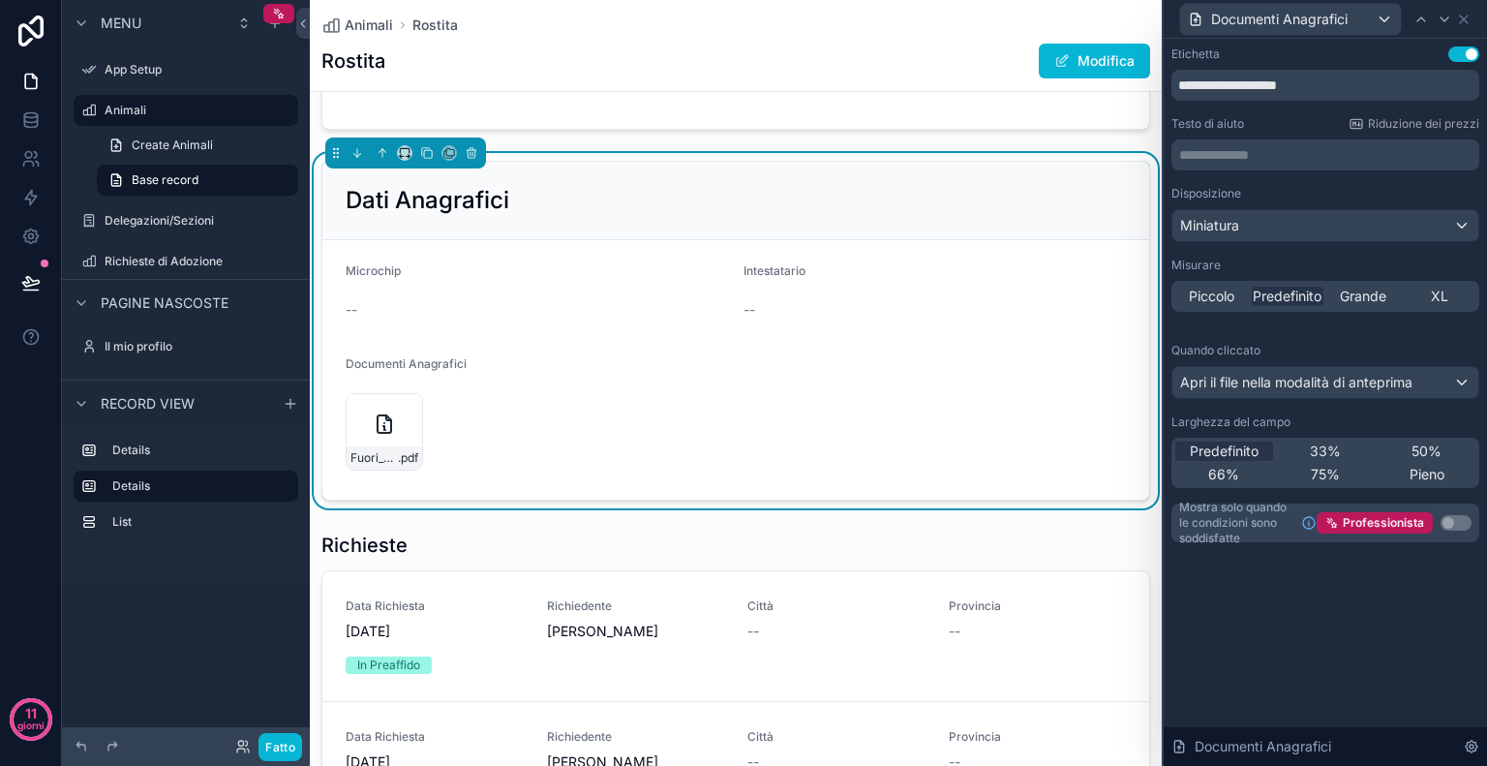
click at [1144, 511] on div "Informazioni su Rostita ID: recUqZss587JmuMnw - Delegazione di Treviso Razza --…" at bounding box center [736, 249] width 852 height 1275
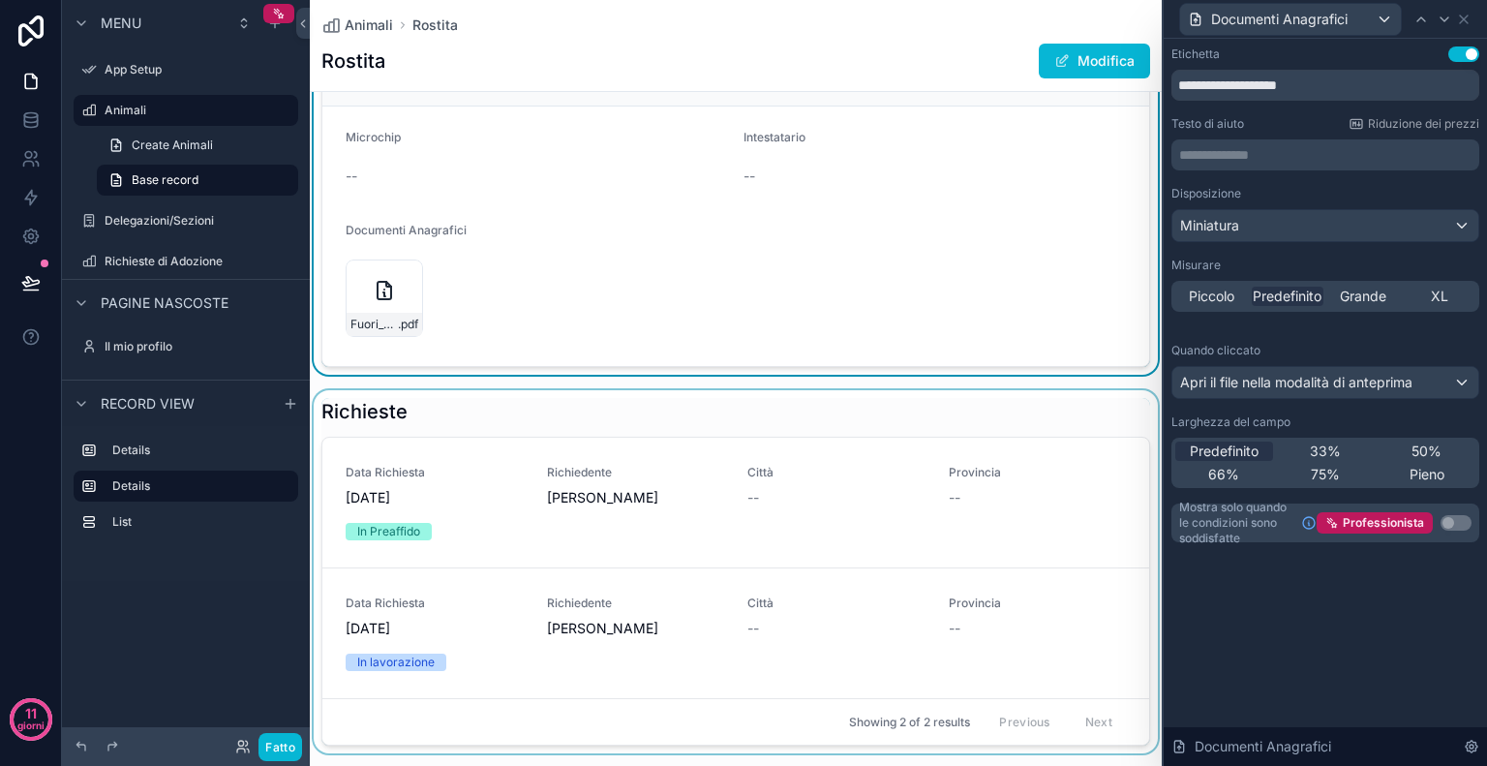
scroll to position [638, 0]
click at [866, 395] on div "contenuto scorrevole" at bounding box center [736, 570] width 852 height 363
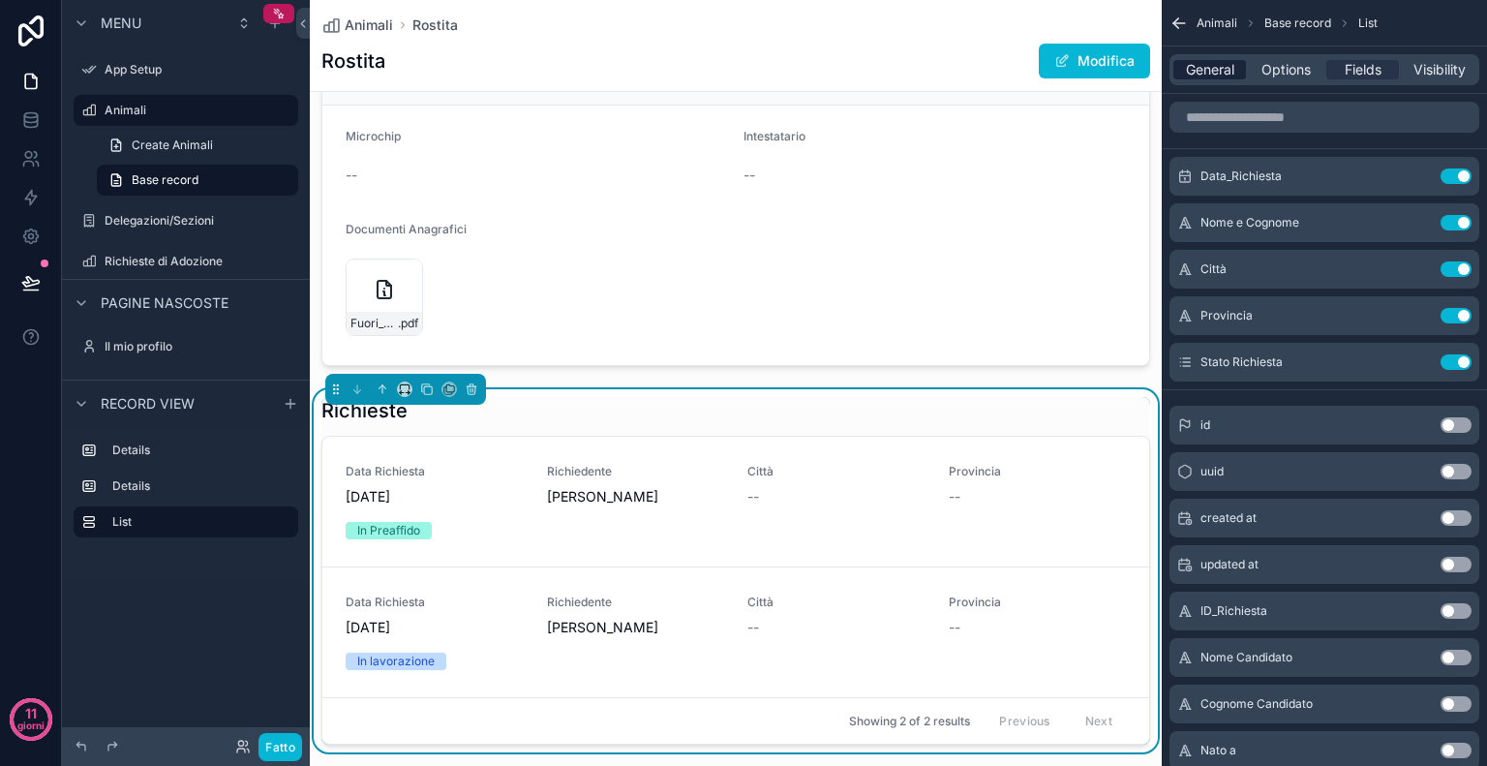
click at [1213, 69] on span "General" at bounding box center [1210, 69] width 48 height 19
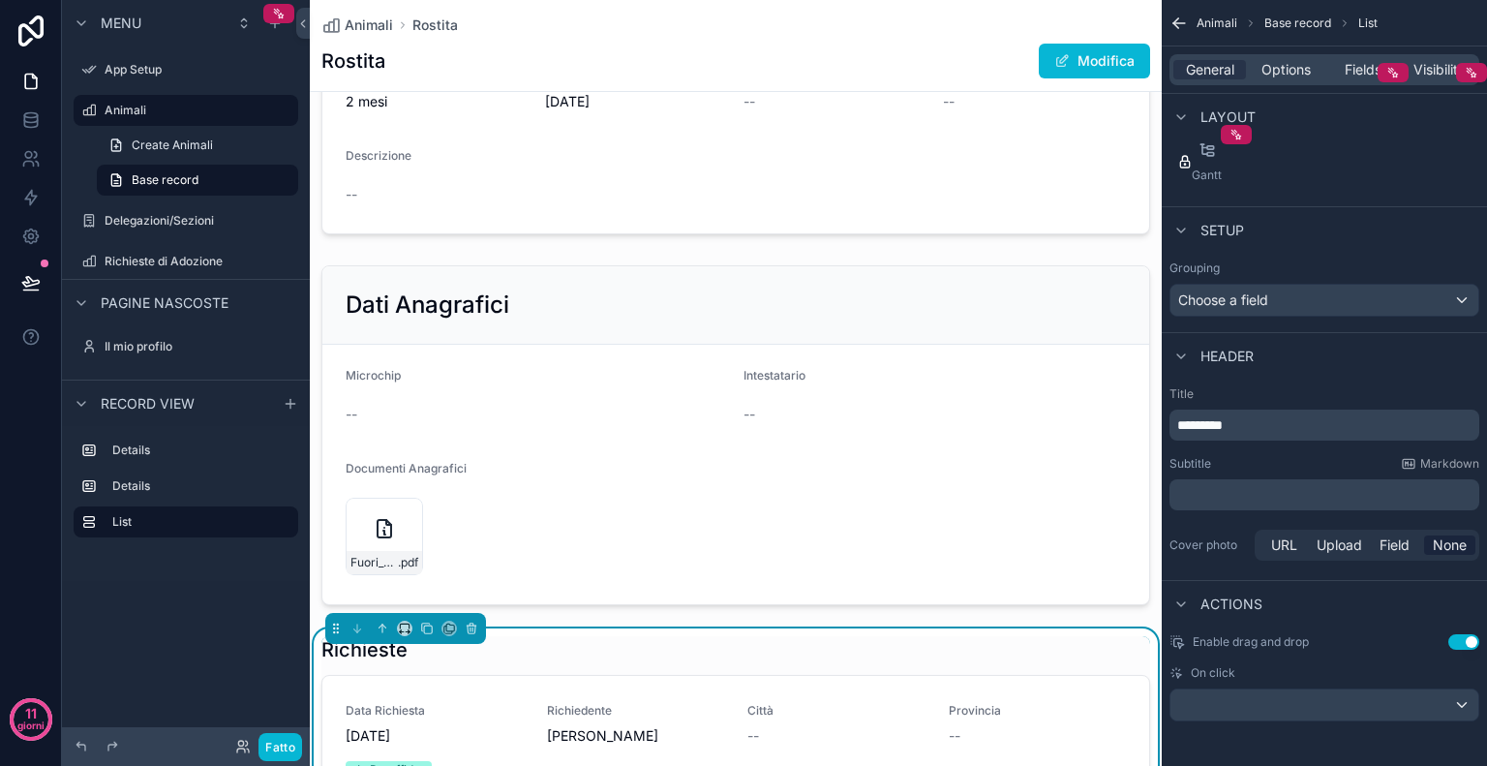
scroll to position [399, 0]
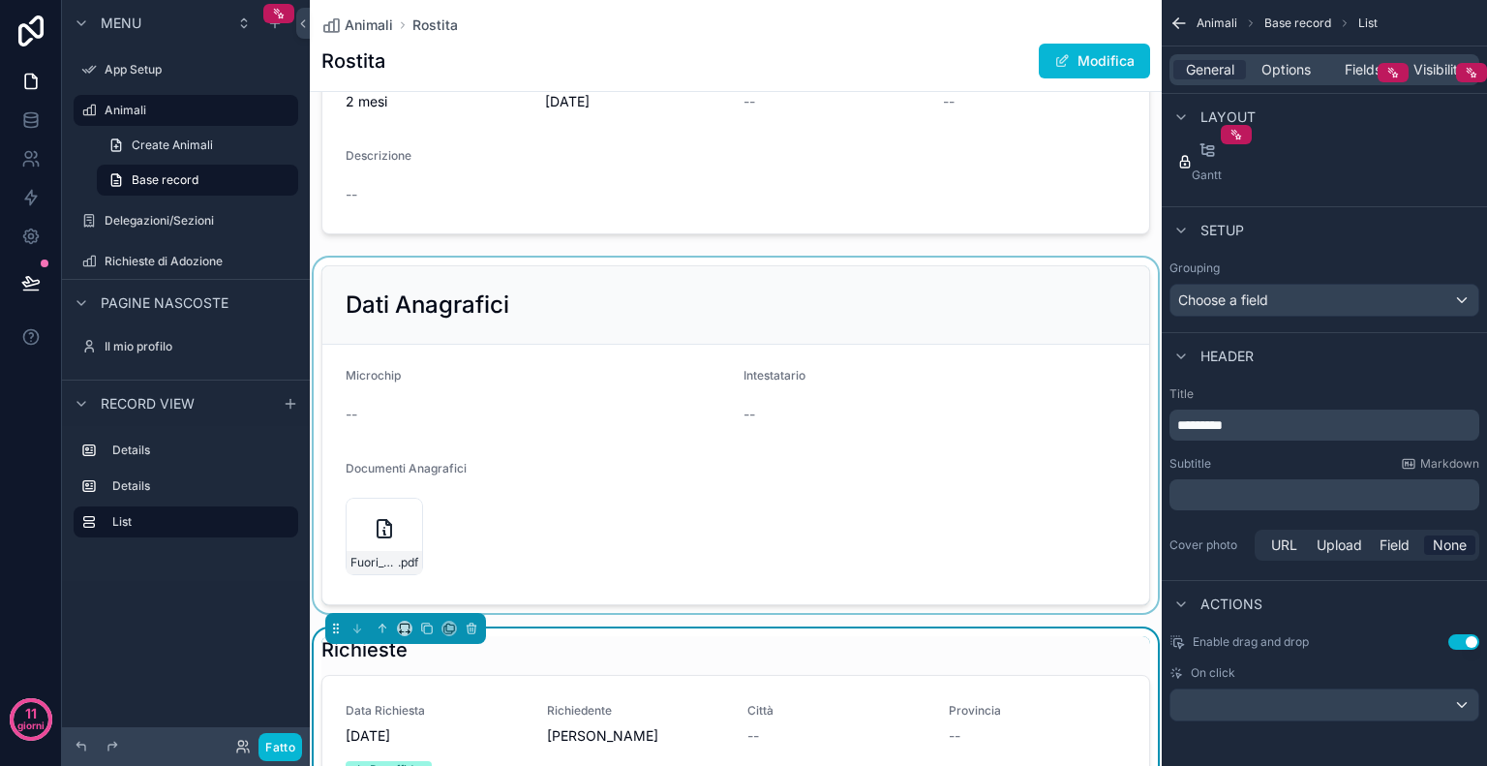
click at [930, 549] on div "contenuto scorrevole" at bounding box center [736, 435] width 852 height 355
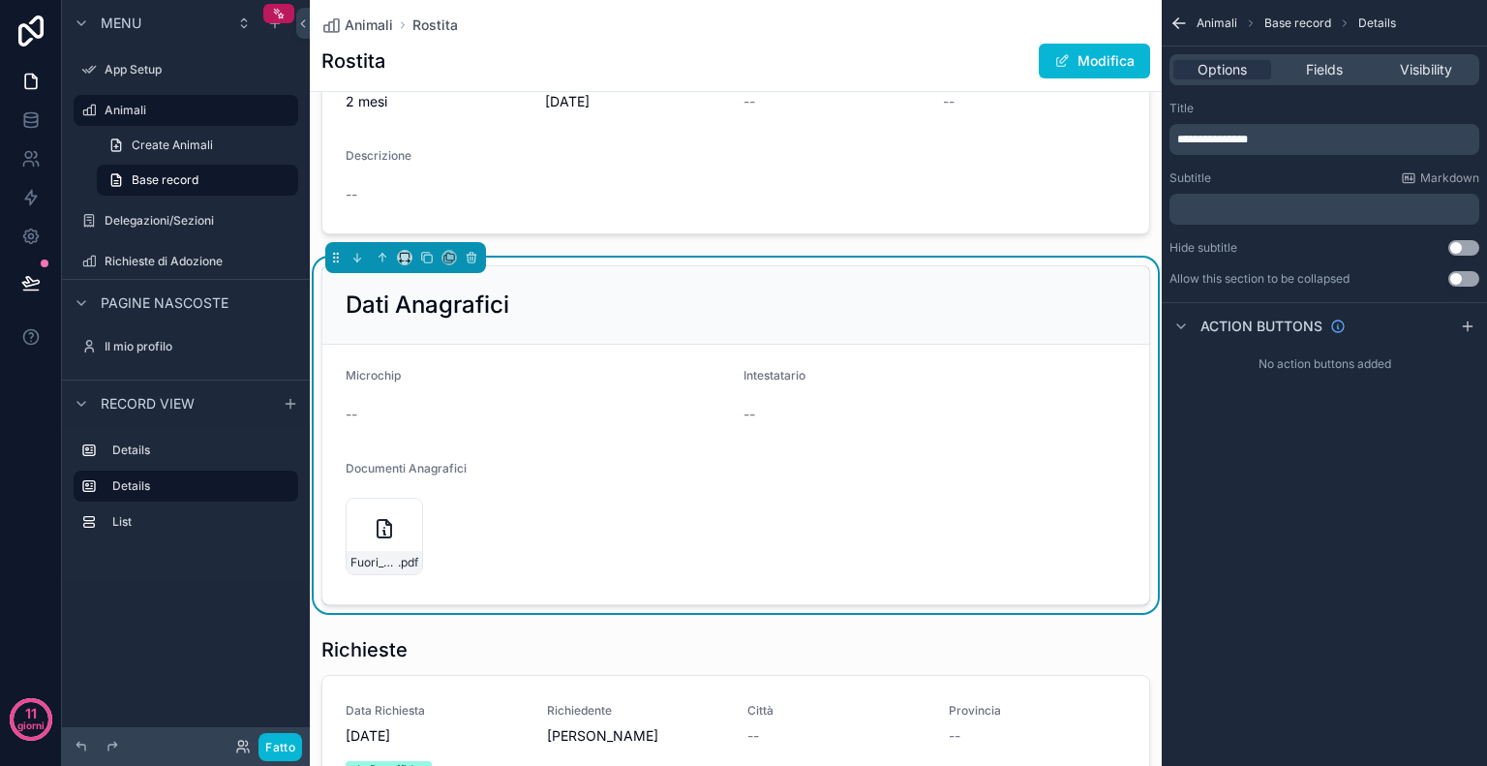
scroll to position [0, 0]
click at [1251, 76] on div "Options" at bounding box center [1222, 69] width 98 height 19
click at [1213, 65] on span "Options" at bounding box center [1222, 69] width 49 height 19
click at [1333, 70] on span "Fields" at bounding box center [1324, 69] width 37 height 19
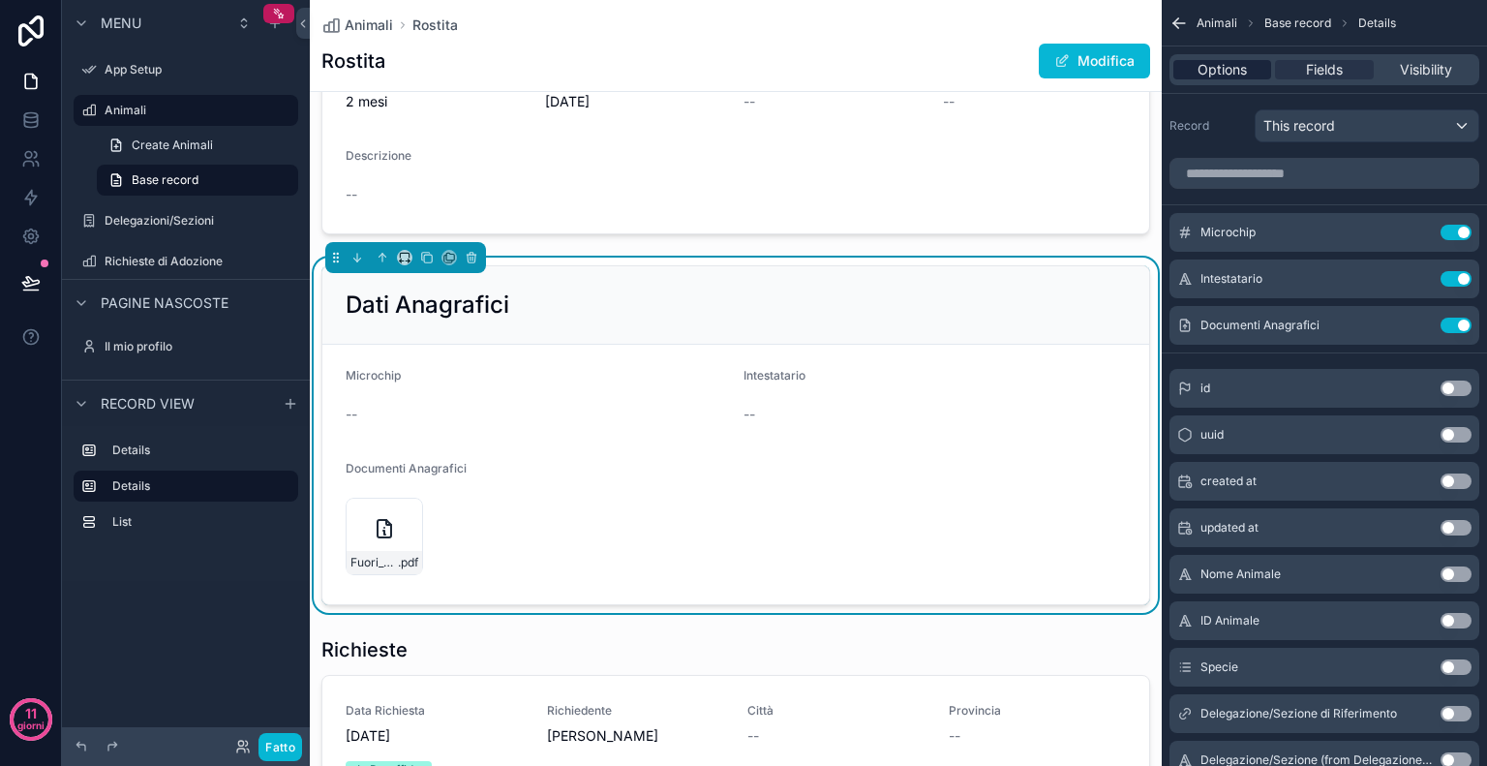
click at [1229, 68] on span "Options" at bounding box center [1222, 69] width 49 height 19
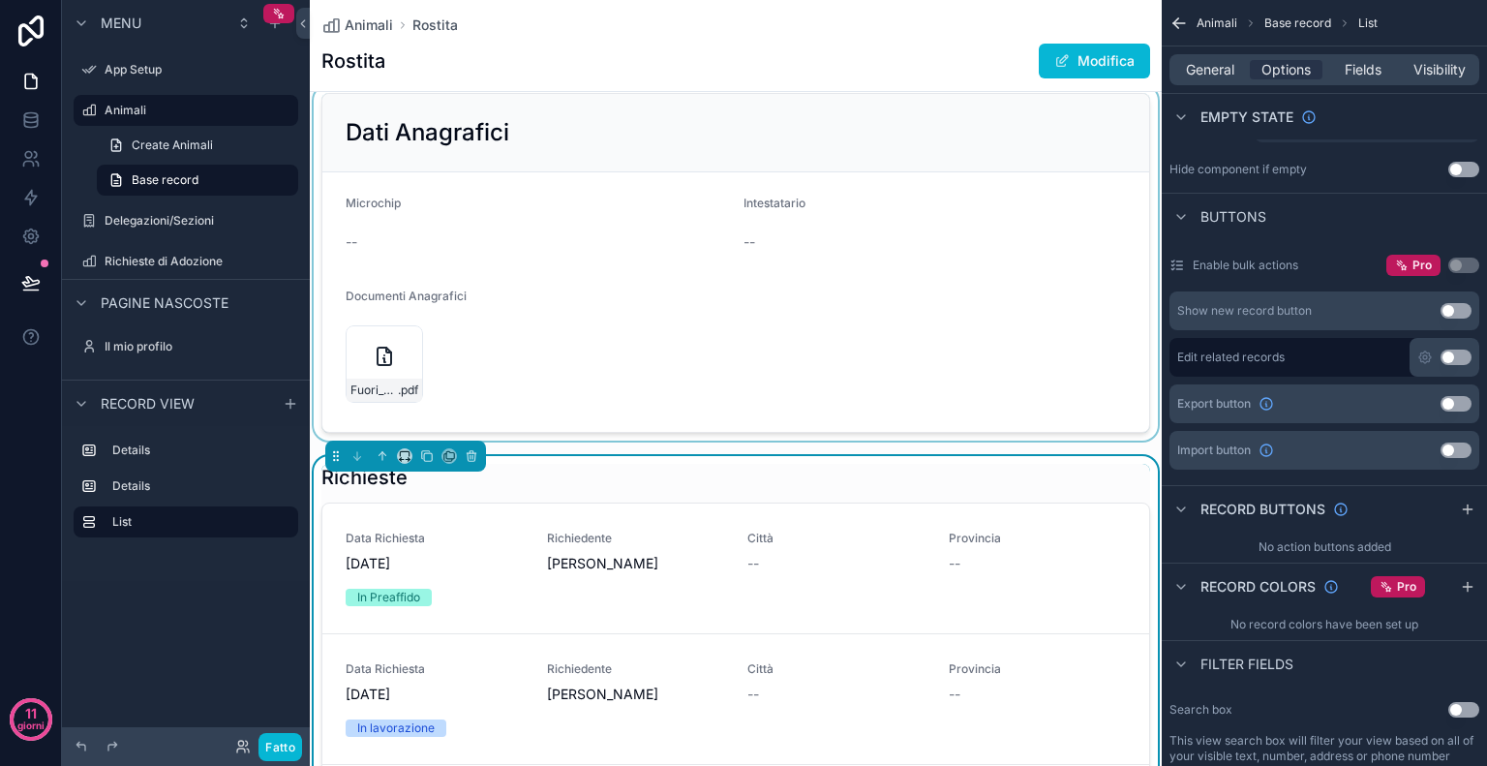
scroll to position [573, 0]
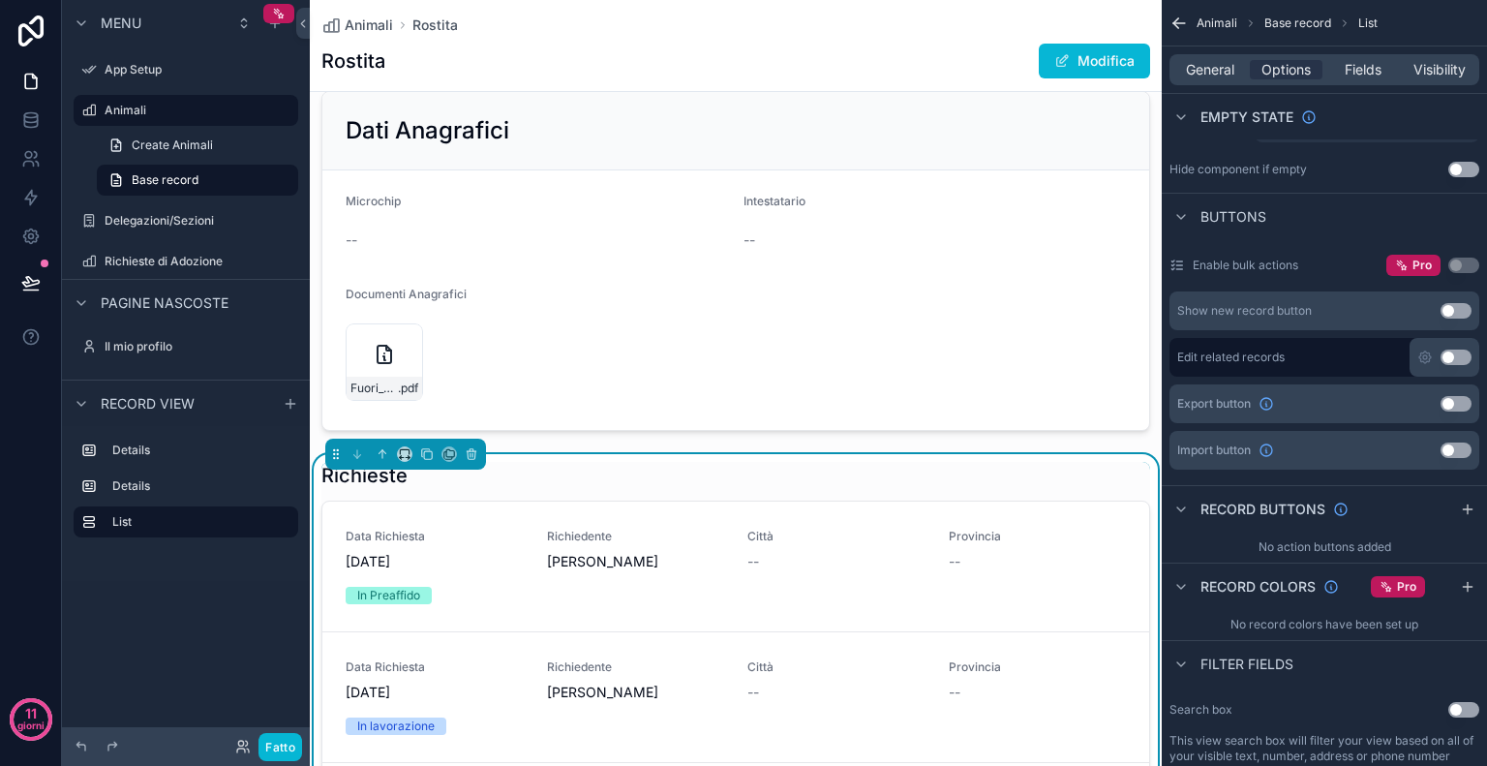
click at [1464, 444] on button "Use setting" at bounding box center [1456, 449] width 31 height 15
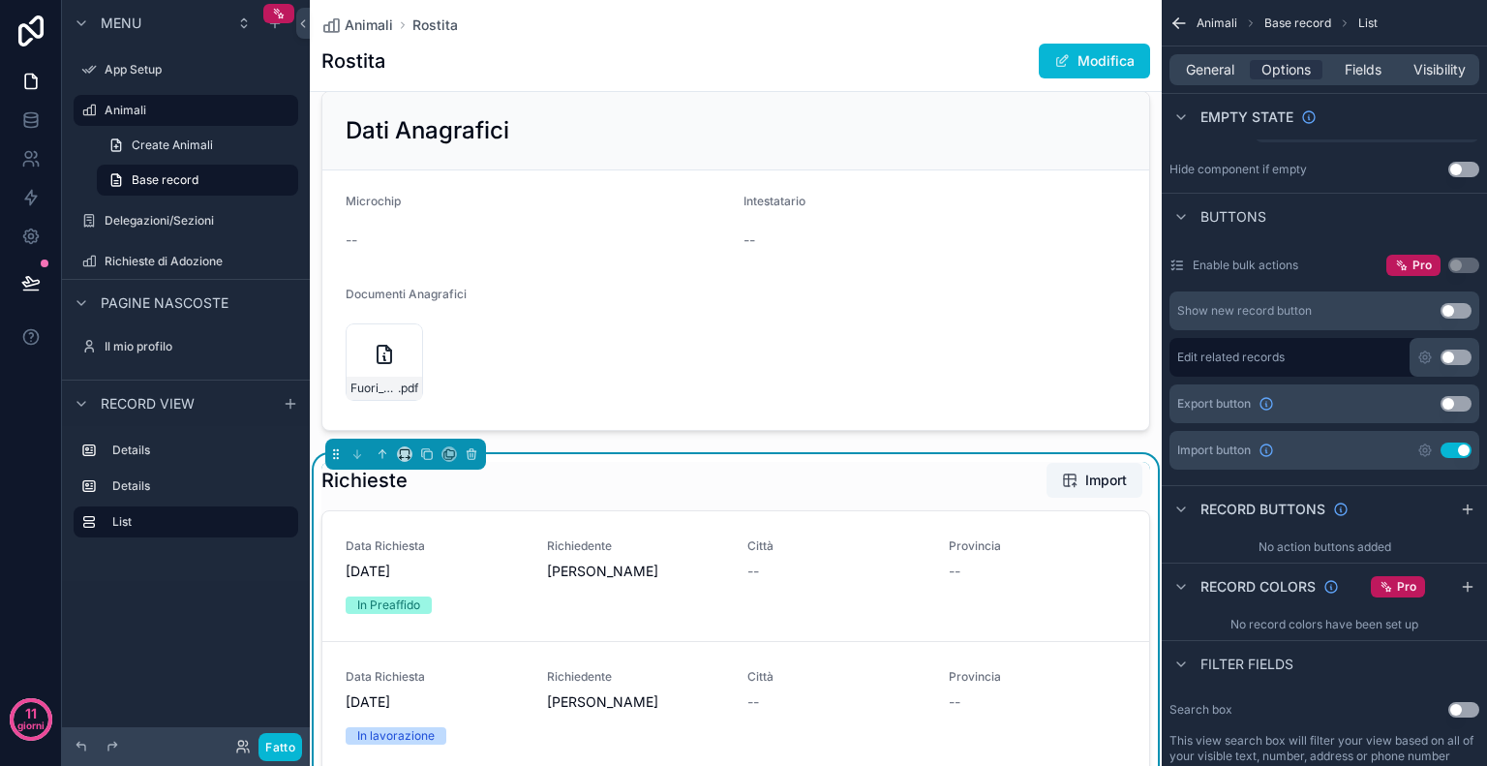
click at [1464, 444] on button "Use setting" at bounding box center [1456, 449] width 31 height 15
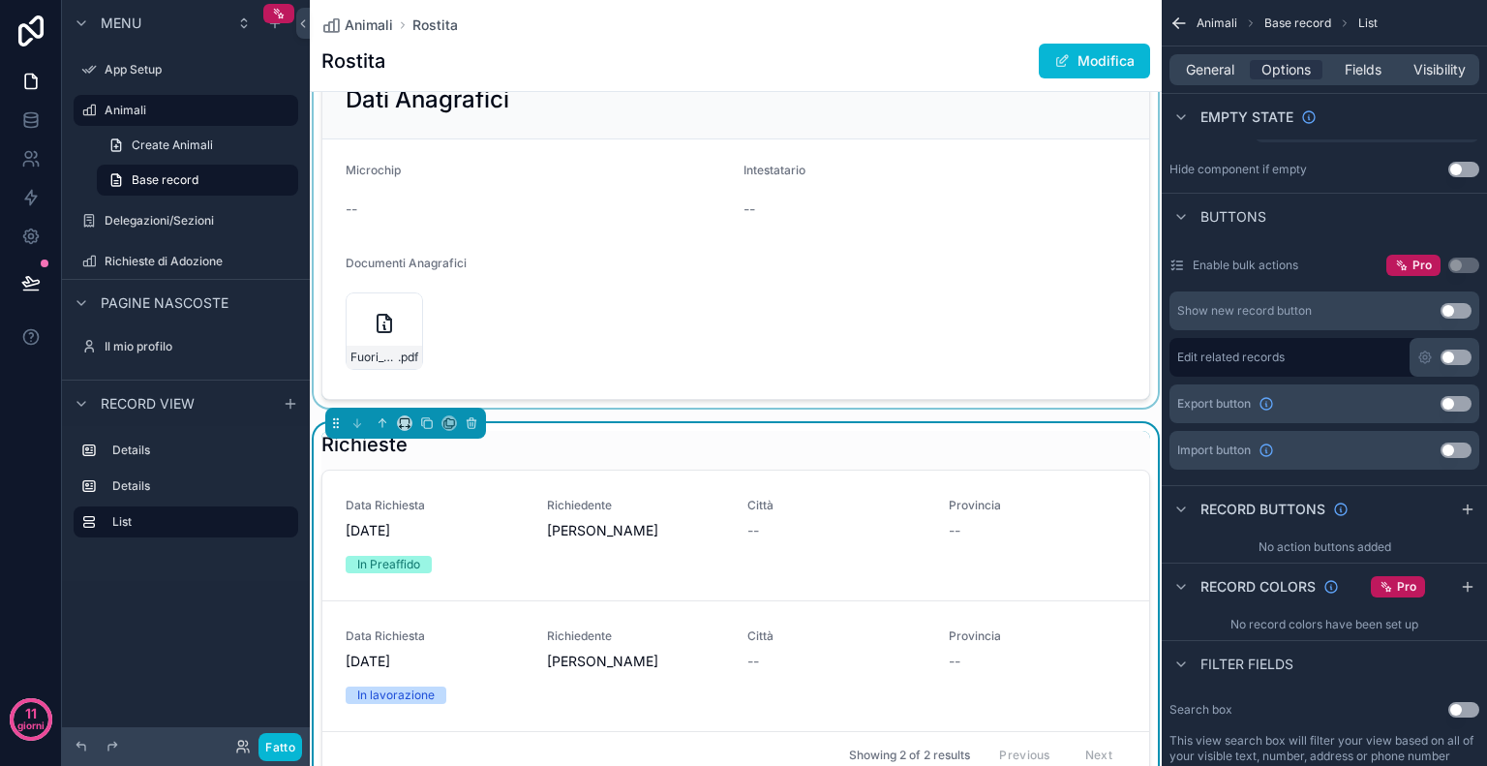
scroll to position [629, 0]
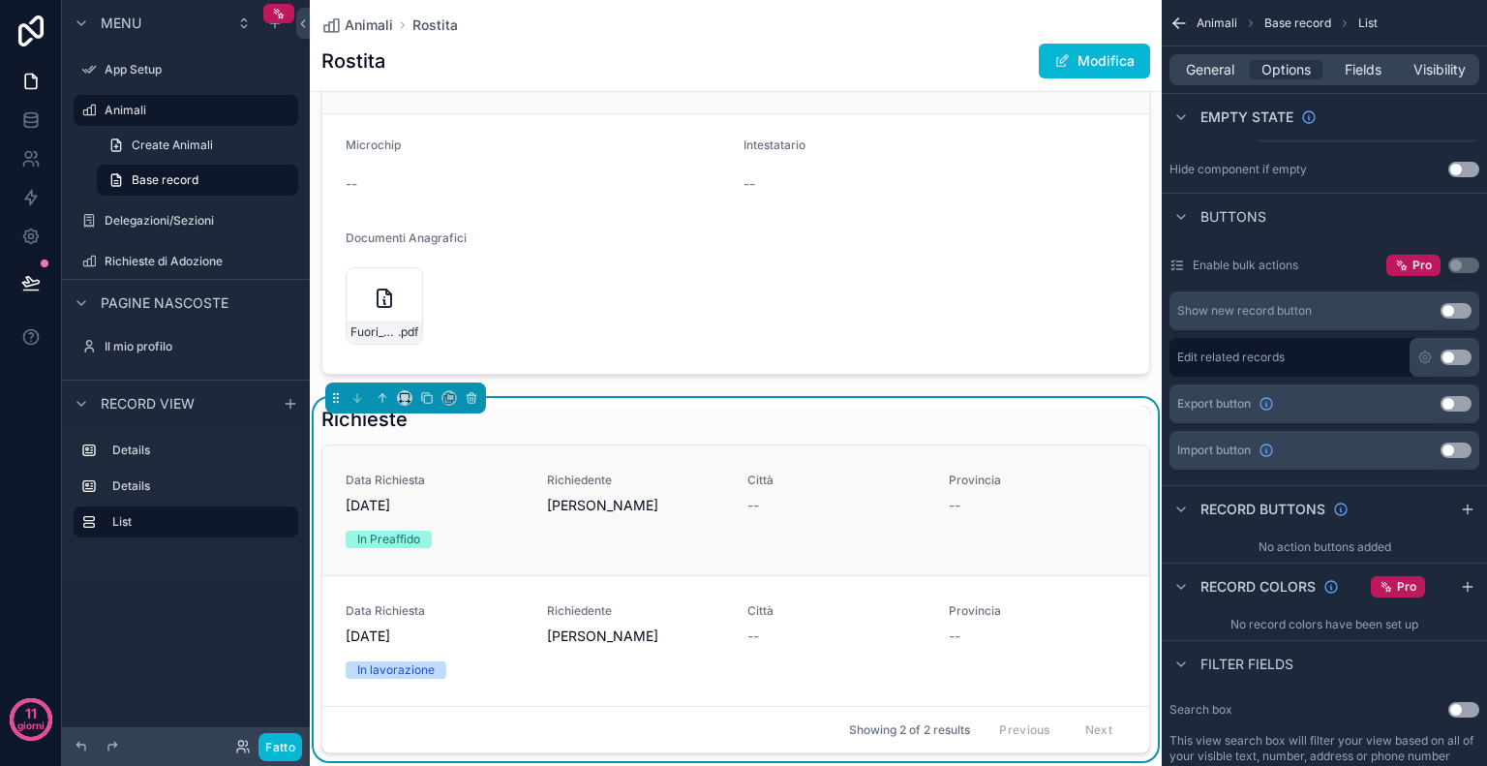
click at [575, 502] on span "[PERSON_NAME]" at bounding box center [636, 505] width 178 height 19
